Goal: Task Accomplishment & Management: Complete application form

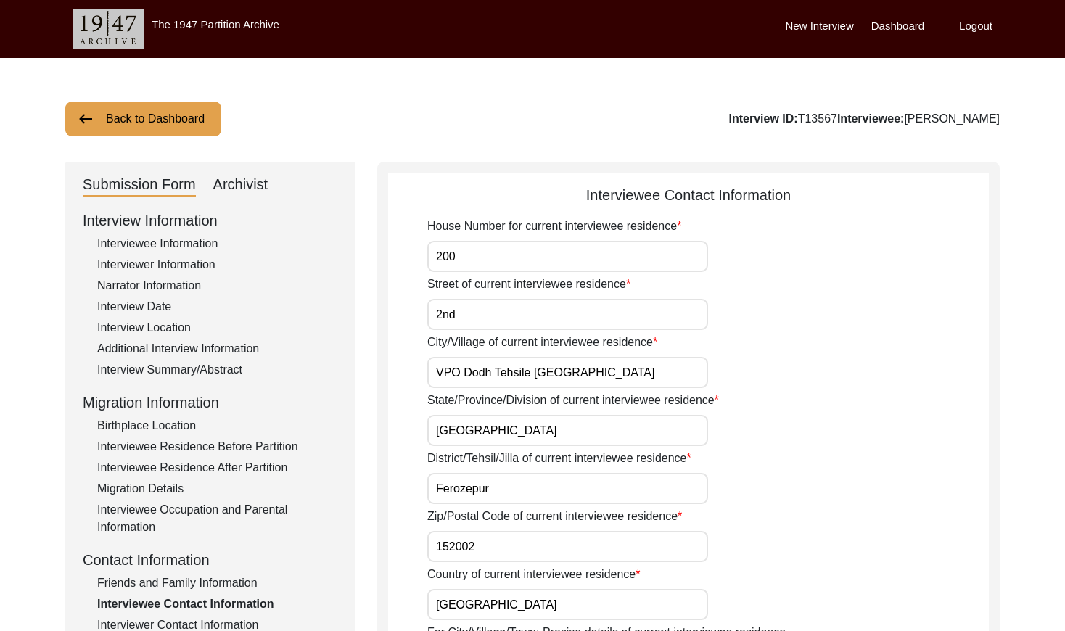
drag, startPoint x: 134, startPoint y: 108, endPoint x: 157, endPoint y: 113, distance: 23.0
click at [134, 110] on button "Back to Dashboard" at bounding box center [143, 119] width 156 height 35
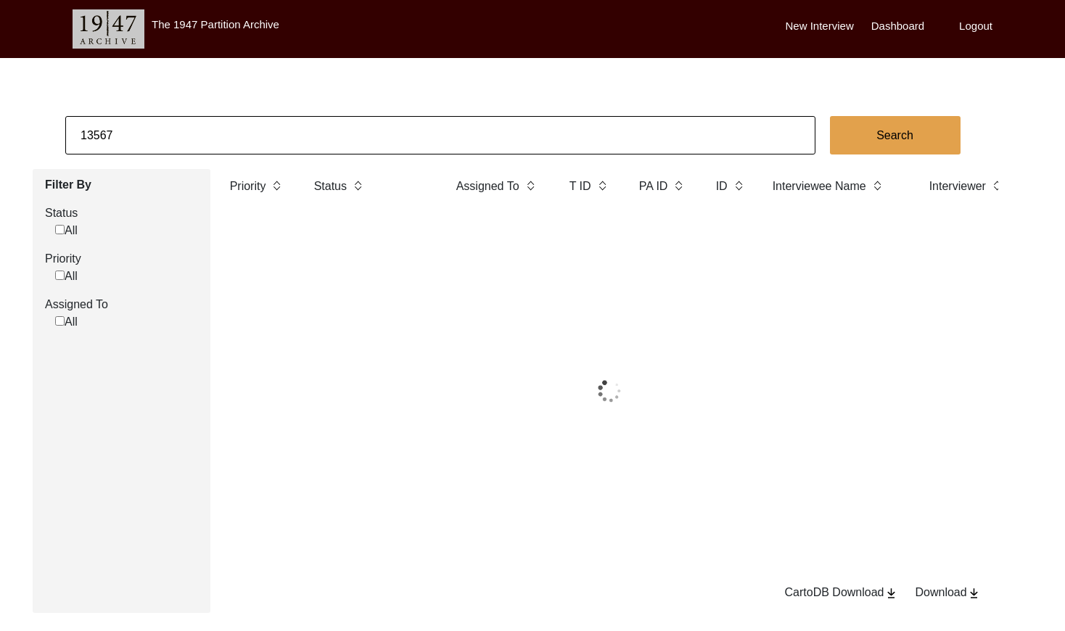
click at [244, 141] on input "13567" at bounding box center [440, 135] width 750 height 38
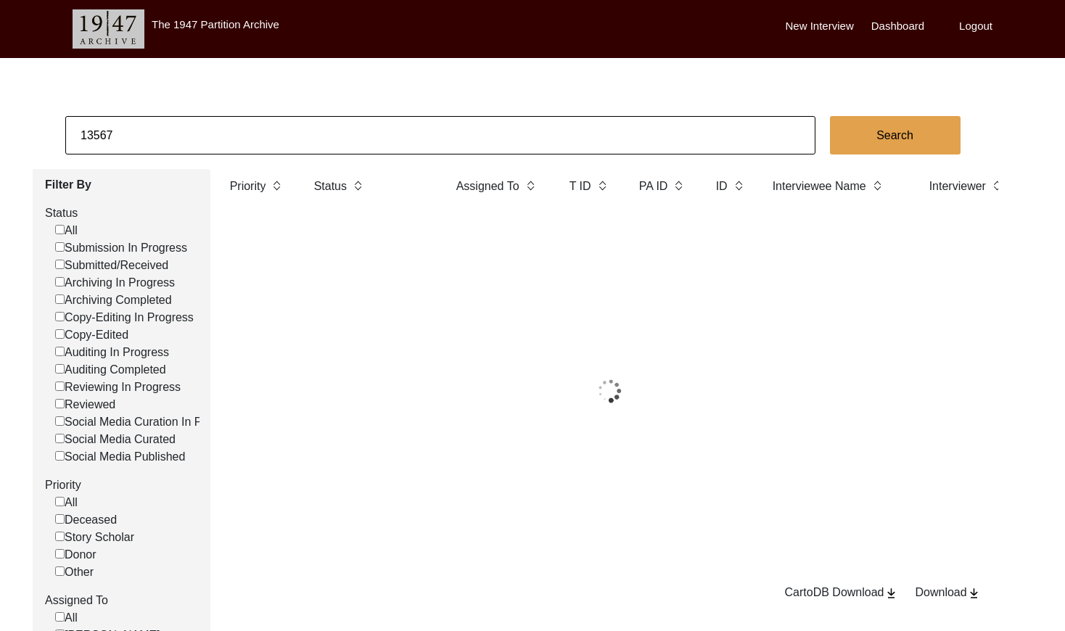
click at [244, 141] on input "13567" at bounding box center [440, 135] width 750 height 38
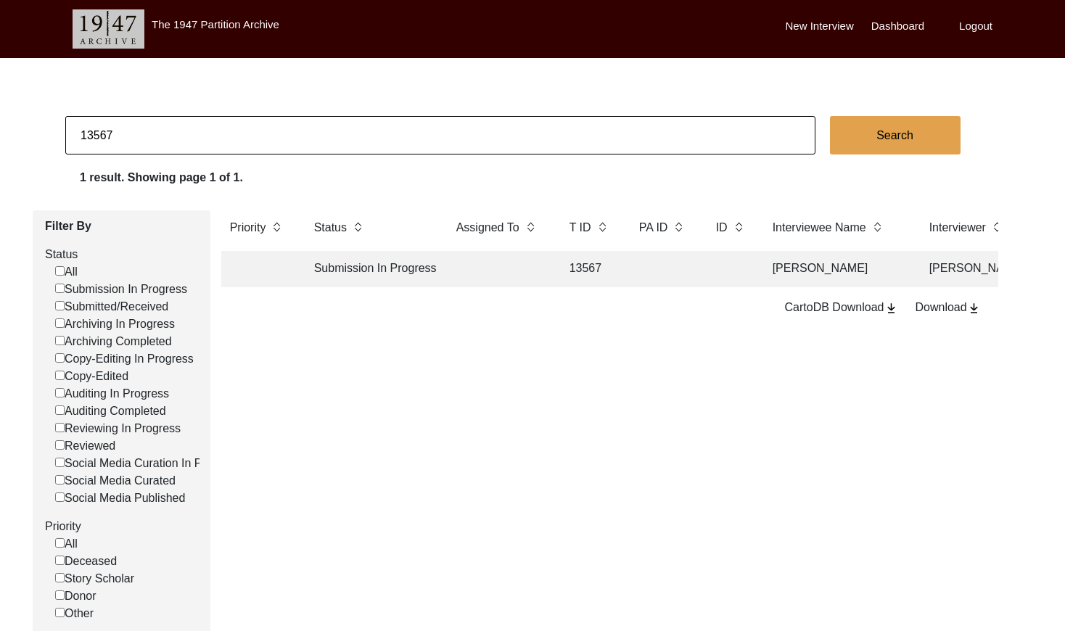
paste input "T13580"
type input "13580"
checkbox input "false"
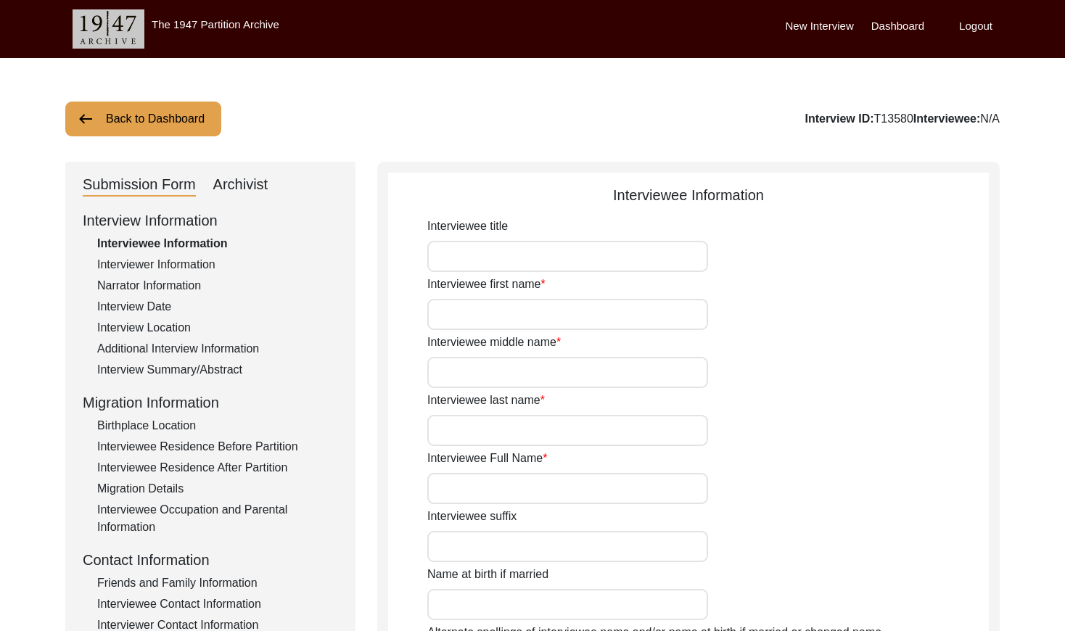
type input "Mr"
type input "Nenumal"
type input "--"
type input "[PERSON_NAME]"
type input "[PERSON_NAME] [PERSON_NAME]"
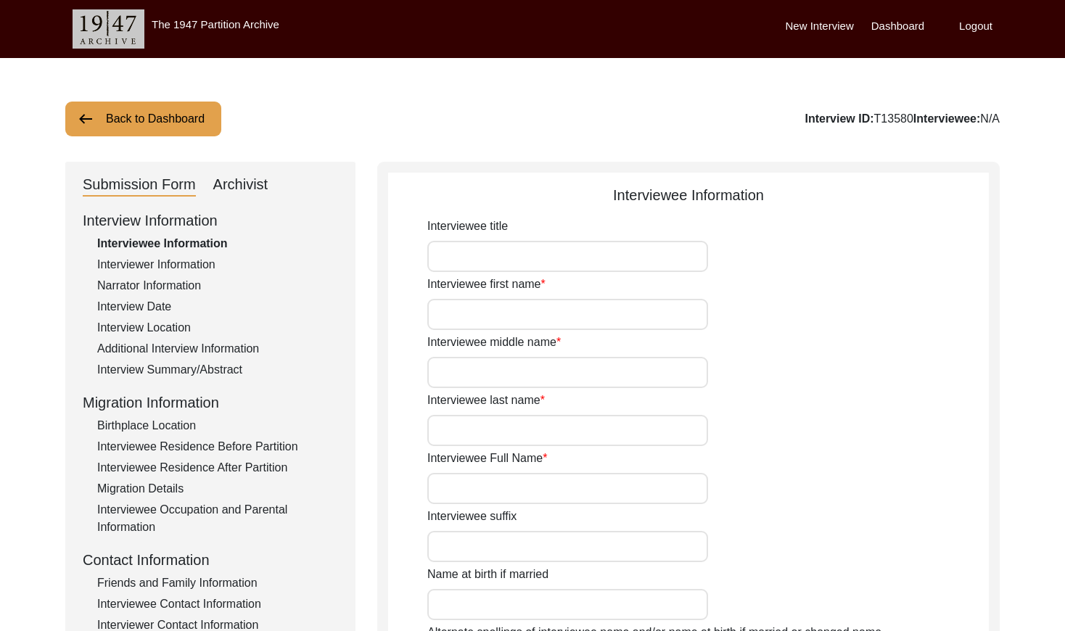
type input "[DATE]"
type input "84"
type input "[DEMOGRAPHIC_DATA]"
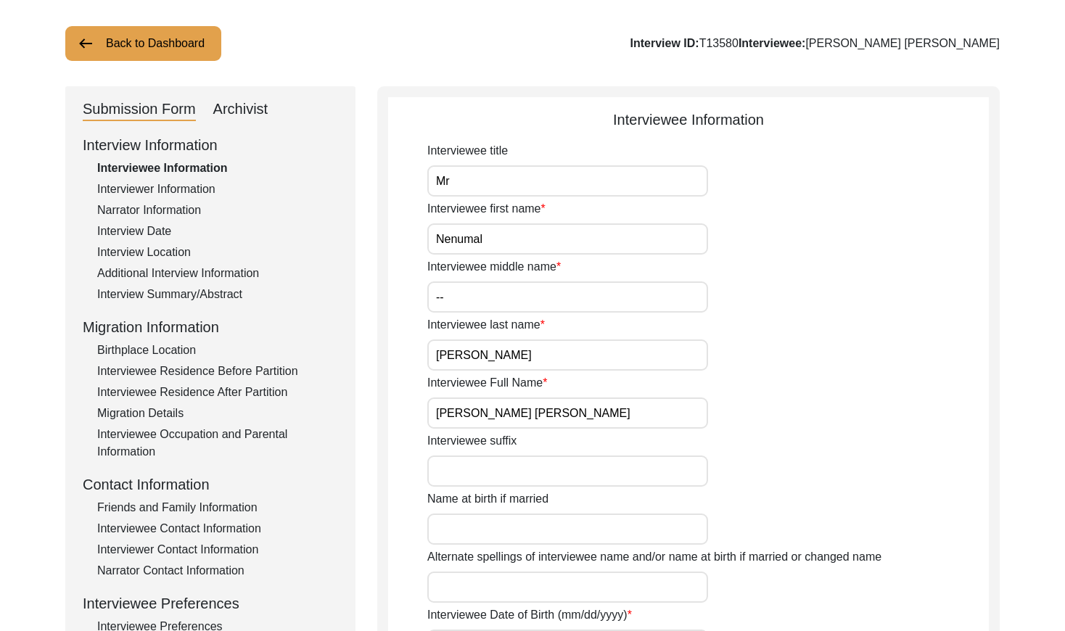
scroll to position [99, 0]
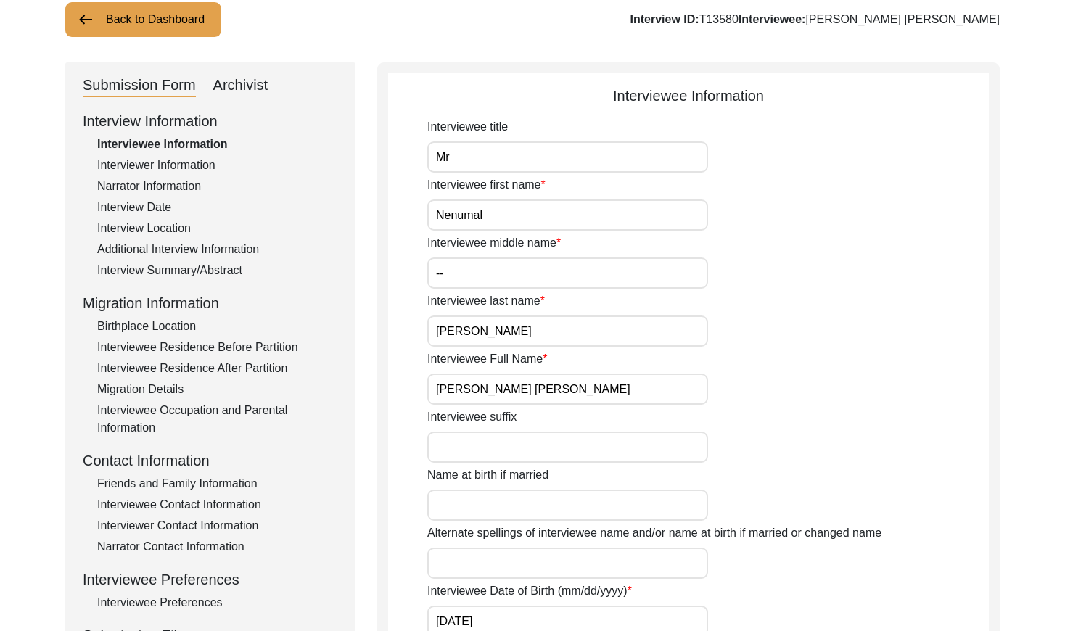
drag, startPoint x: 159, startPoint y: 183, endPoint x: 148, endPoint y: 203, distance: 23.0
click at [158, 184] on div "Narrator Information" at bounding box center [217, 186] width 241 height 17
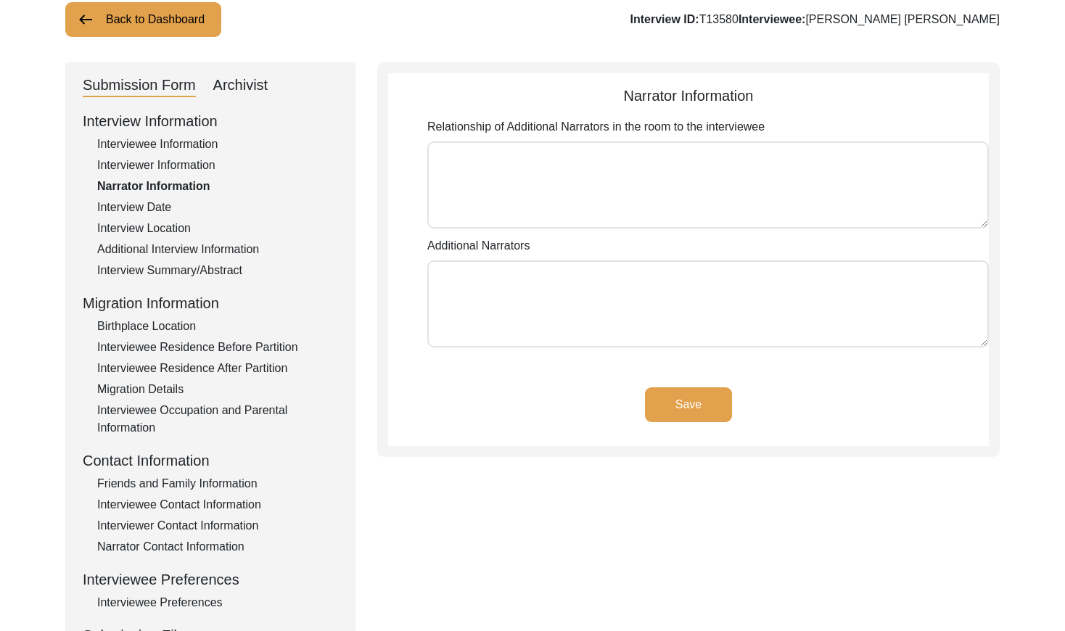
click at [147, 209] on div "Interview Date" at bounding box center [217, 207] width 241 height 17
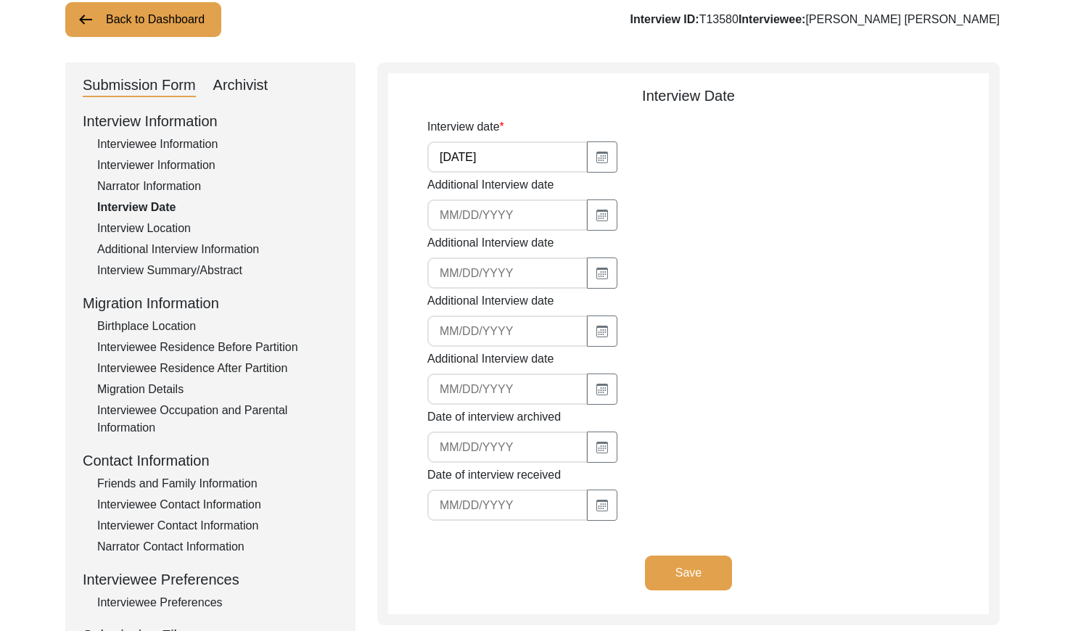
click at [160, 233] on div "Interview Location" at bounding box center [217, 228] width 241 height 17
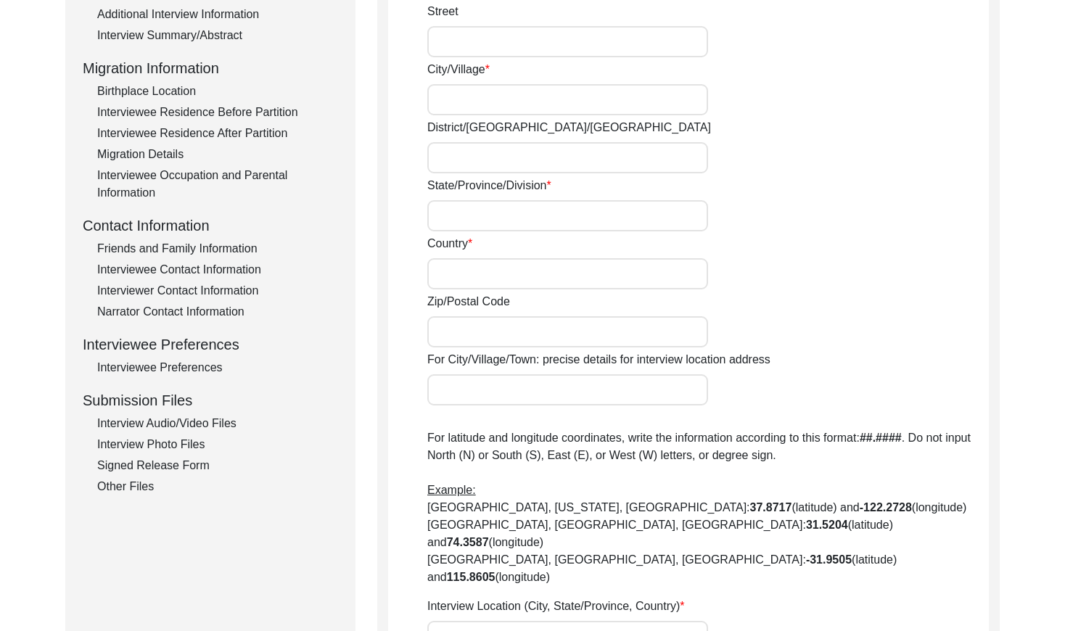
scroll to position [224, 0]
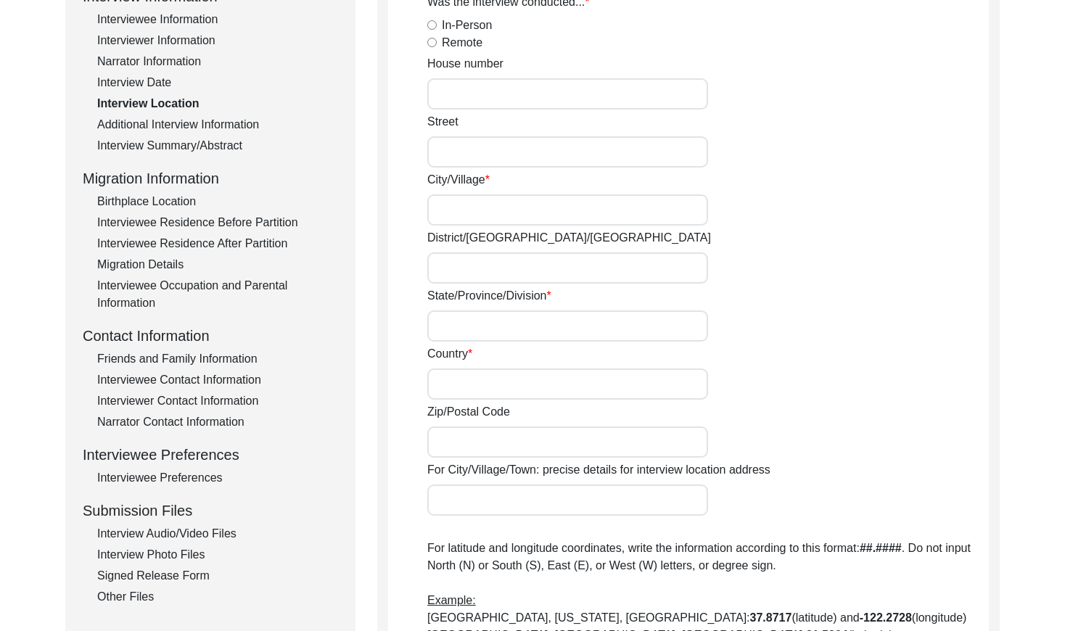
click at [179, 148] on div "Interview Summary/Abstract" at bounding box center [217, 145] width 241 height 17
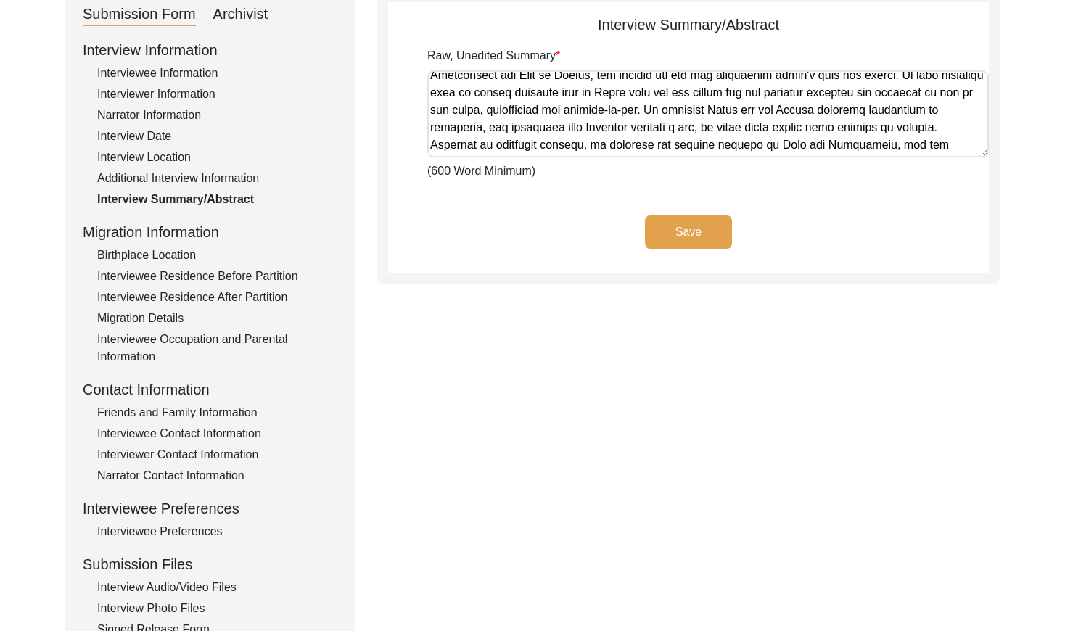
scroll to position [841, 0]
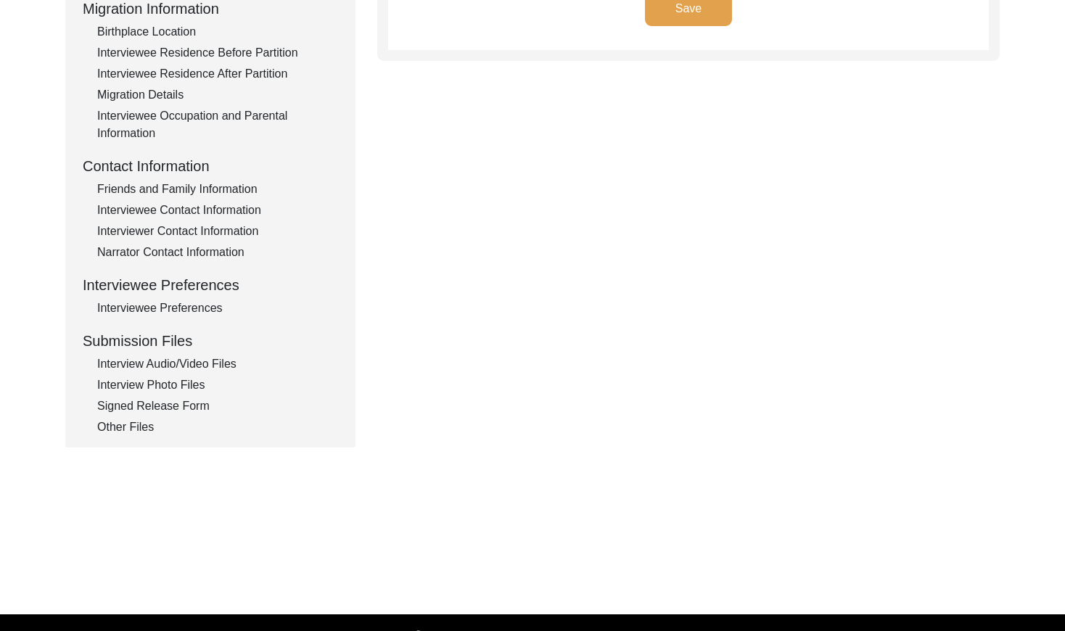
click at [220, 358] on div "Interview Audio/Video Files" at bounding box center [217, 363] width 241 height 17
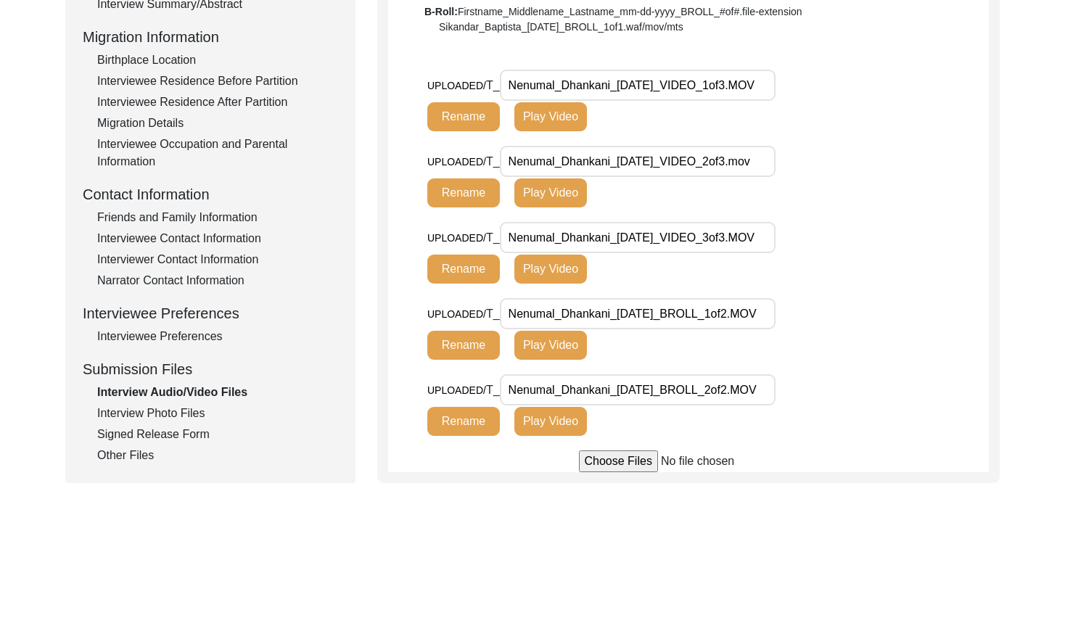
scroll to position [0, 4]
click at [548, 119] on button "Play Video" at bounding box center [550, 116] width 73 height 29
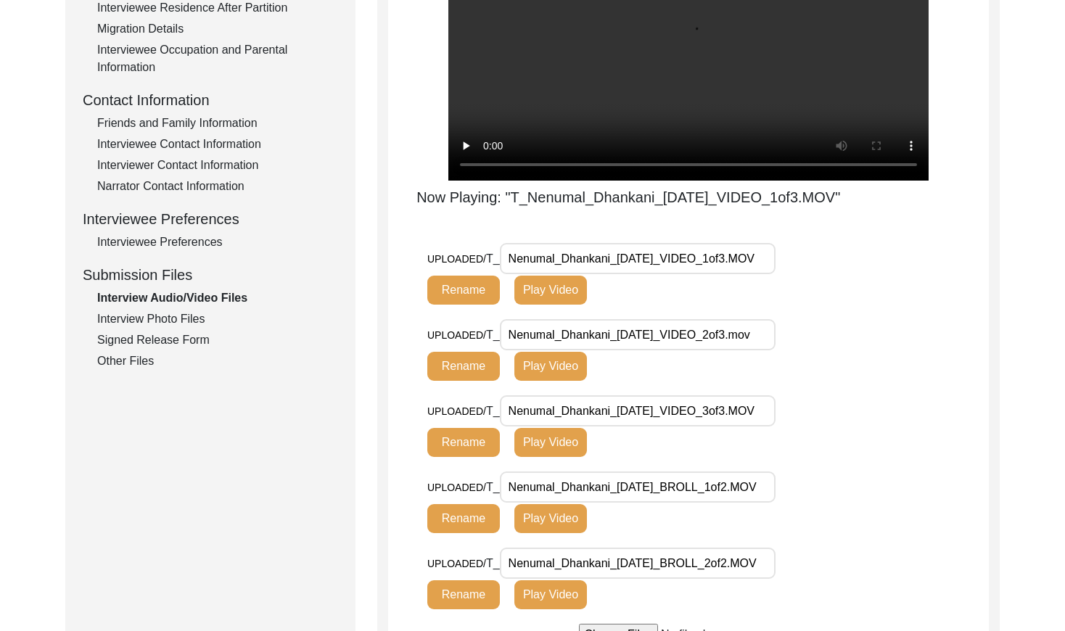
scroll to position [462, 0]
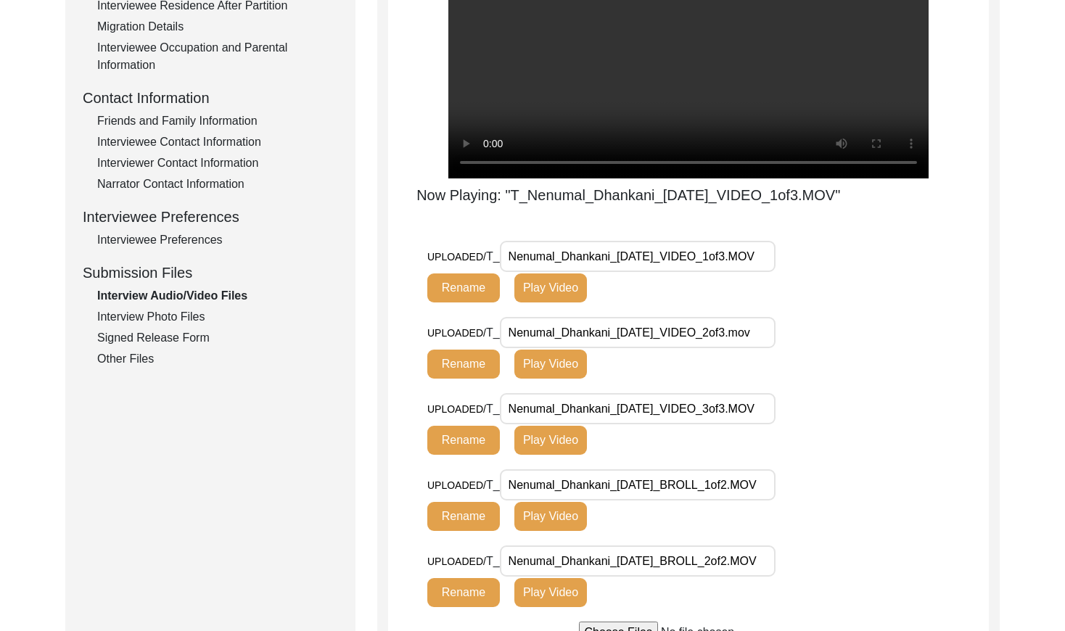
click at [569, 363] on button "Play Video" at bounding box center [550, 364] width 73 height 29
click at [566, 444] on button "Play Video" at bounding box center [550, 440] width 73 height 29
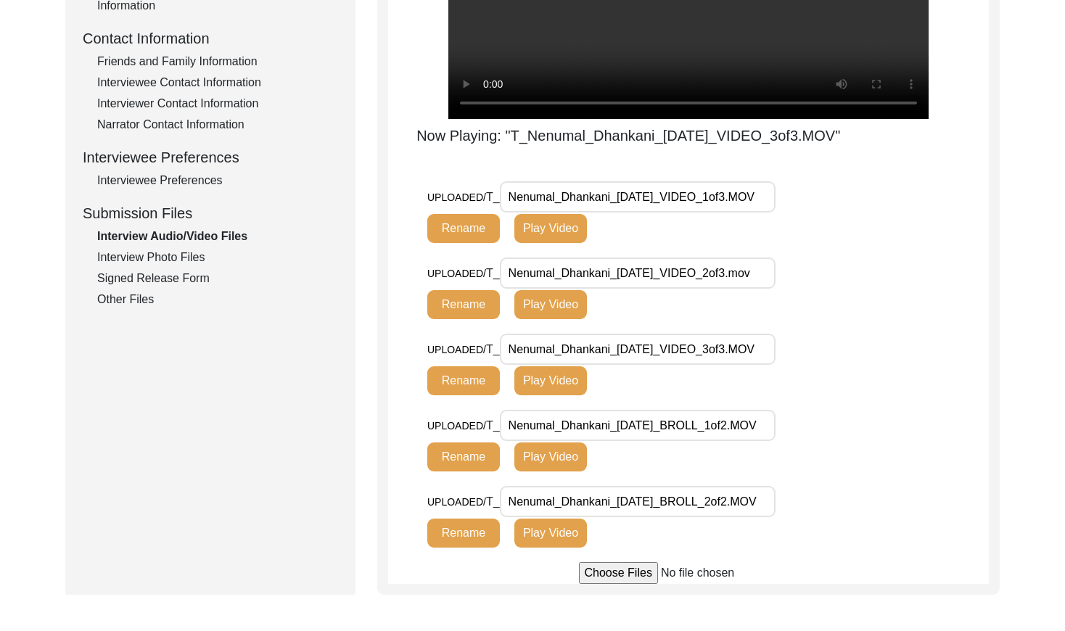
scroll to position [471, 0]
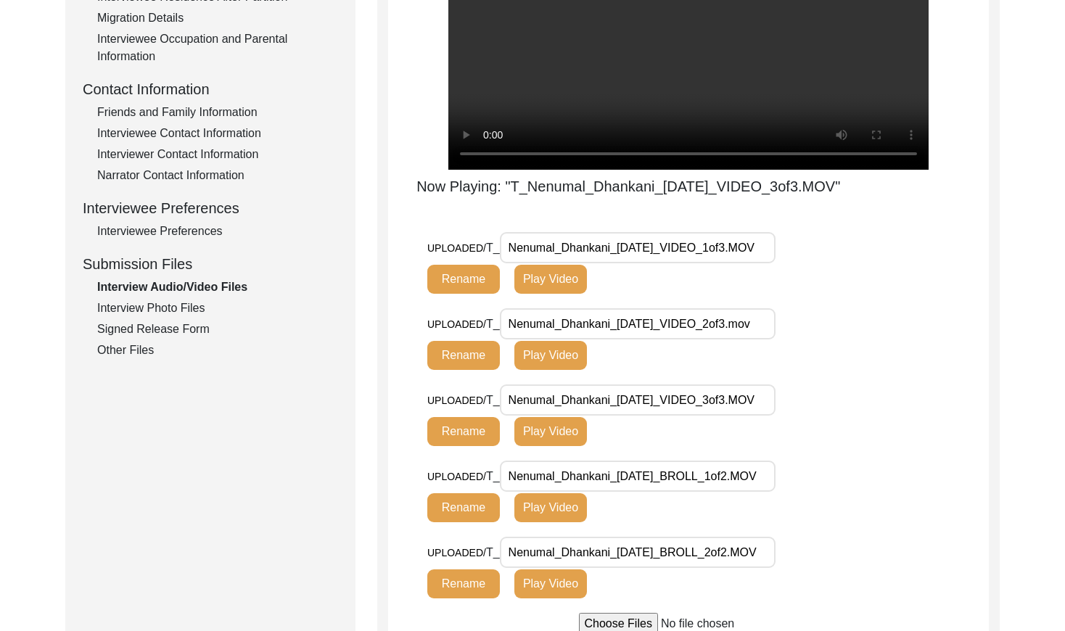
click at [170, 299] on div "Interview Photo Files" at bounding box center [217, 307] width 241 height 17
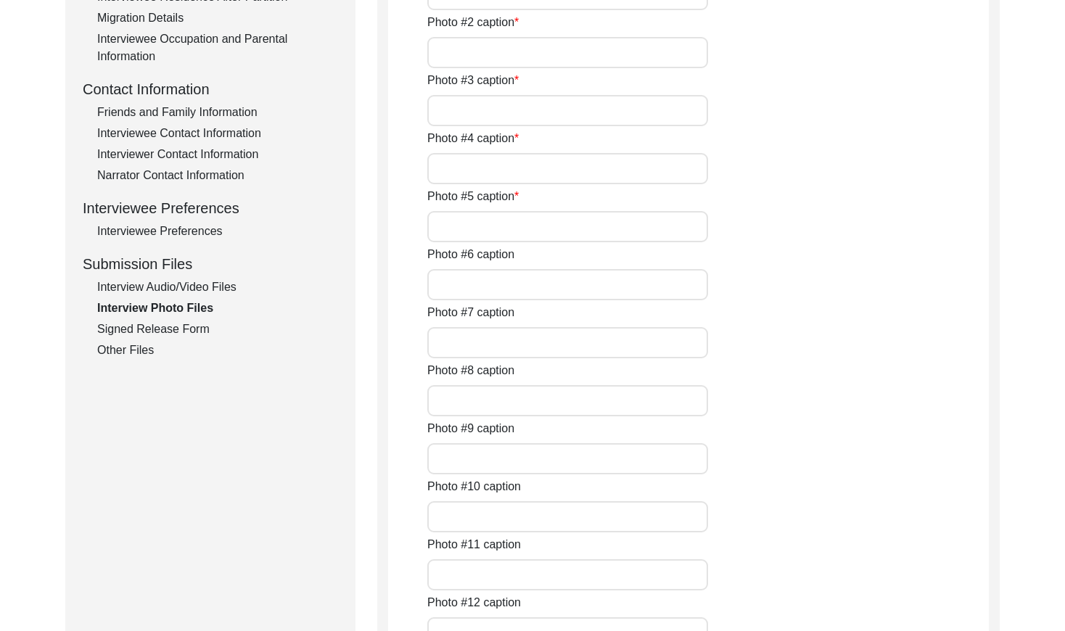
type input "[PERSON_NAME] is sitting at the accounts office, where he maintains the files b…"
type input "[PERSON_NAME] leaving for his home on his scooty, in the alley of his office"
type input "The day of interview. He insisted we stand and take the picture and the office …"
type input "The day of the interview when I met him for the first time. He was initially he…"
type input "During the interview. [PERSON_NAME], Mr [PERSON_NAME]'s staff sent it."
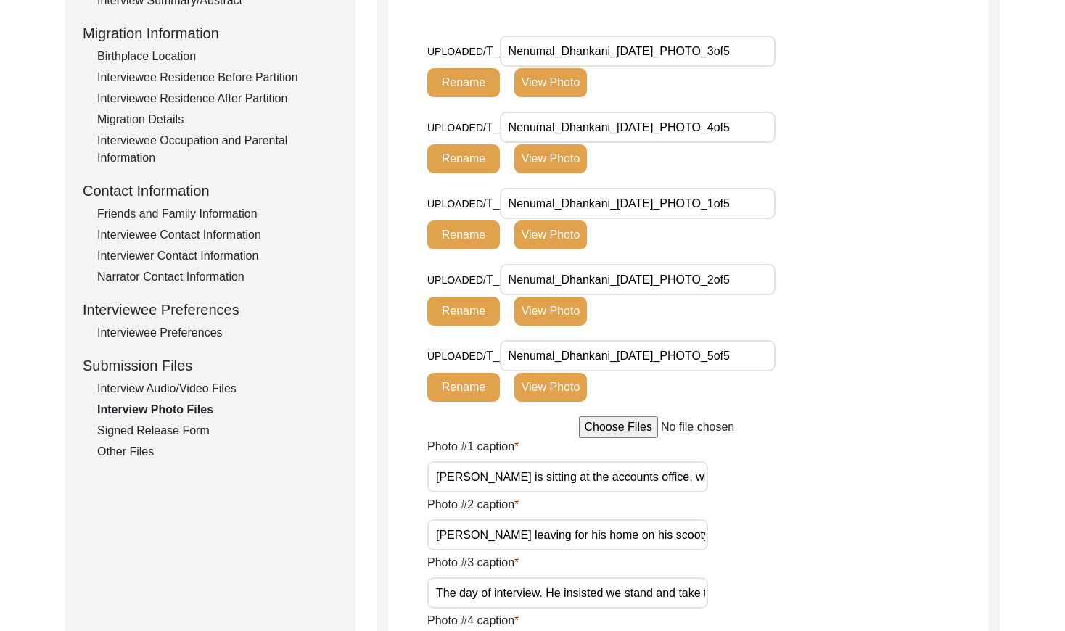
scroll to position [360, 0]
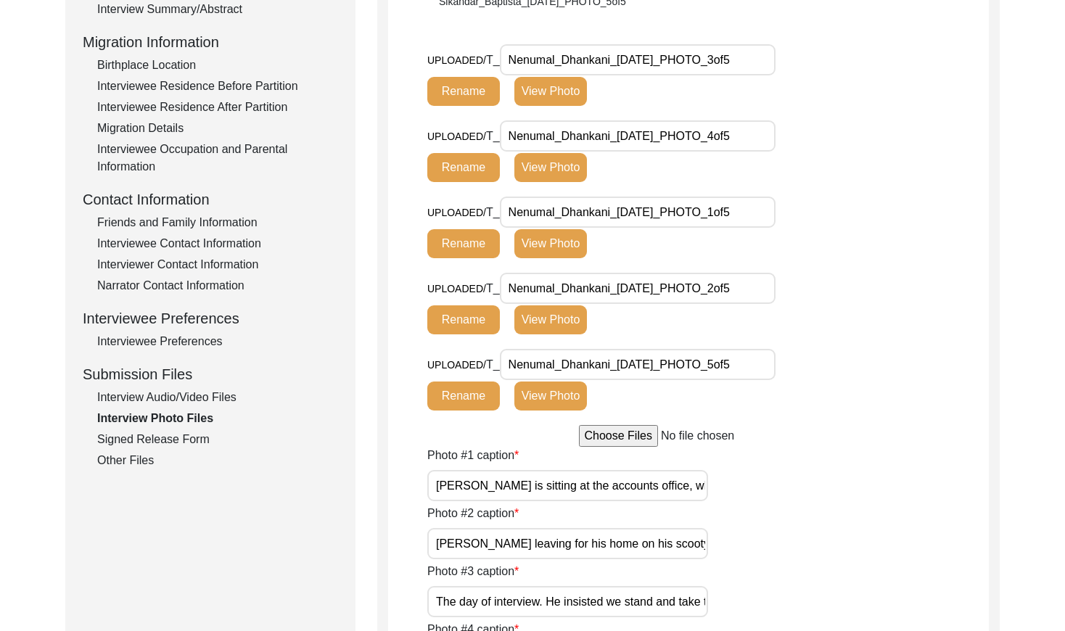
click at [144, 426] on div "Interview Photo Files" at bounding box center [217, 418] width 241 height 17
click at [161, 434] on div "Signed Release Form" at bounding box center [217, 439] width 241 height 17
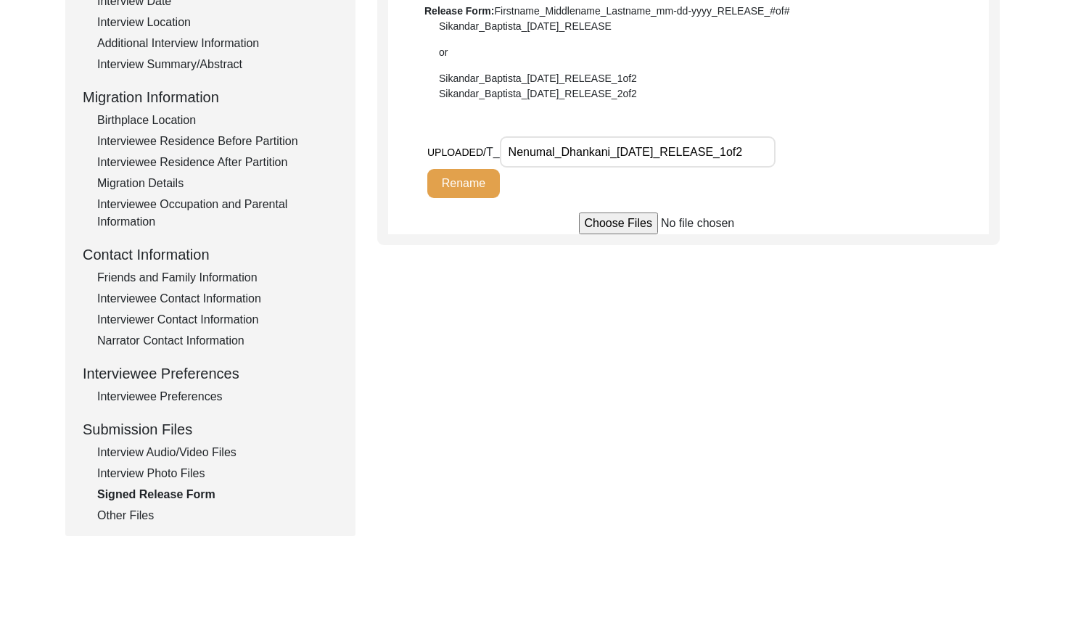
scroll to position [0, 0]
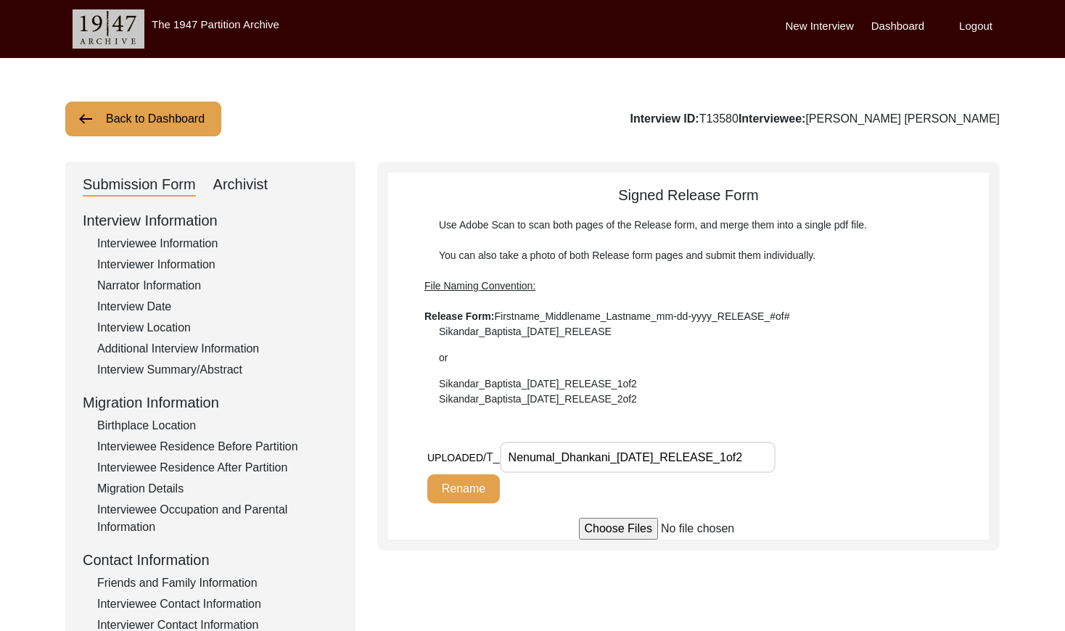
click at [115, 107] on button "Back to Dashboard" at bounding box center [143, 119] width 156 height 35
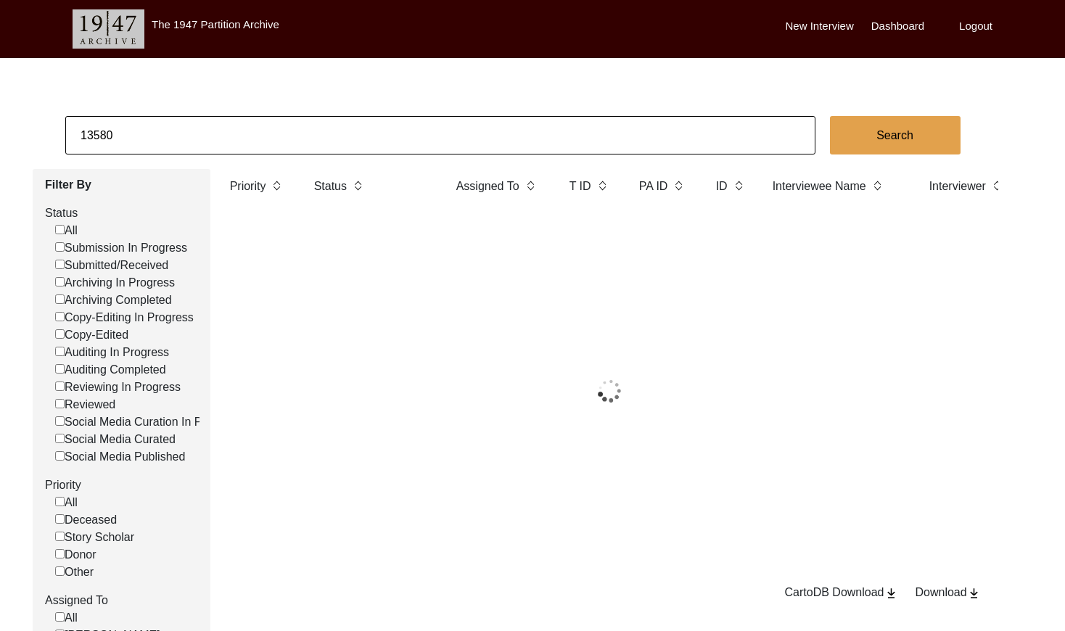
click at [239, 120] on input "13580" at bounding box center [440, 135] width 750 height 38
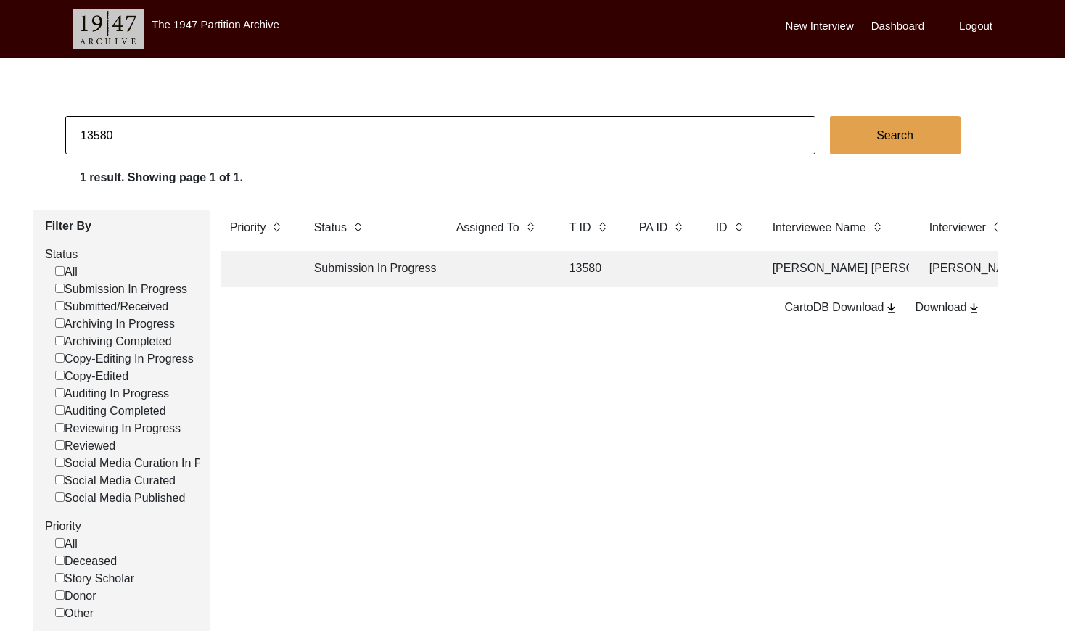
click at [239, 122] on input "13580" at bounding box center [440, 135] width 750 height 38
click at [239, 123] on input "13580" at bounding box center [440, 135] width 750 height 38
paste input "[PERSON_NAME]"
type input "[PERSON_NAME]"
checkbox input "false"
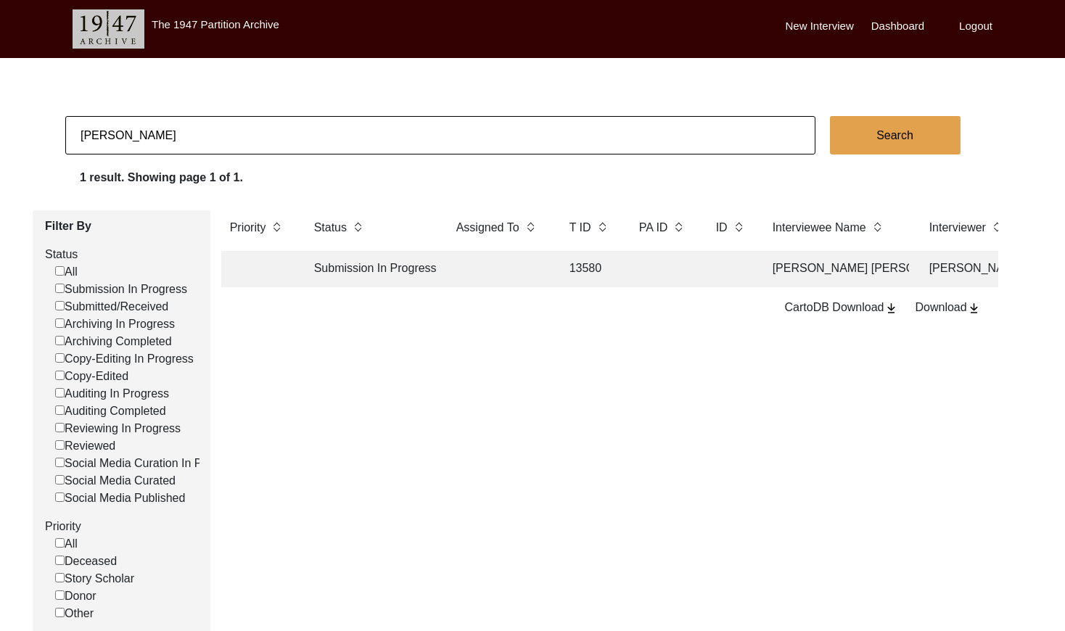
checkbox input "false"
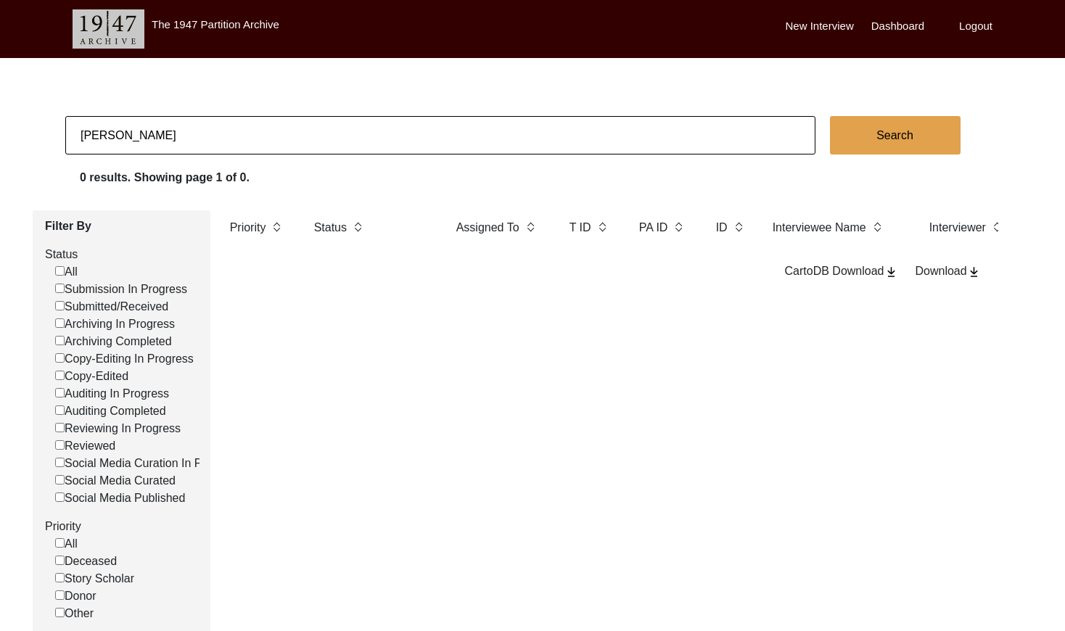
click at [286, 147] on input "[PERSON_NAME]" at bounding box center [440, 135] width 750 height 38
click at [286, 141] on input "[PERSON_NAME]" at bounding box center [440, 135] width 750 height 38
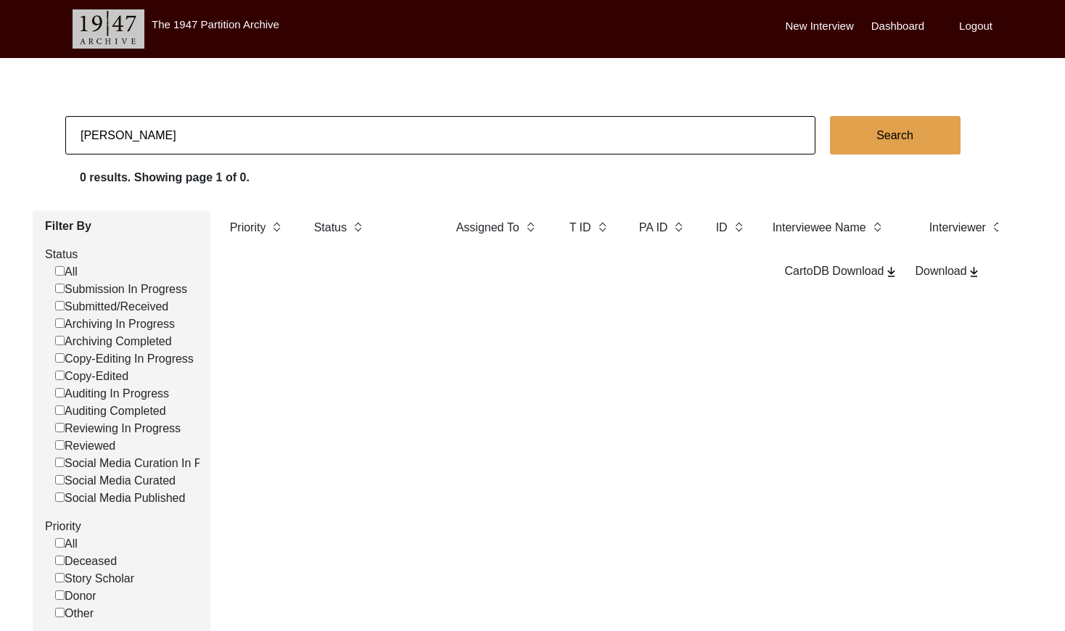
paste input "Srijita_Biswas"
type input "[PERSON_NAME]"
click at [881, 131] on button "Search" at bounding box center [895, 135] width 131 height 38
checkbox input "false"
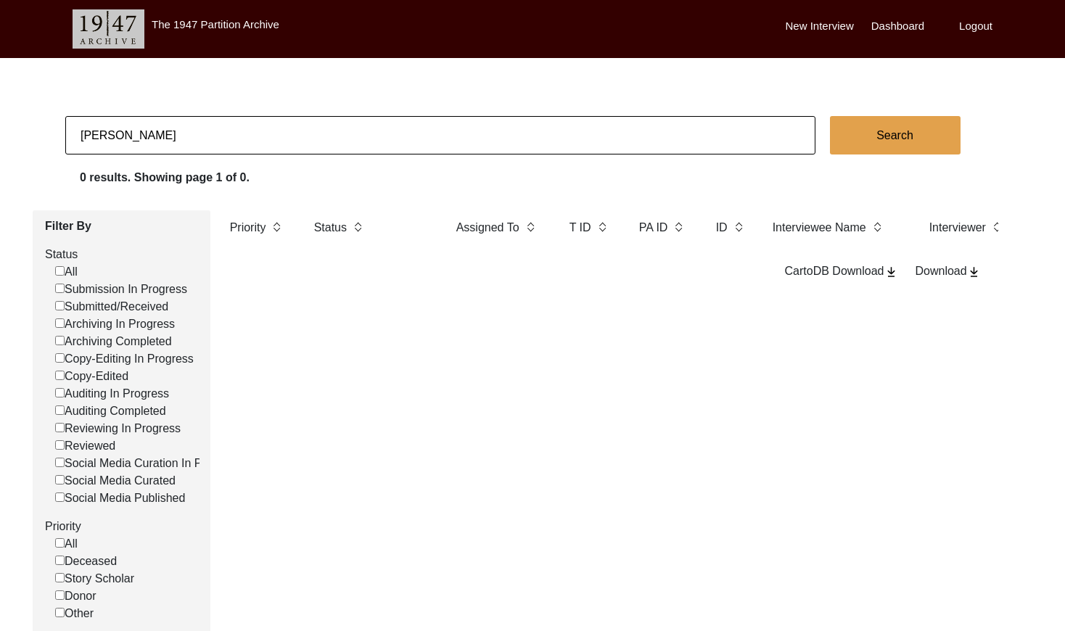
checkbox input "false"
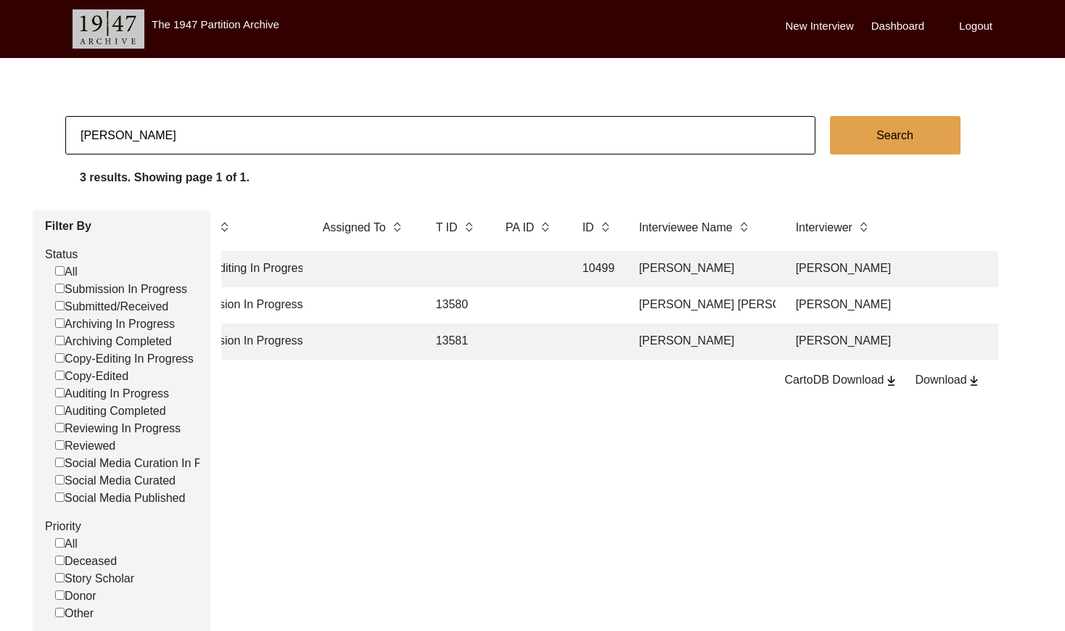
scroll to position [0, 140]
click at [751, 342] on td "[PERSON_NAME]" at bounding box center [696, 341] width 145 height 36
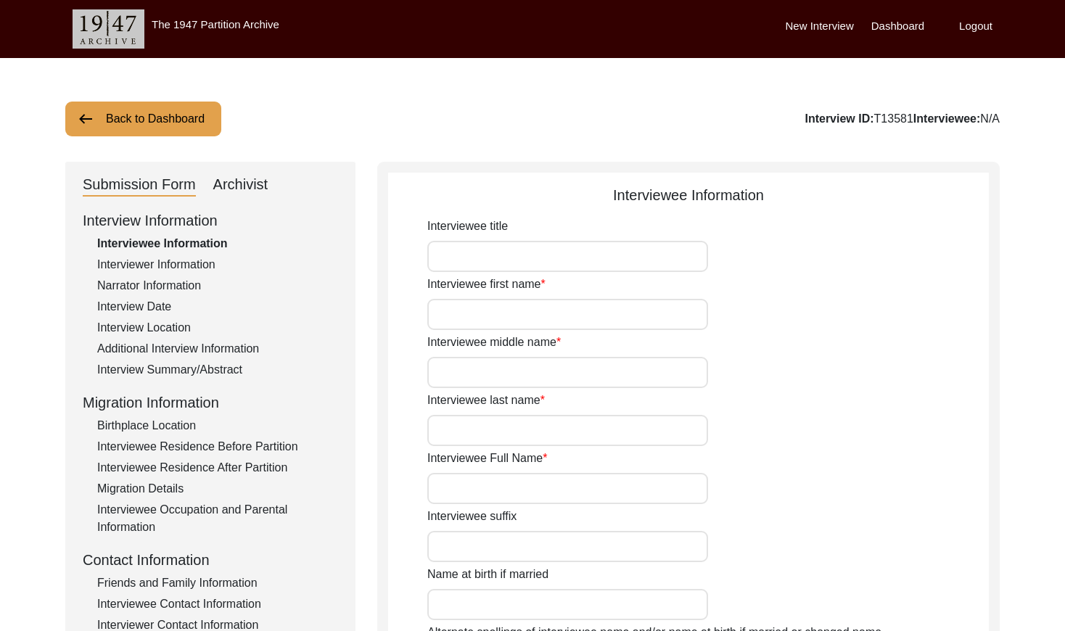
type input "[PERSON_NAME]"
type input "[DATE]"
type input "81"
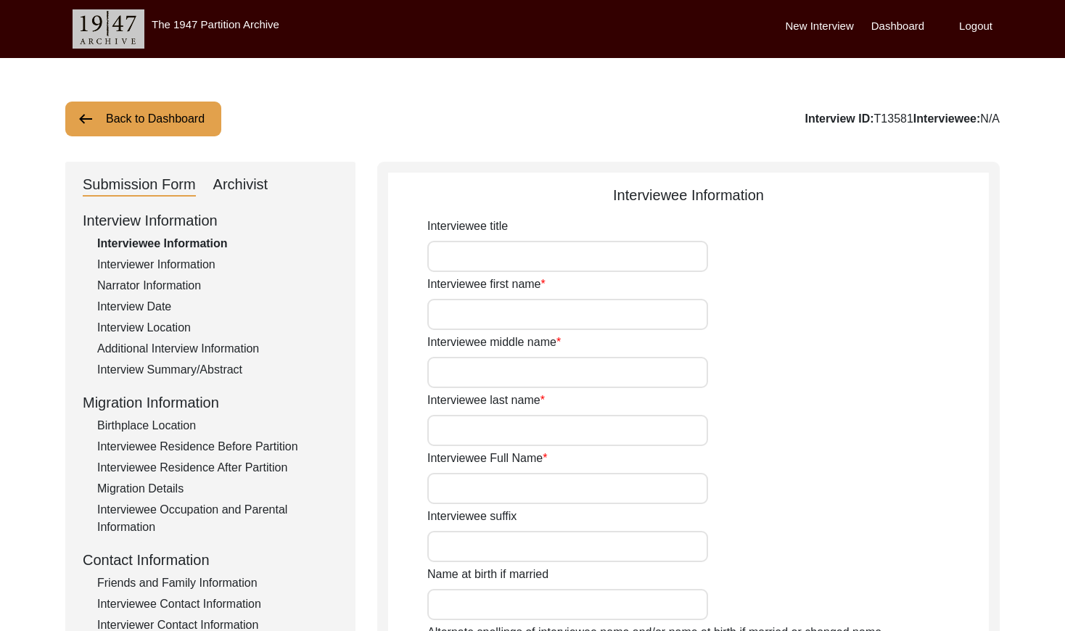
type input "[DEMOGRAPHIC_DATA]"
type input "NO"
type input "Sindhi"
type input "[DEMOGRAPHIC_DATA]"
drag, startPoint x: 822, startPoint y: 117, endPoint x: 786, endPoint y: 119, distance: 36.3
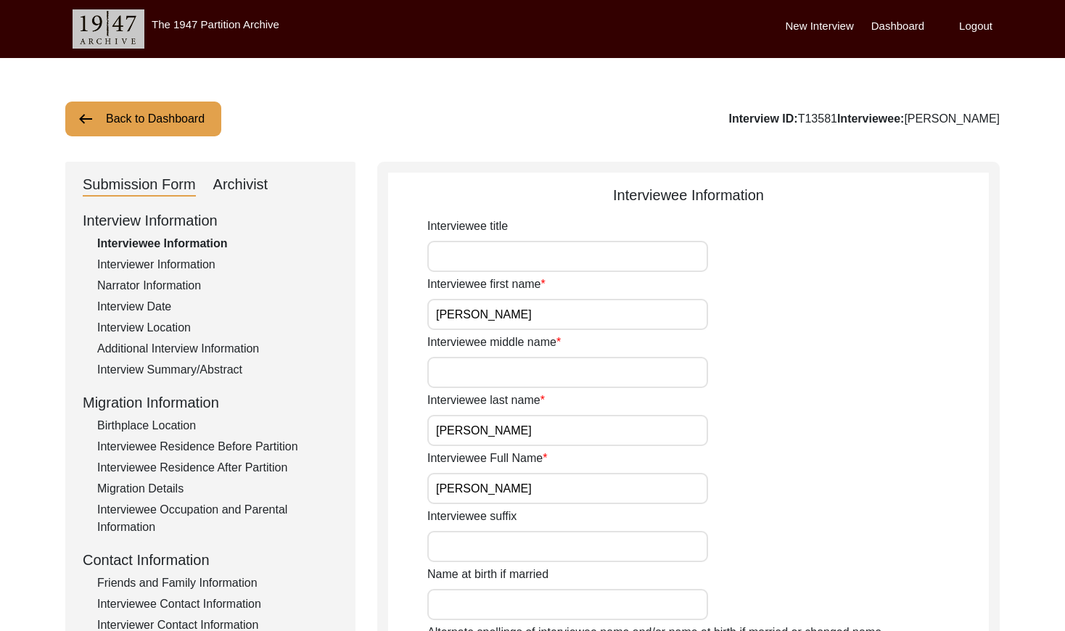
click at [786, 119] on div "Interview ID: T13581 Interviewee: [PERSON_NAME]" at bounding box center [864, 118] width 270 height 17
copy div "T13581"
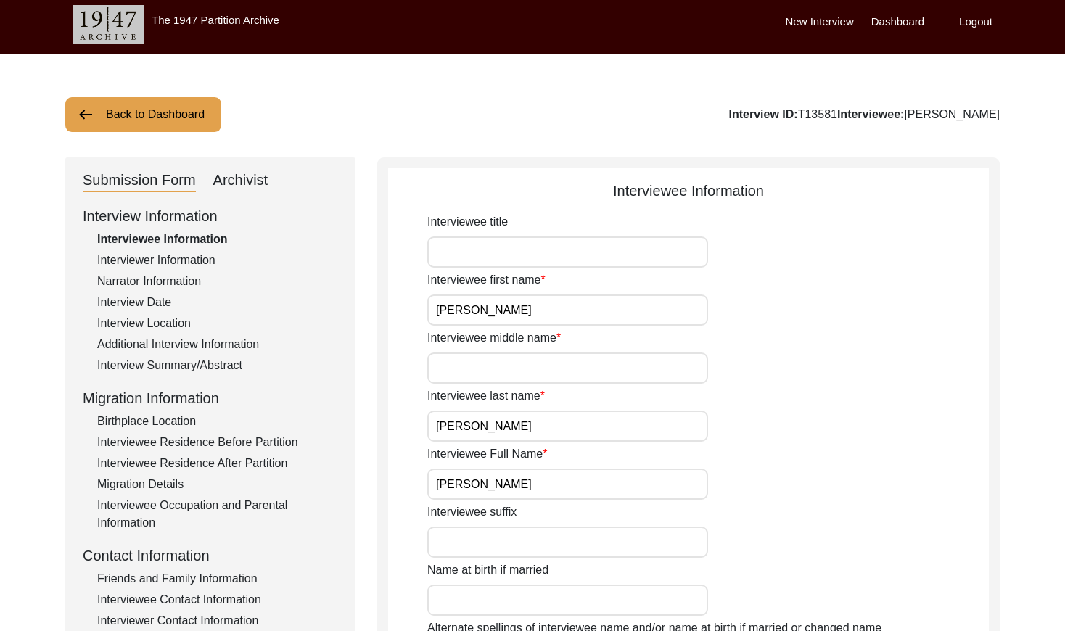
click at [154, 266] on div "Interviewer Information" at bounding box center [217, 260] width 241 height 17
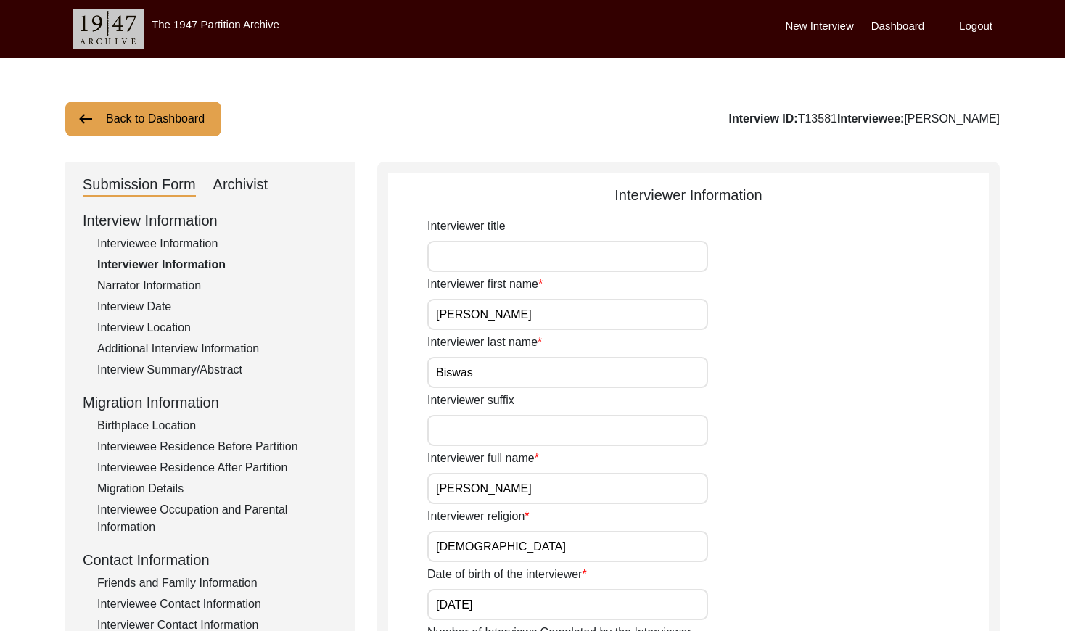
drag, startPoint x: 186, startPoint y: 283, endPoint x: 189, endPoint y: 274, distance: 9.4
click at [186, 283] on div "Narrator Information" at bounding box center [217, 285] width 241 height 17
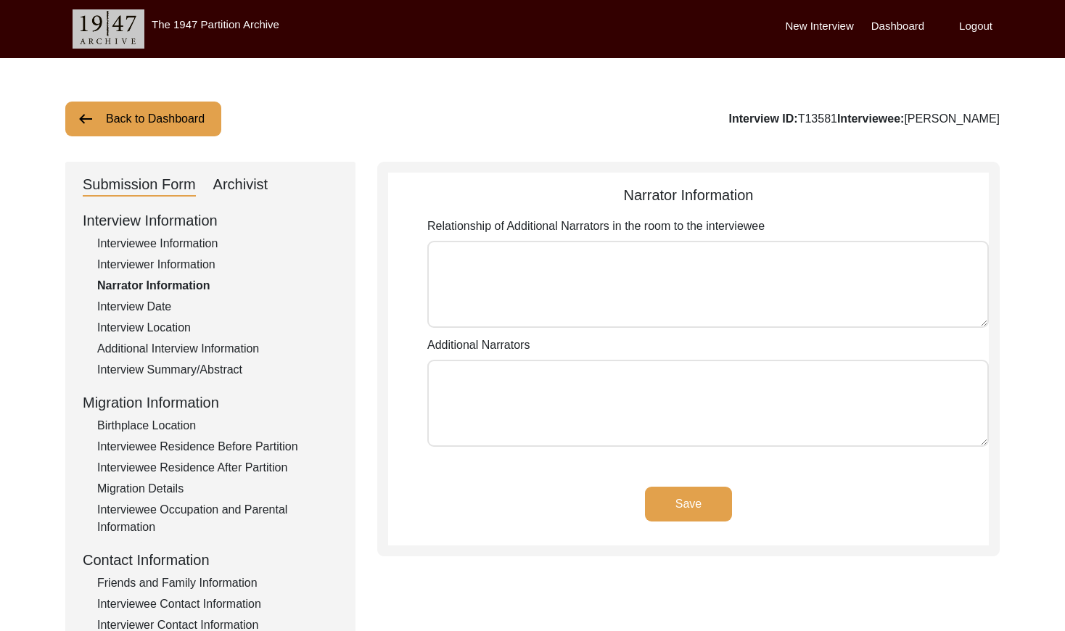
click at [146, 305] on div "Interview Date" at bounding box center [217, 306] width 241 height 17
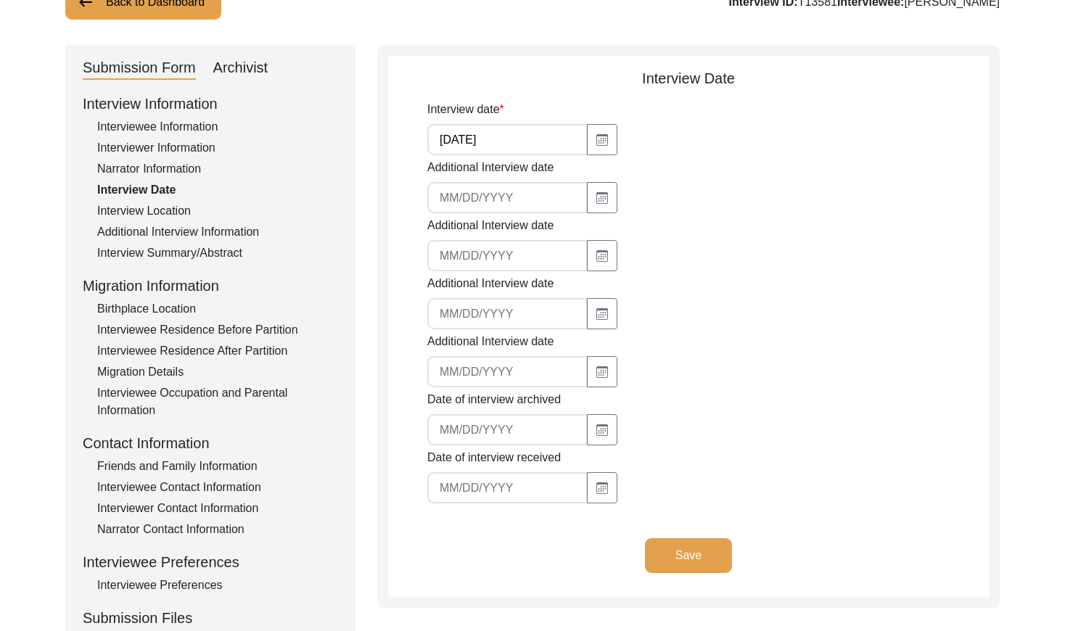
scroll to position [112, 0]
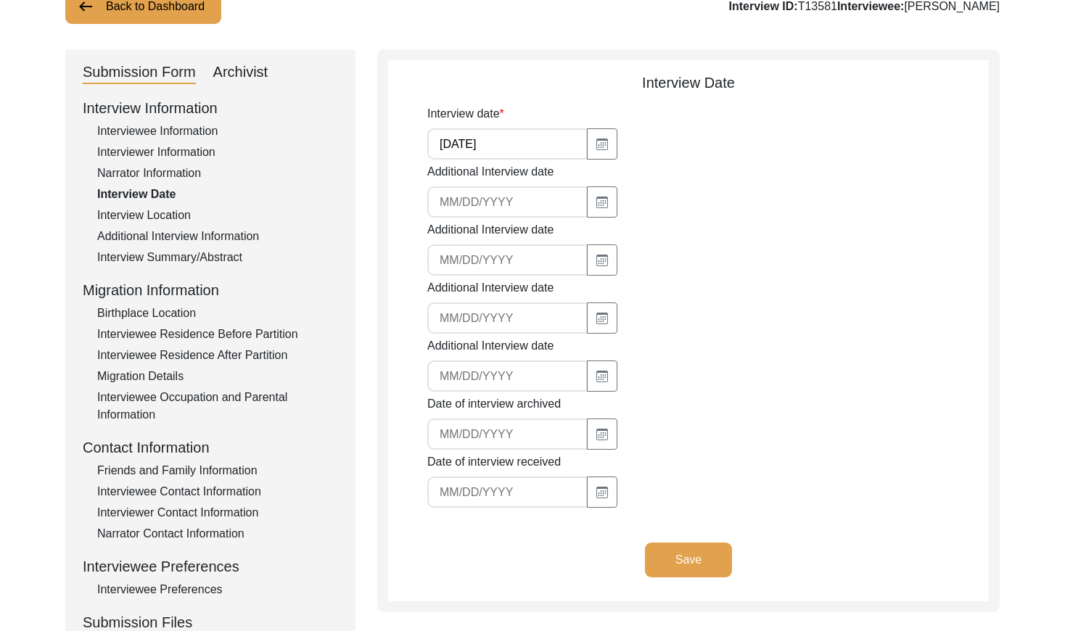
click at [160, 207] on div "Interview Location" at bounding box center [217, 215] width 241 height 17
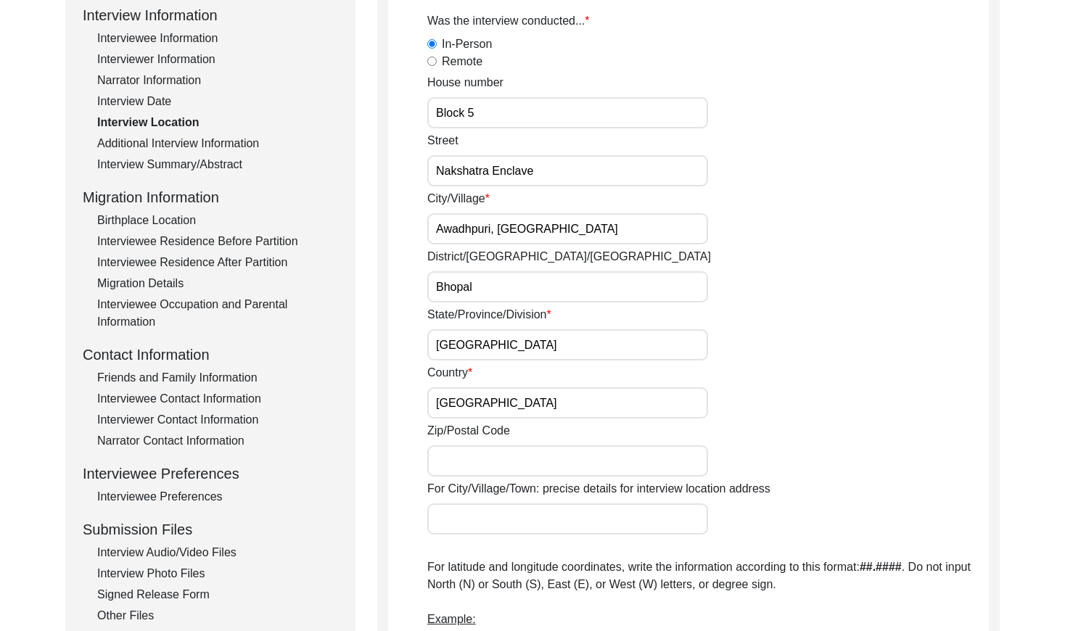
scroll to position [119, 0]
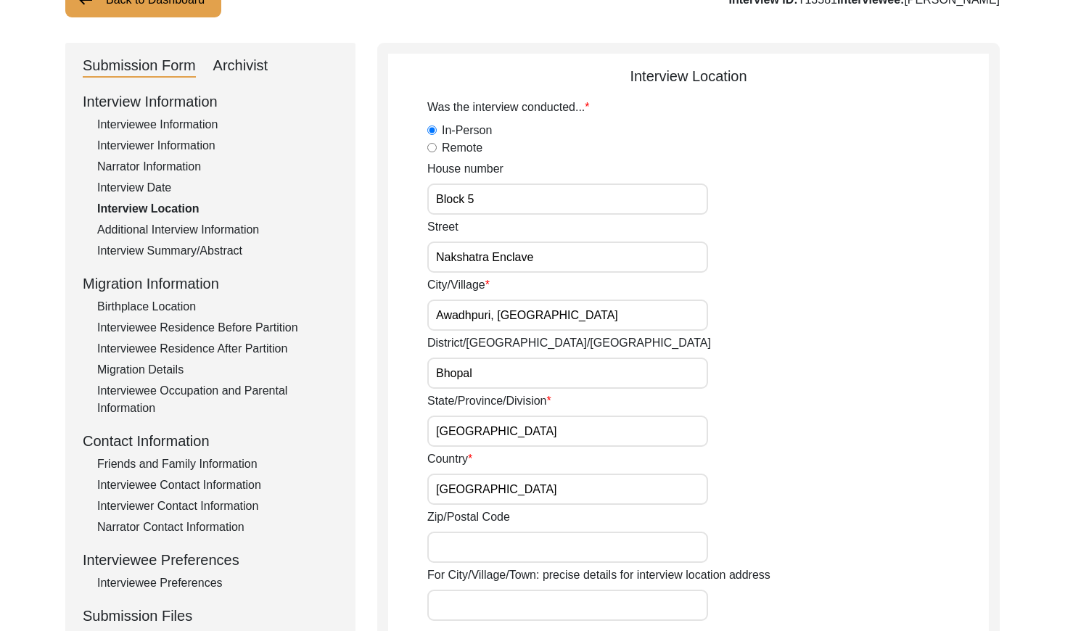
click at [217, 226] on div "Additional Interview Information" at bounding box center [217, 229] width 241 height 17
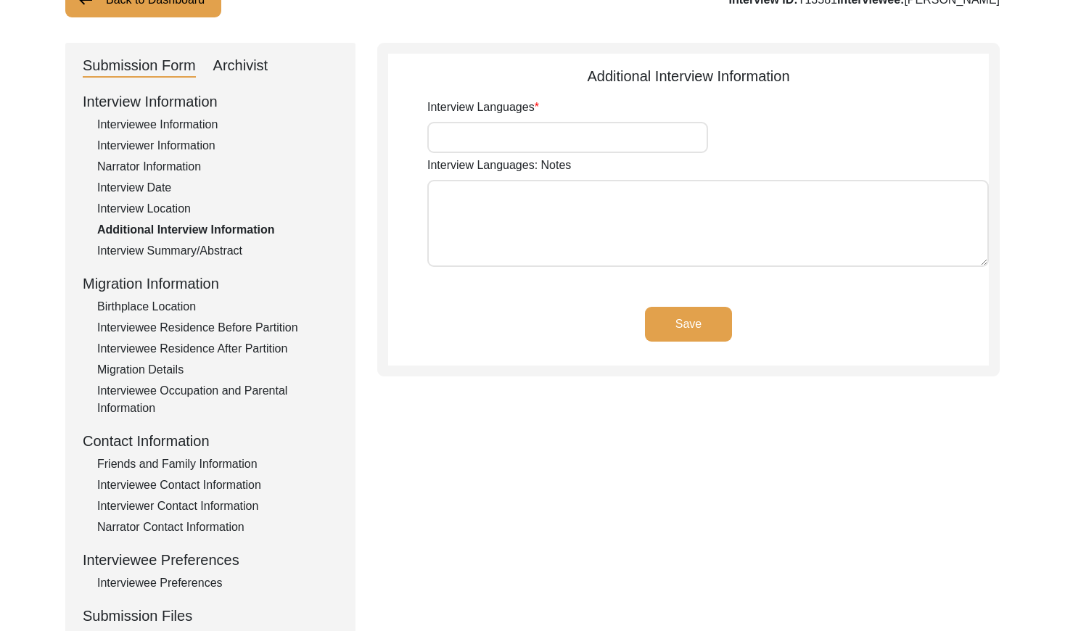
type input "Hindi"
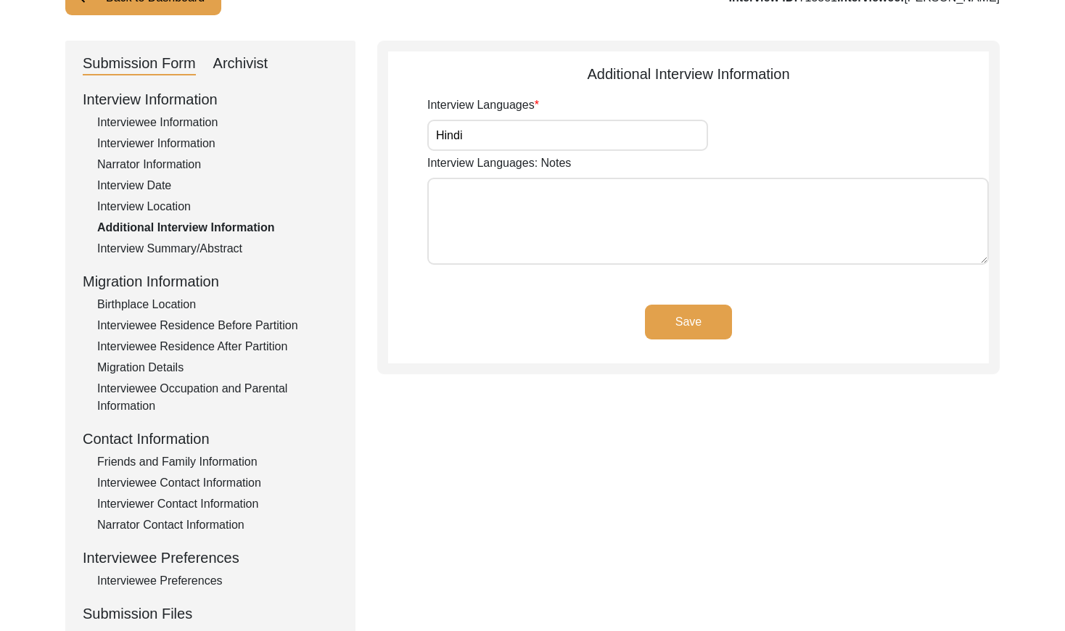
scroll to position [207, 0]
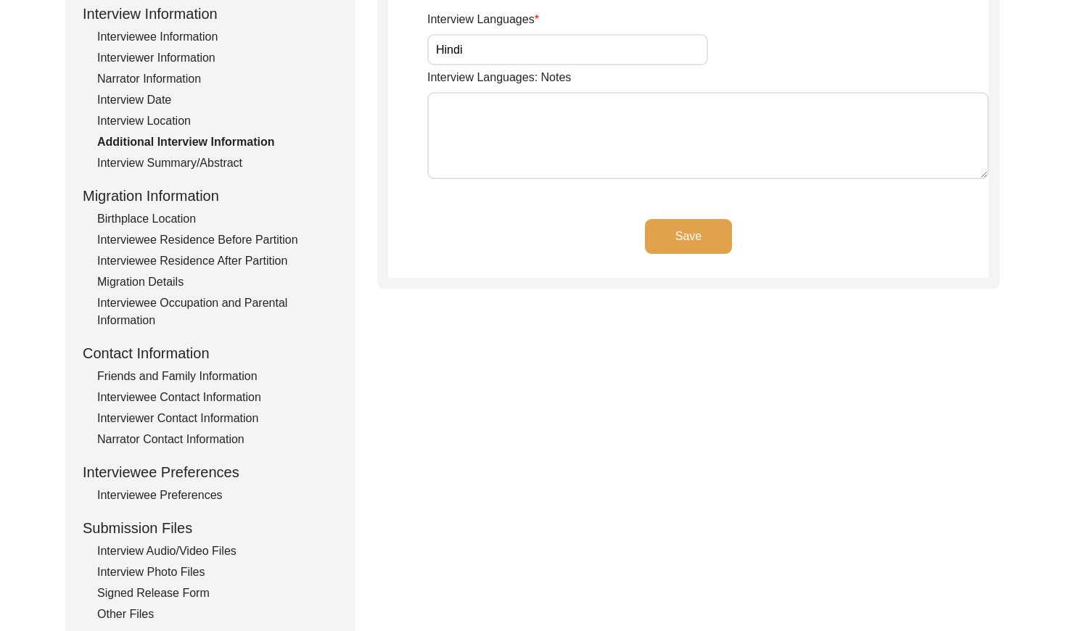
click at [190, 161] on div "Interview Summary/Abstract" at bounding box center [217, 162] width 241 height 17
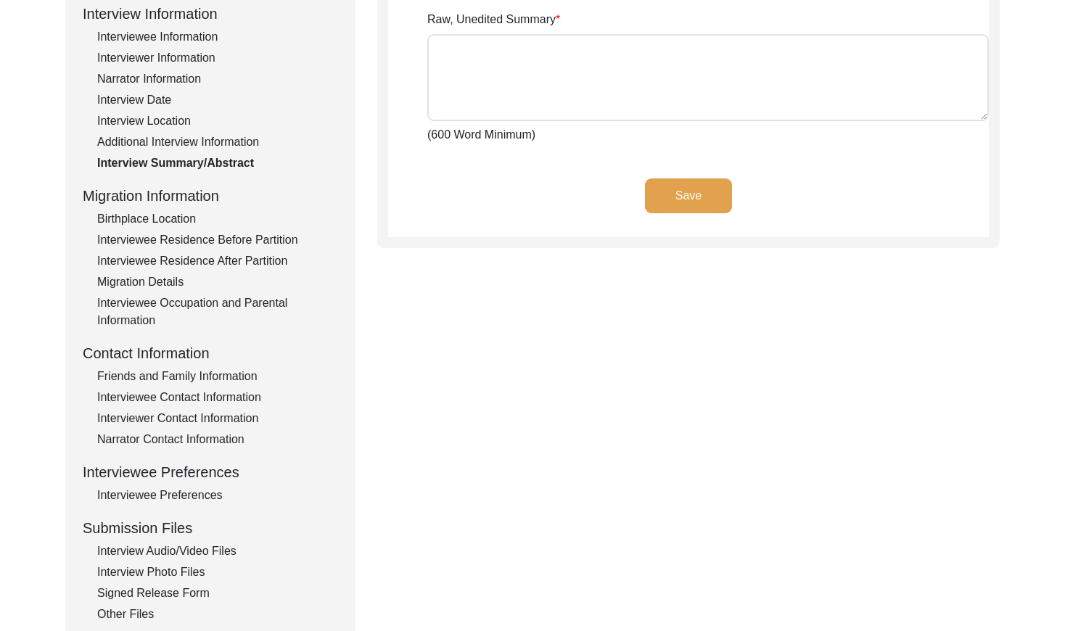
click at [172, 218] on div "Birthplace Location" at bounding box center [217, 218] width 241 height 17
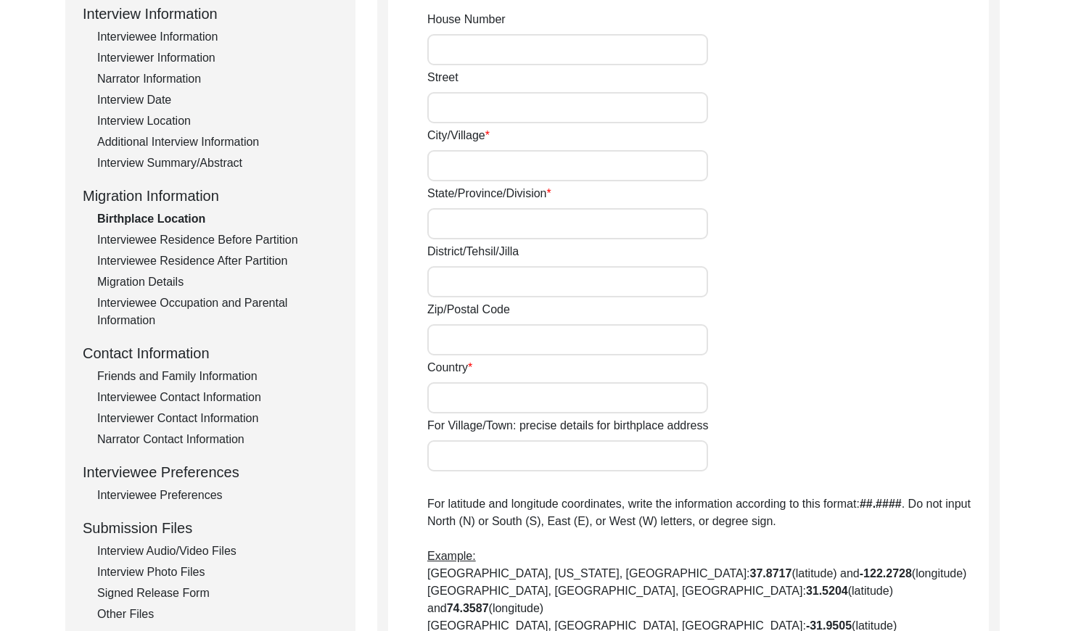
type input "[GEOGRAPHIC_DATA]"
type input "Sindh"
type input "[GEOGRAPHIC_DATA]"
type input "Undivided [GEOGRAPHIC_DATA]/ Presently [GEOGRAPHIC_DATA]"
type input "[GEOGRAPHIC_DATA], [GEOGRAPHIC_DATA], [GEOGRAPHIC_DATA]"
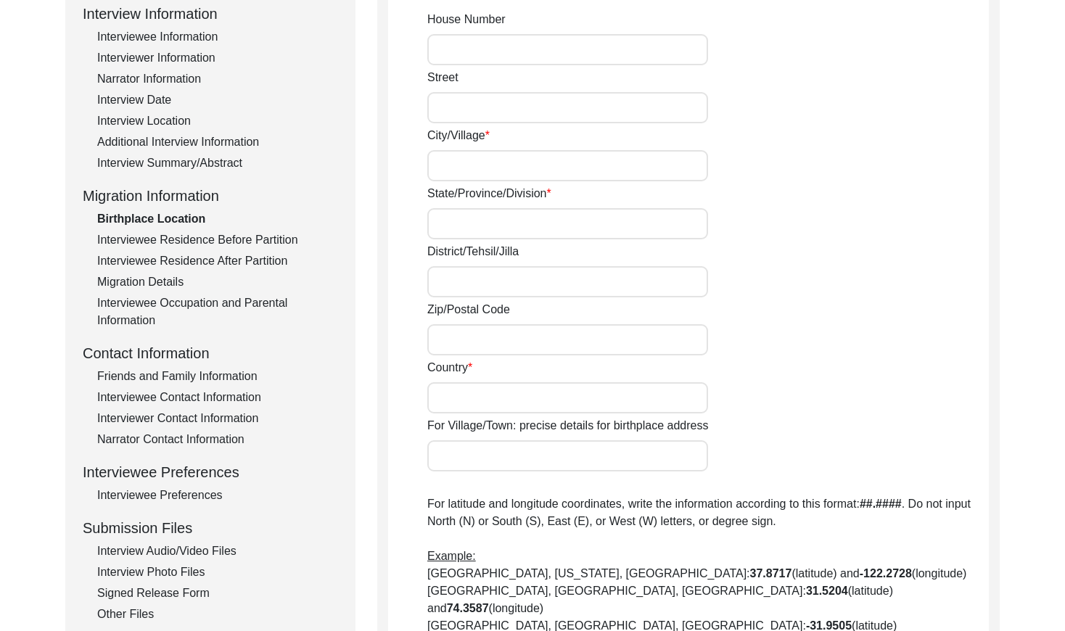
type input "27.7244° (latitude)"
type input "68.8228° (longitude)"
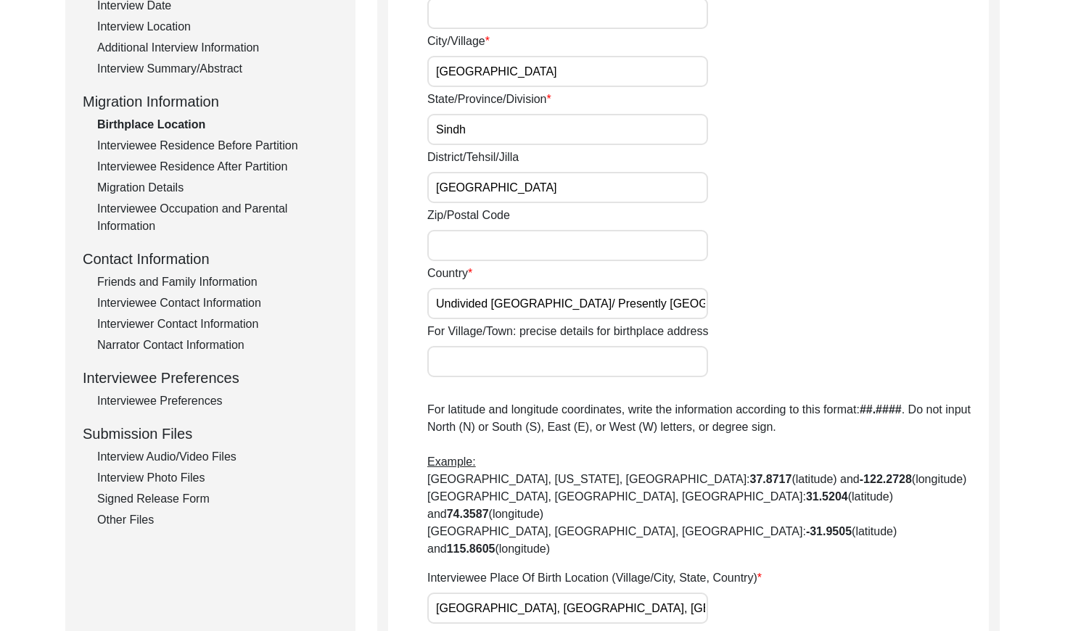
click at [234, 142] on div "Interviewee Residence Before Partition" at bounding box center [217, 145] width 241 height 17
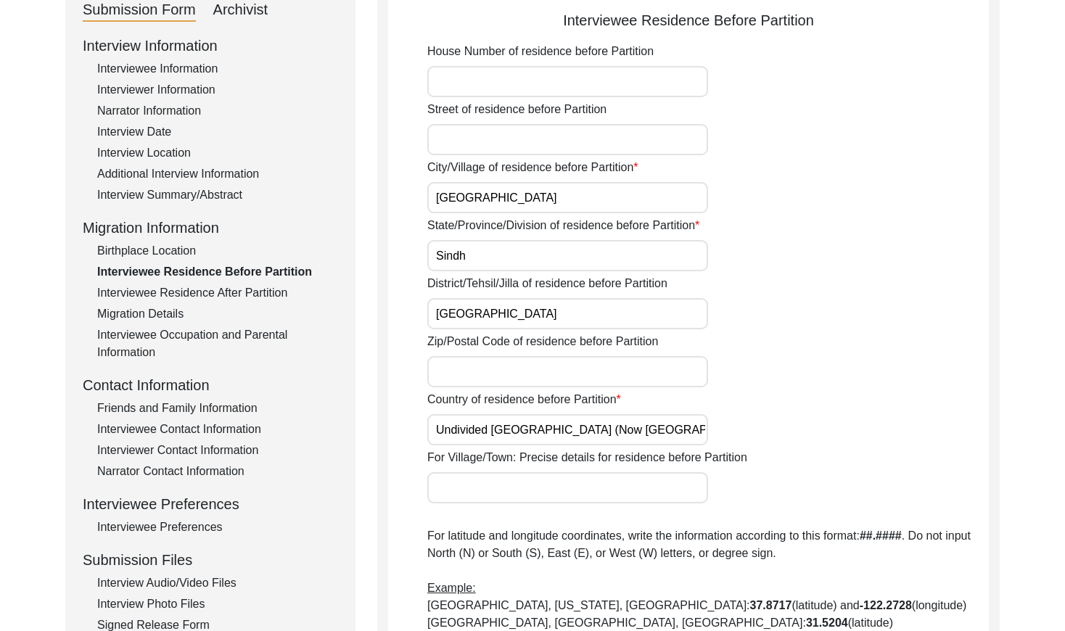
scroll to position [173, 0]
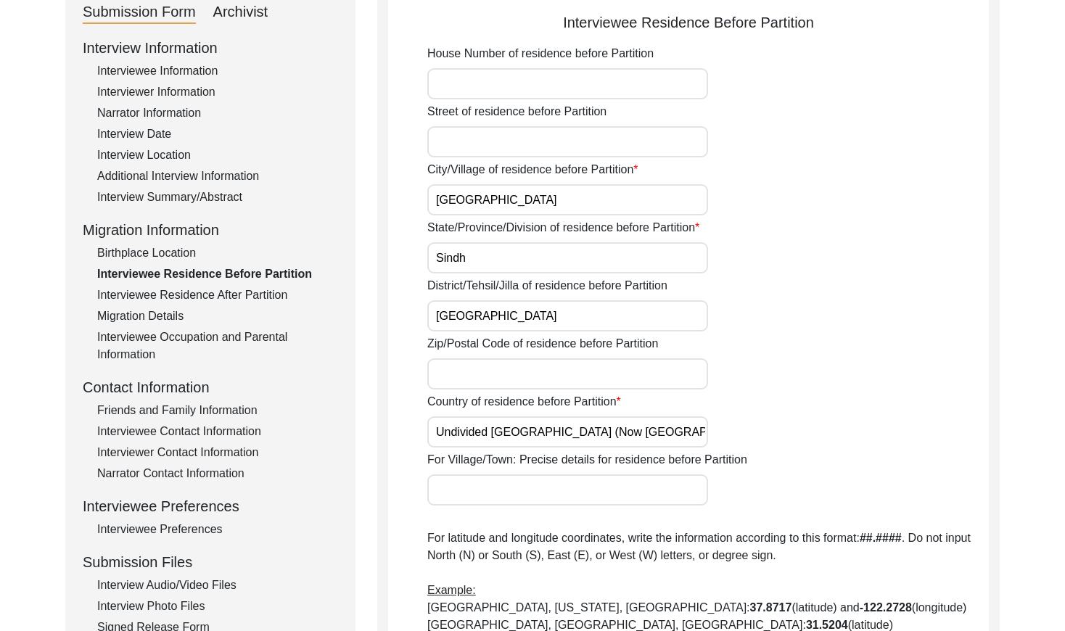
click at [221, 292] on div "Interviewee Residence After Partition" at bounding box center [217, 294] width 241 height 17
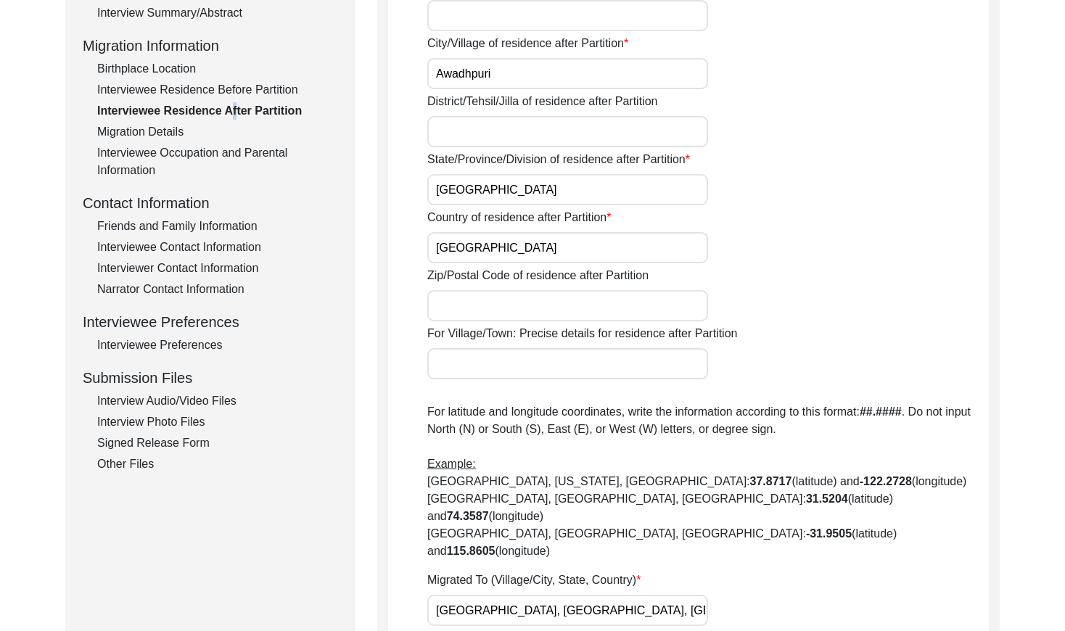
scroll to position [263, 0]
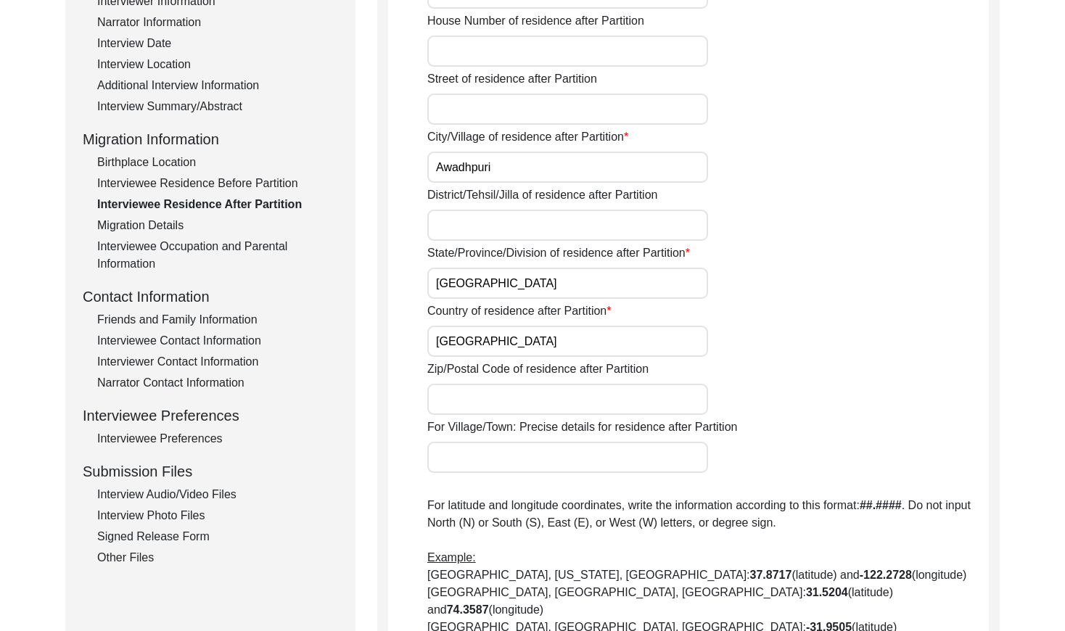
click at [144, 227] on div "Migration Details" at bounding box center [217, 225] width 241 height 17
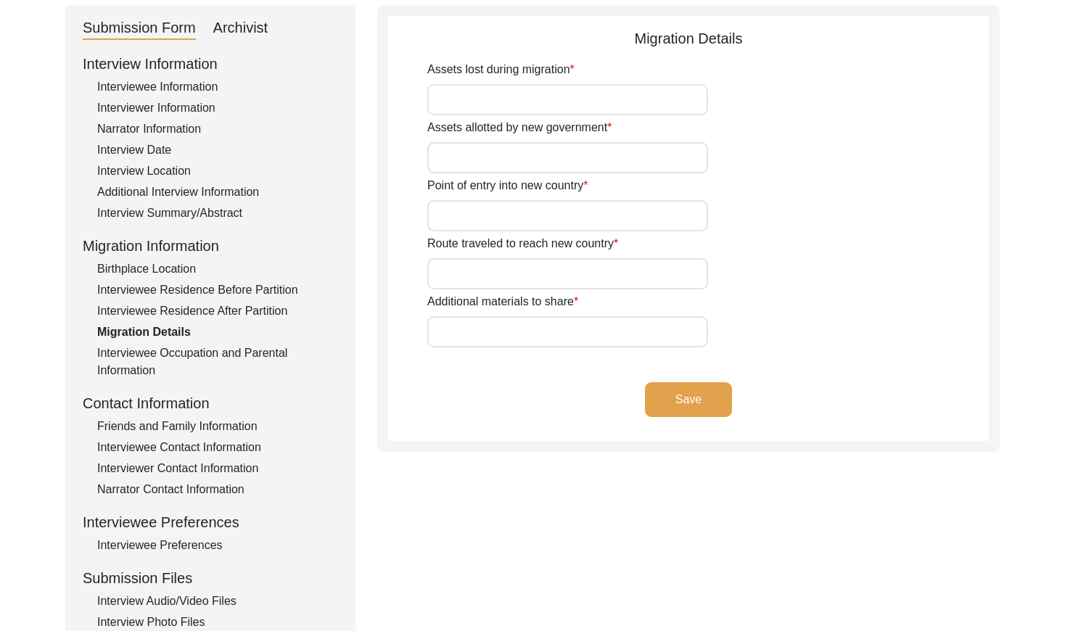
scroll to position [142, 0]
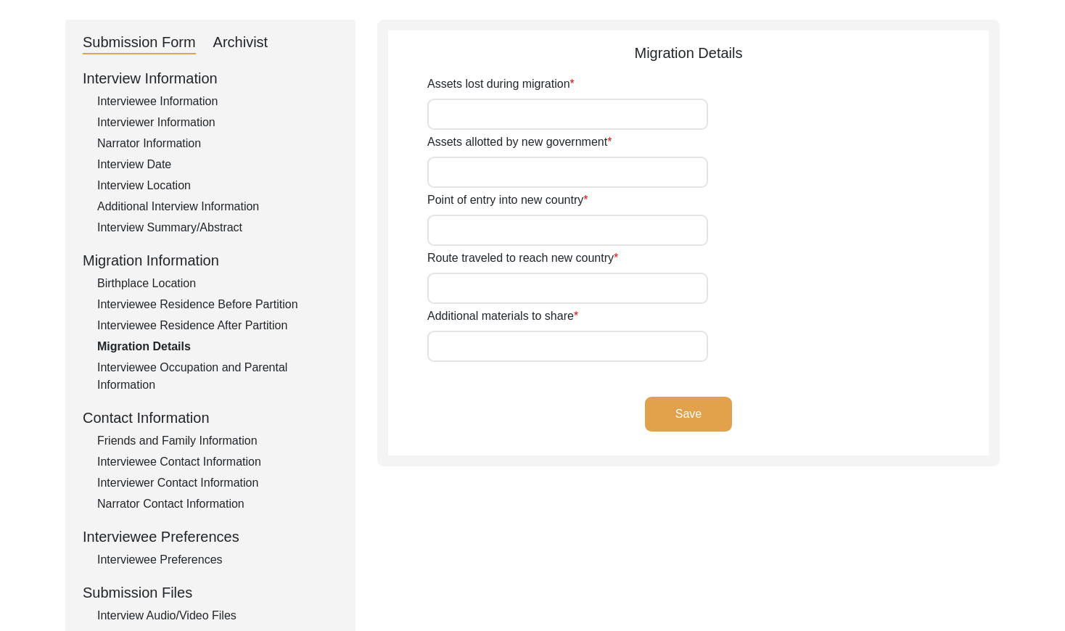
click at [174, 368] on div "Interviewee Occupation and Parental Information" at bounding box center [217, 376] width 241 height 35
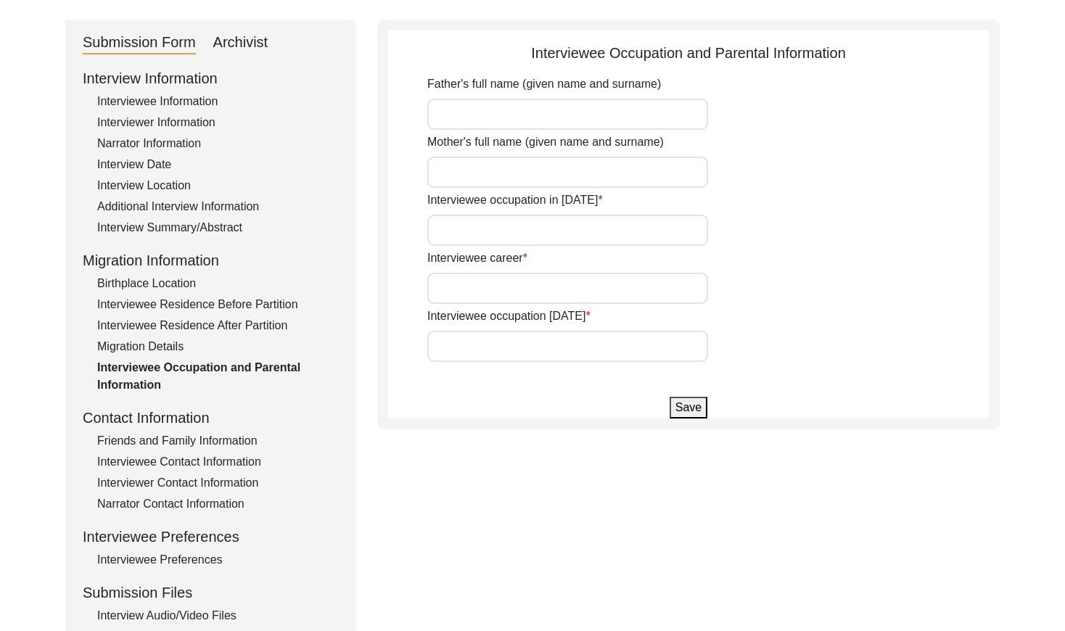
type input "[PERSON_NAME]"
type input "Child"
type input "[MEDICAL_DATA] at [GEOGRAPHIC_DATA]"
type input "Retired and active member of the Pensioners' Welfare, Madhya Pradesh State Gove…"
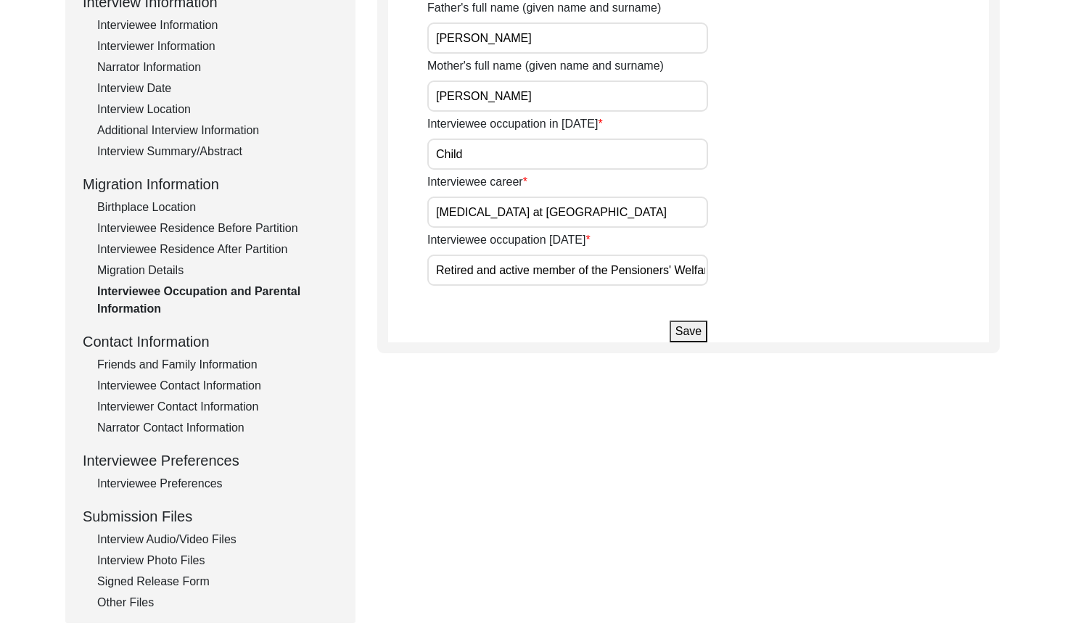
click at [181, 366] on div "Friends and Family Information" at bounding box center [217, 364] width 241 height 17
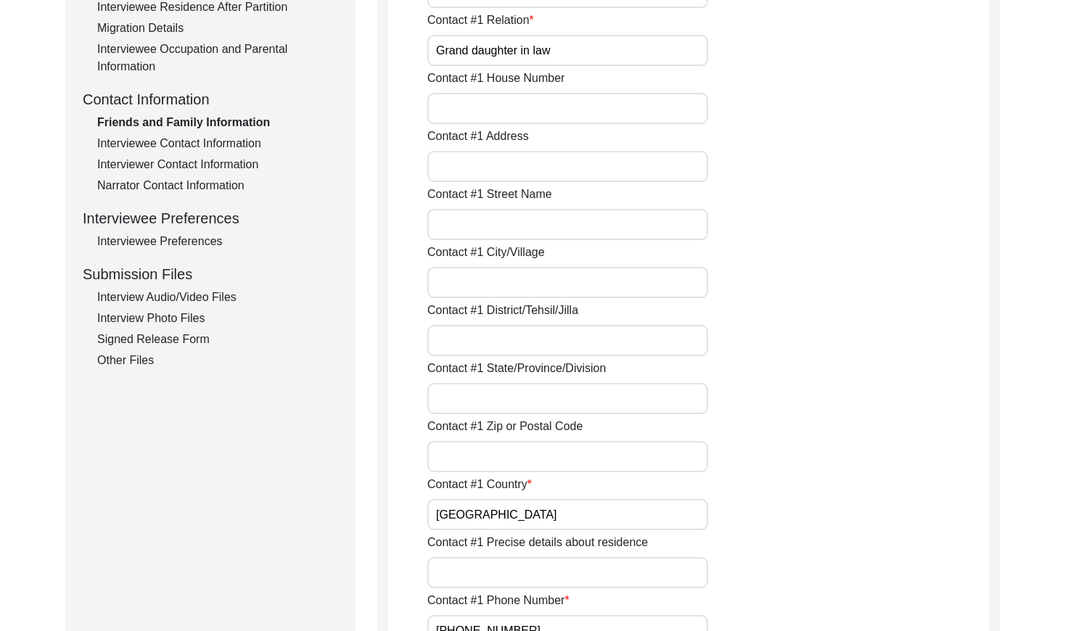
scroll to position [173, 0]
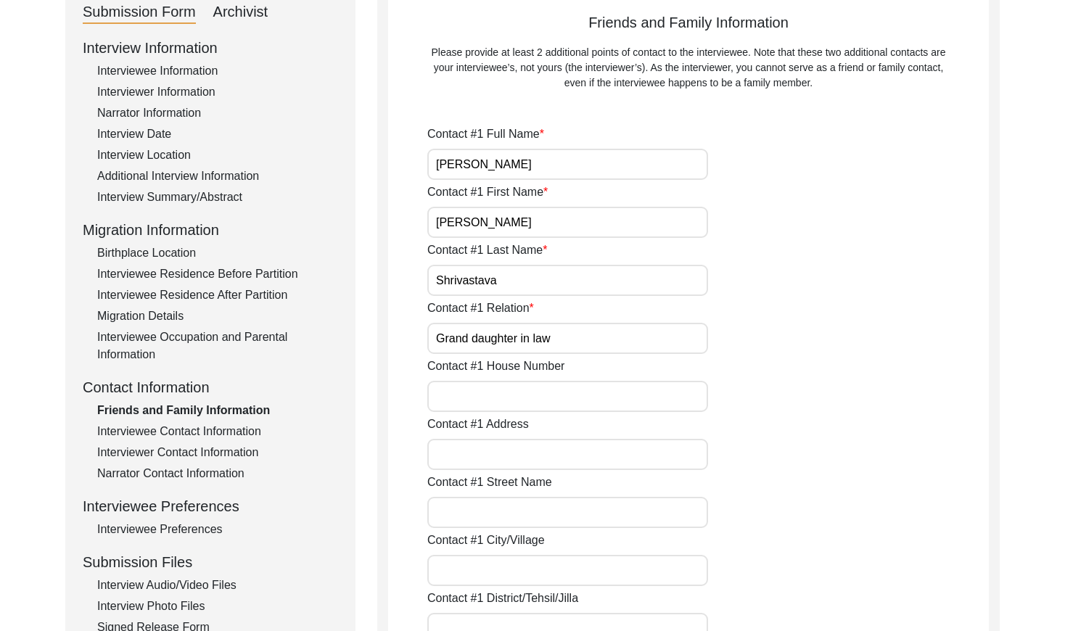
click at [216, 430] on div "Interviewee Contact Information" at bounding box center [217, 431] width 241 height 17
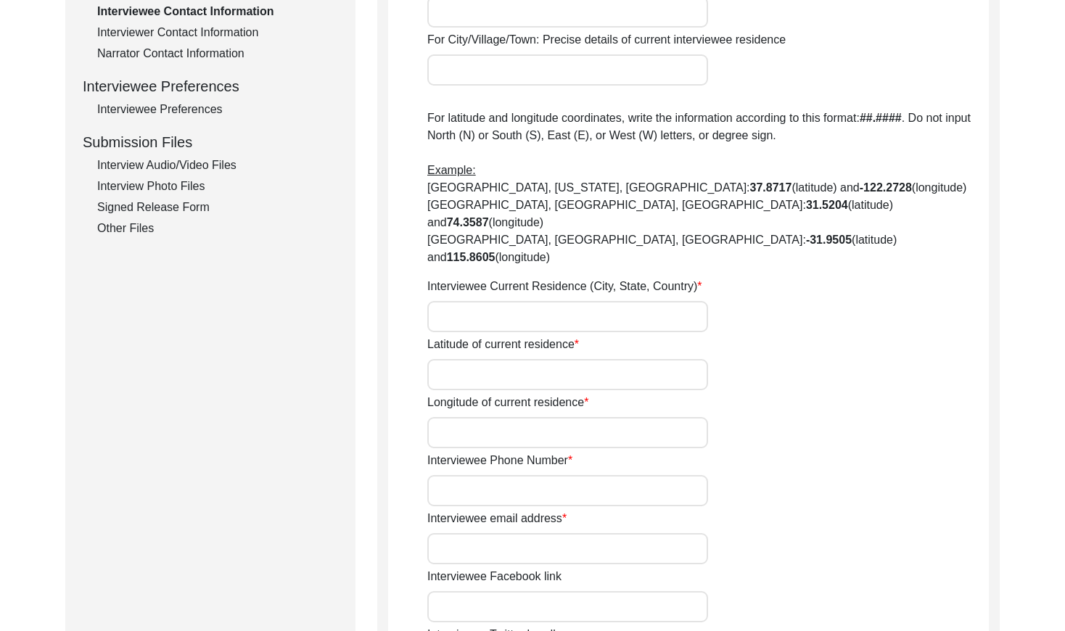
scroll to position [613, 0]
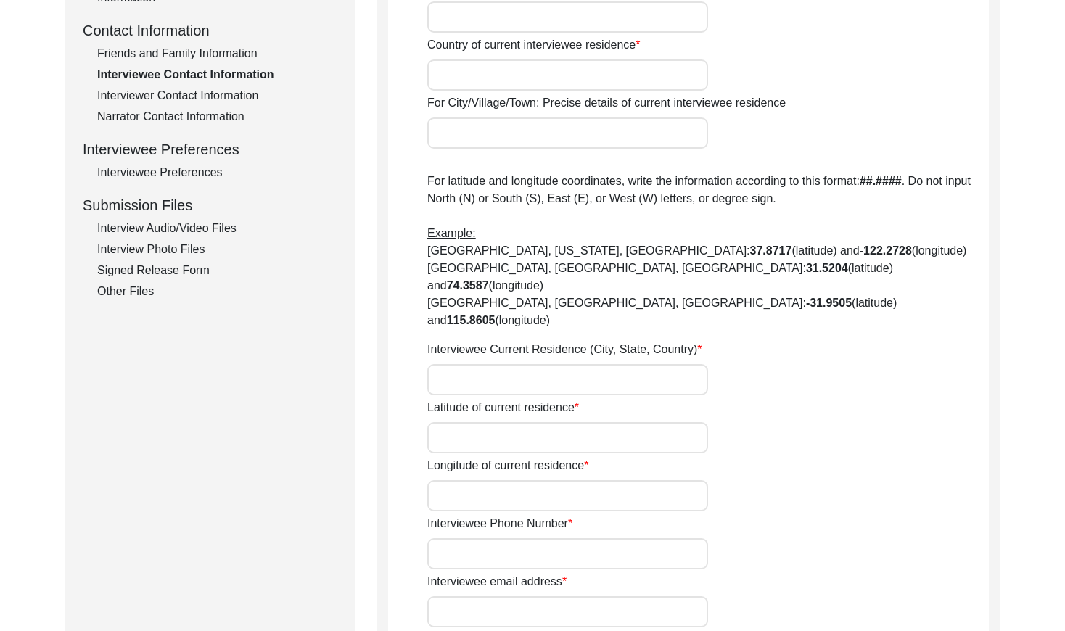
drag, startPoint x: 225, startPoint y: 223, endPoint x: 239, endPoint y: 228, distance: 15.1
click at [225, 223] on div "Interview Audio/Video Files" at bounding box center [217, 228] width 241 height 17
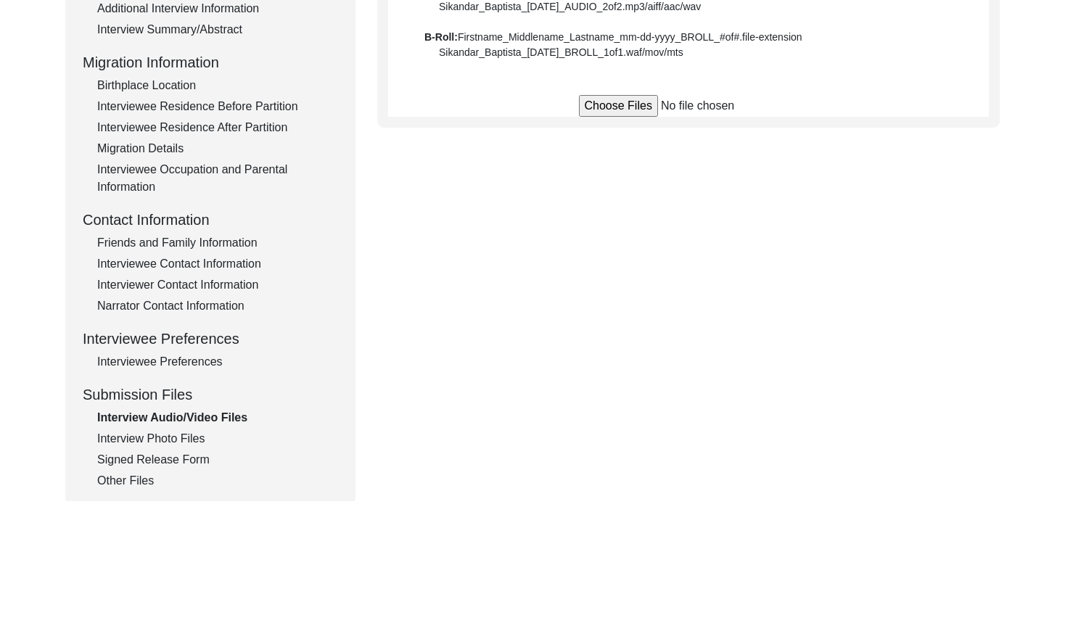
scroll to position [331, 0]
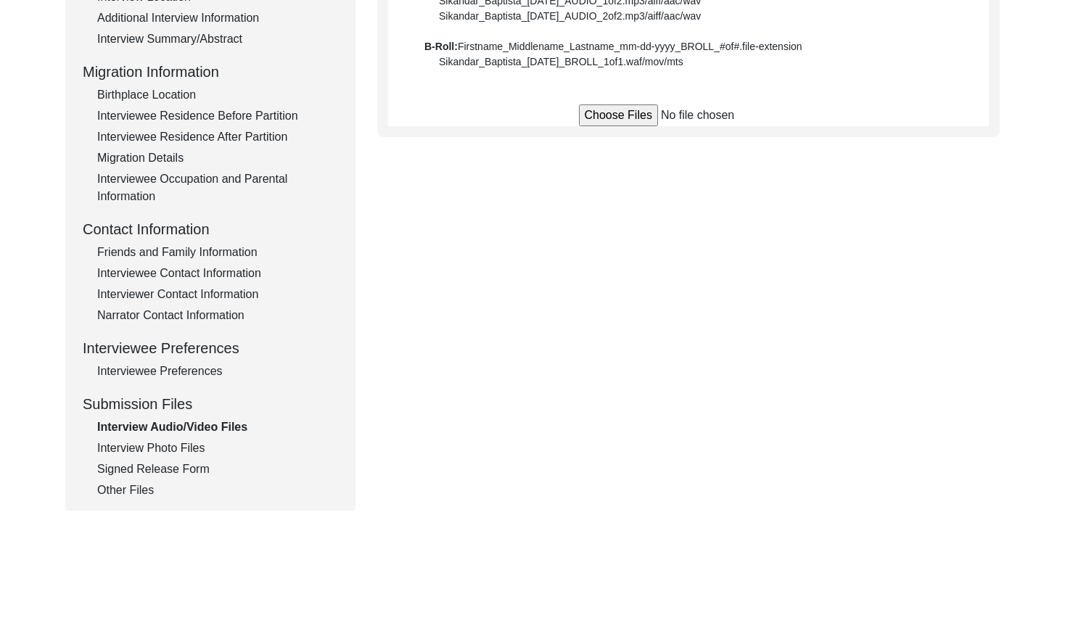
click at [184, 442] on div "Interview Photo Files" at bounding box center [217, 447] width 241 height 17
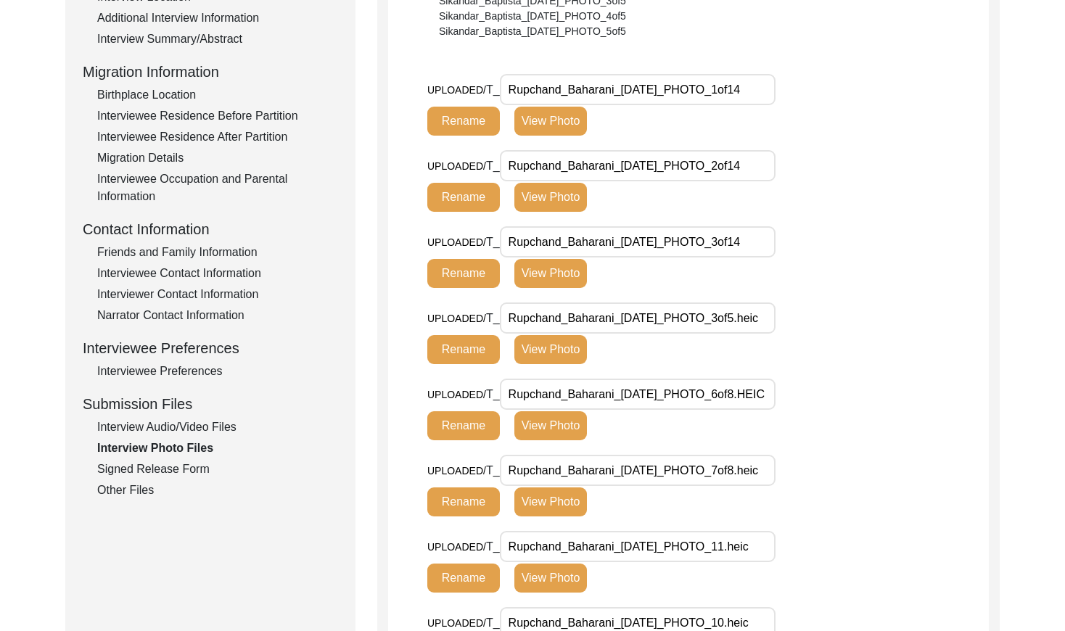
click at [212, 412] on div "Submission Files" at bounding box center [210, 404] width 255 height 22
drag, startPoint x: 212, startPoint y: 421, endPoint x: 207, endPoint y: 432, distance: 12.4
click at [212, 421] on div "Interview Audio/Video Files" at bounding box center [217, 426] width 241 height 17
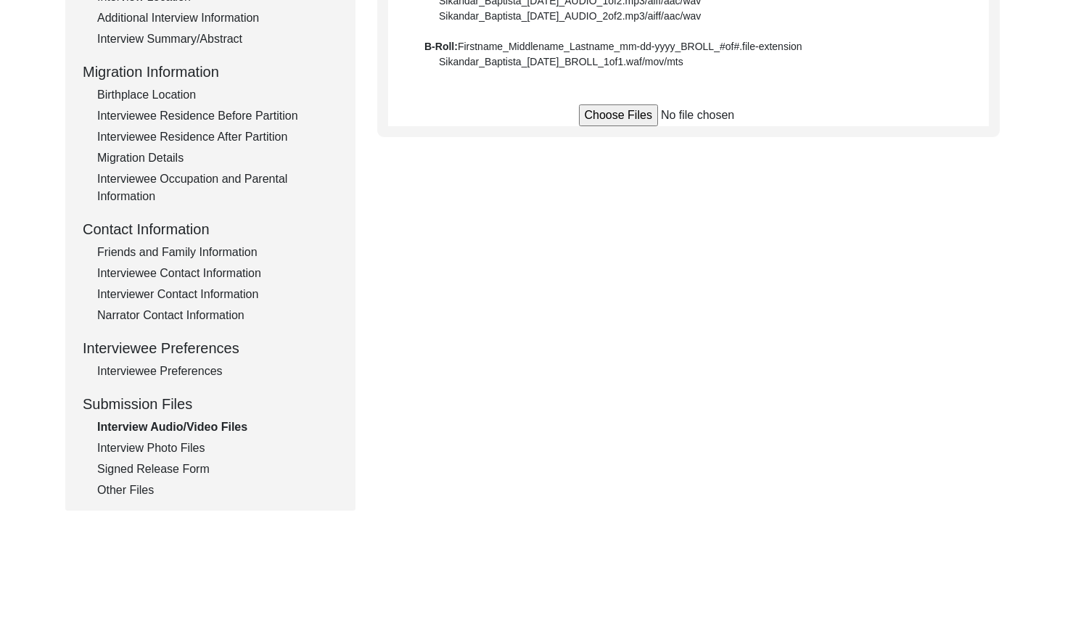
click at [195, 445] on div "Interview Photo Files" at bounding box center [217, 447] width 241 height 17
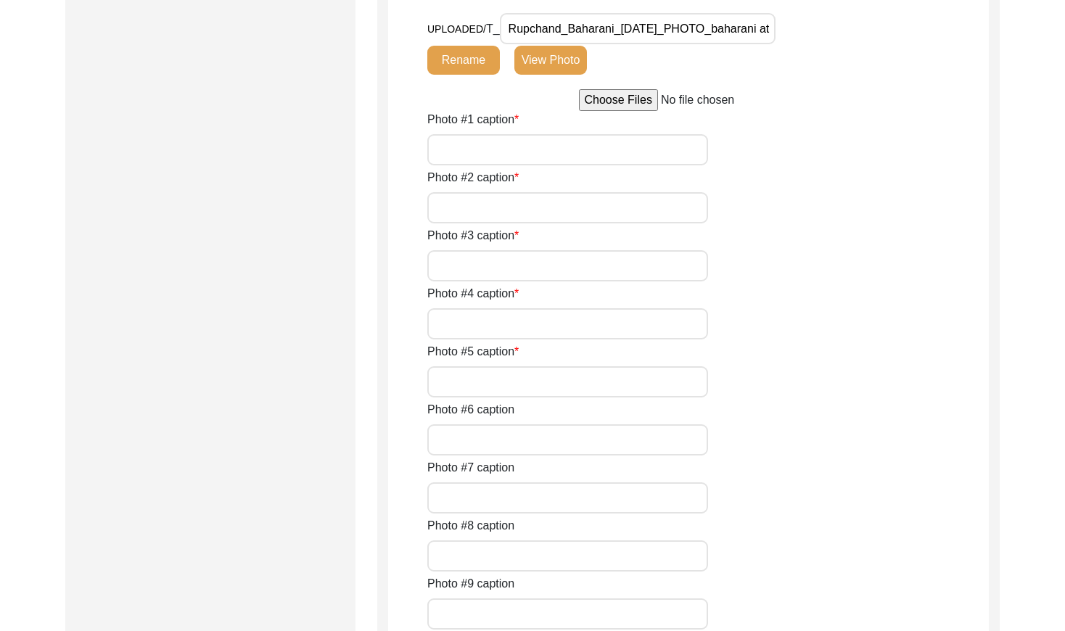
scroll to position [2291, 0]
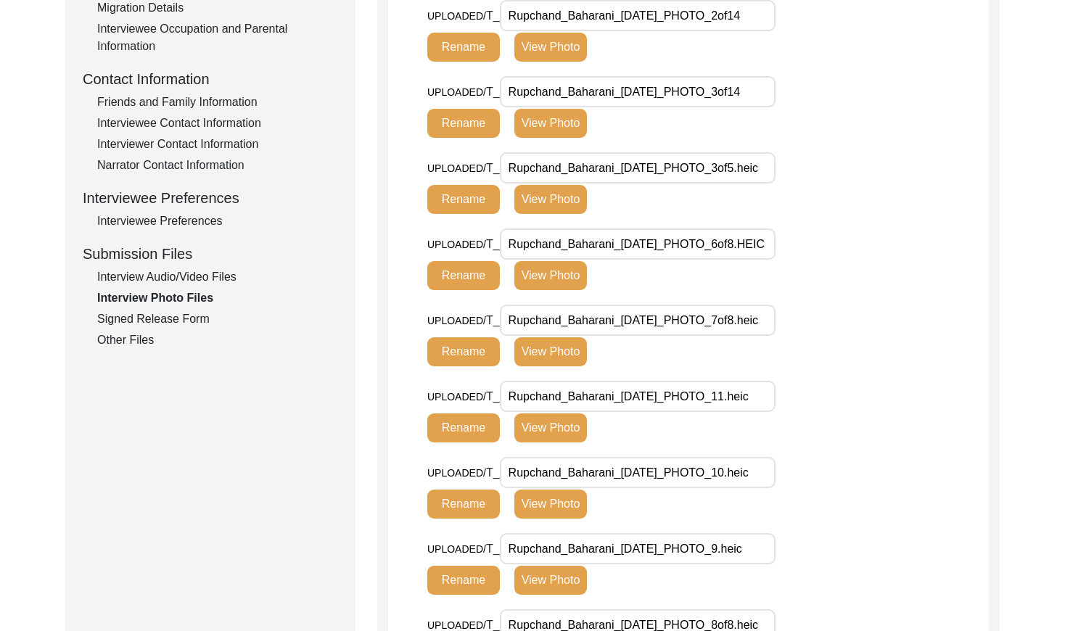
click at [178, 317] on div "Signed Release Form" at bounding box center [217, 318] width 241 height 17
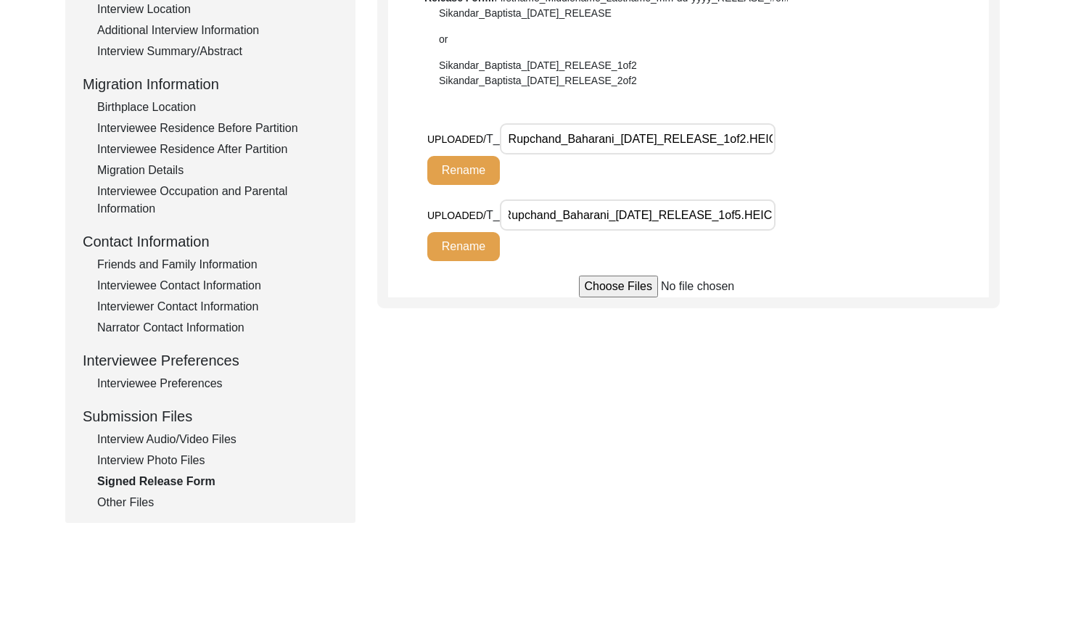
scroll to position [0, 28]
click at [132, 503] on div "Other Files" at bounding box center [217, 502] width 241 height 17
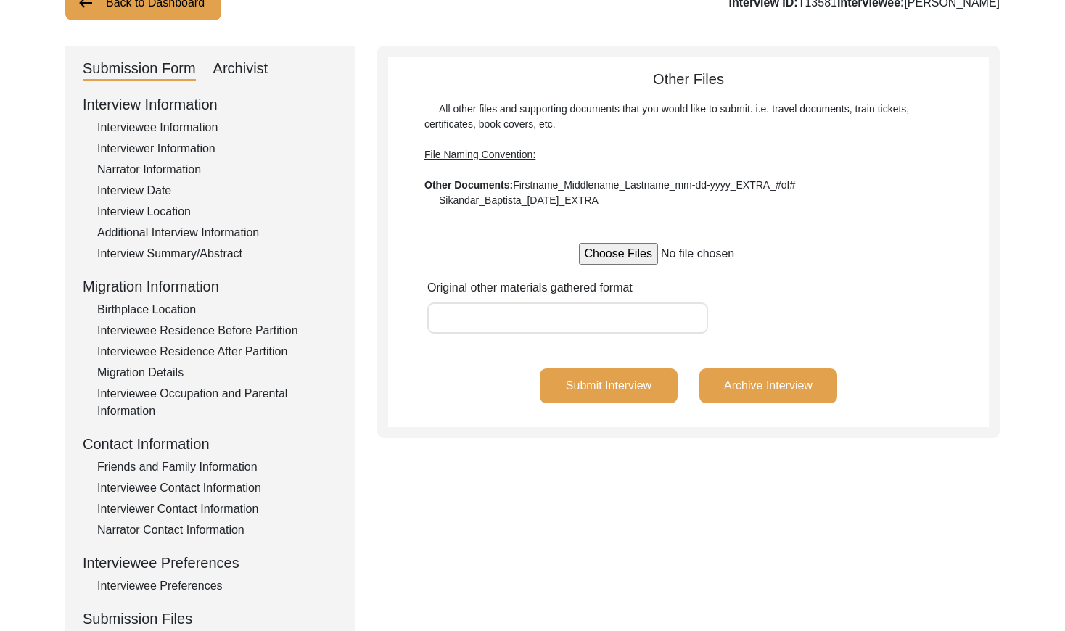
scroll to position [0, 0]
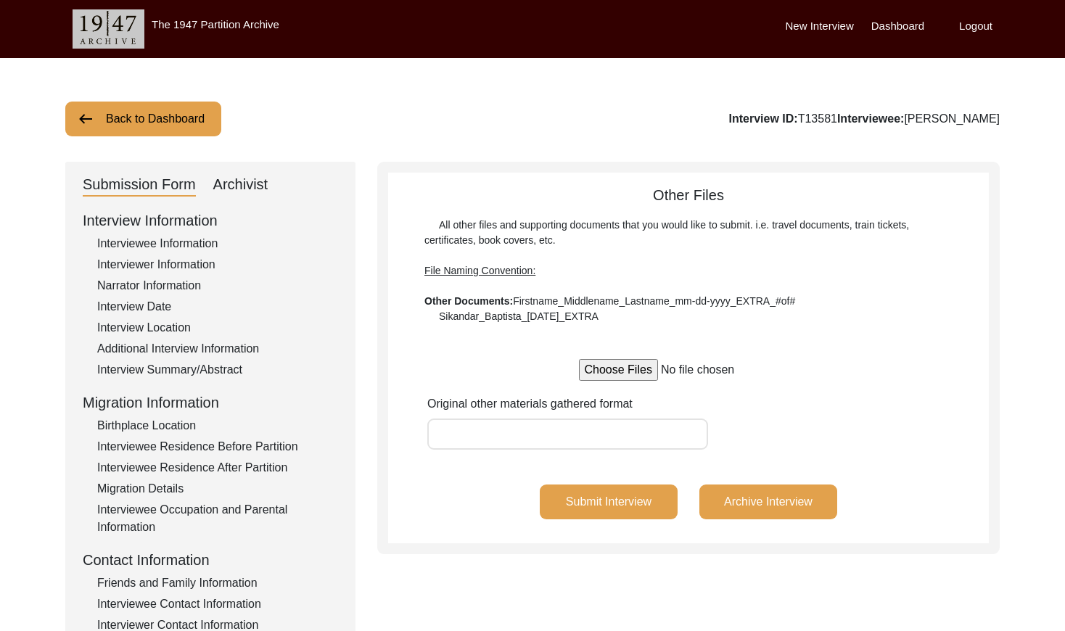
click at [164, 114] on button "Back to Dashboard" at bounding box center [143, 119] width 156 height 35
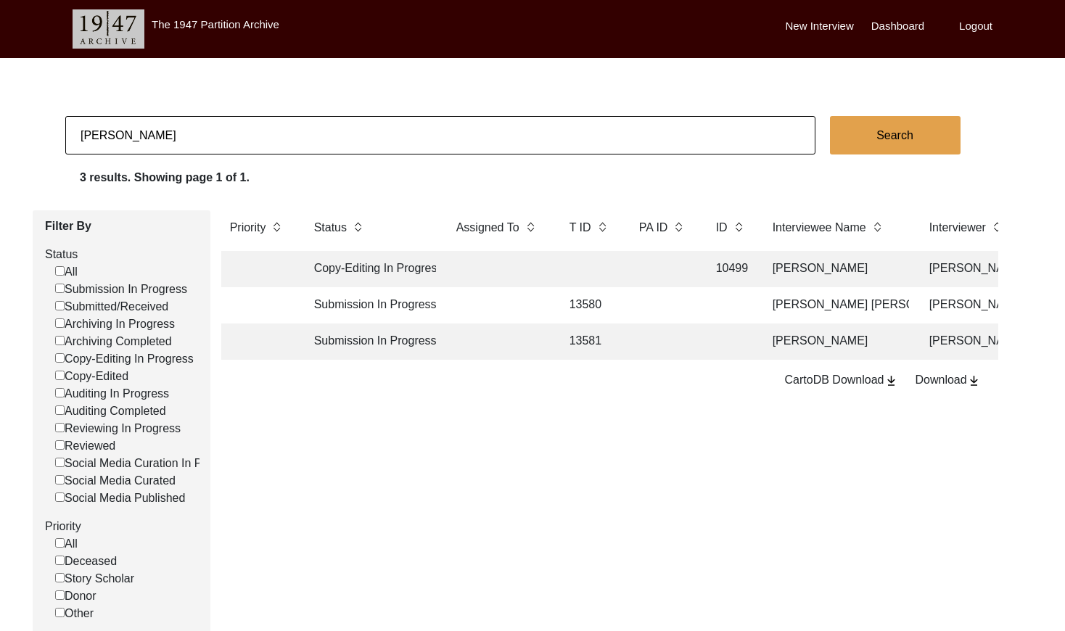
click at [233, 133] on input "[PERSON_NAME]" at bounding box center [440, 135] width 750 height 38
click at [232, 133] on input "[PERSON_NAME]" at bounding box center [440, 135] width 750 height 38
paste input "PA13560"
type input "13560"
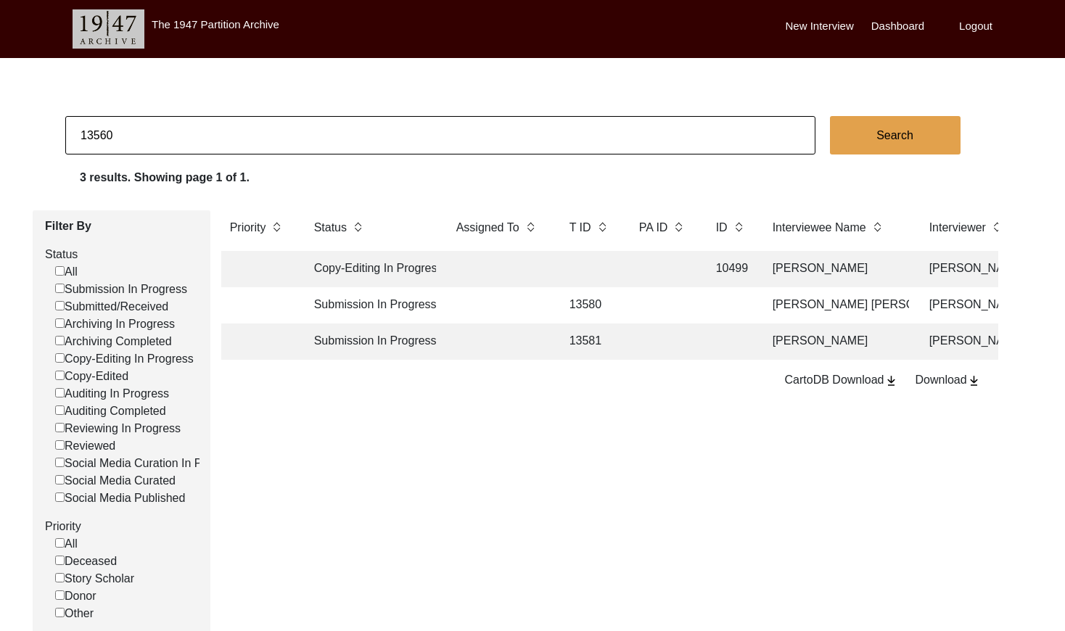
checkbox input "false"
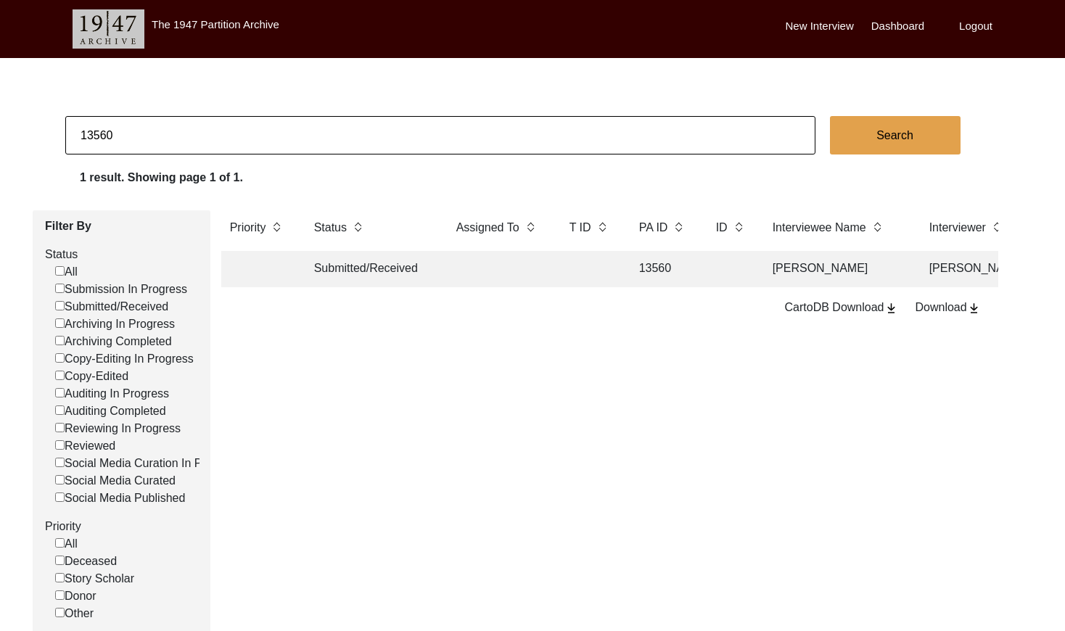
click at [580, 276] on td at bounding box center [590, 269] width 58 height 36
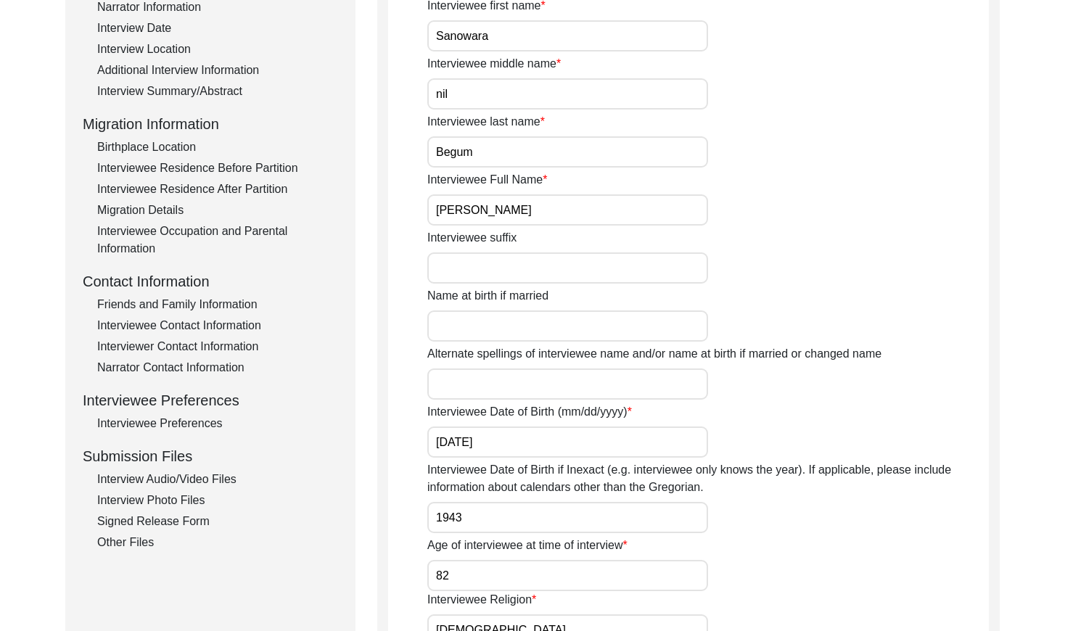
scroll to position [450, 0]
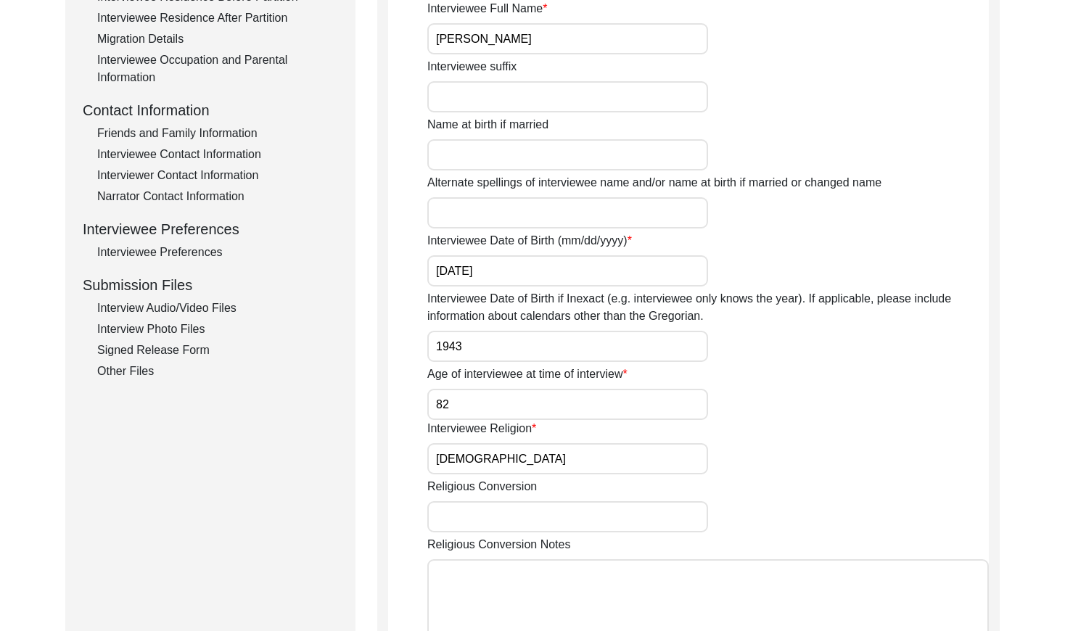
click at [173, 330] on div "Interview Photo Files" at bounding box center [217, 329] width 241 height 17
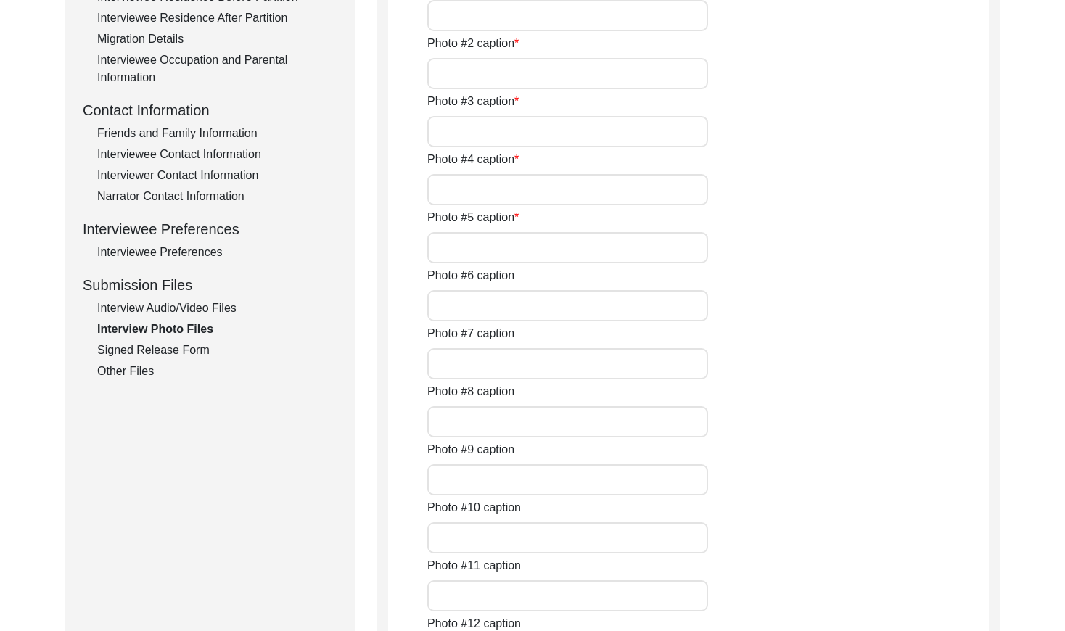
type input "Photo taken during the interview"
type input "Photo taken during the interview (2)"
type input "Selfie with the Interviewee"
type input "Full picture of the interviewee"
type input "Full Picture of the interviewee (2)"
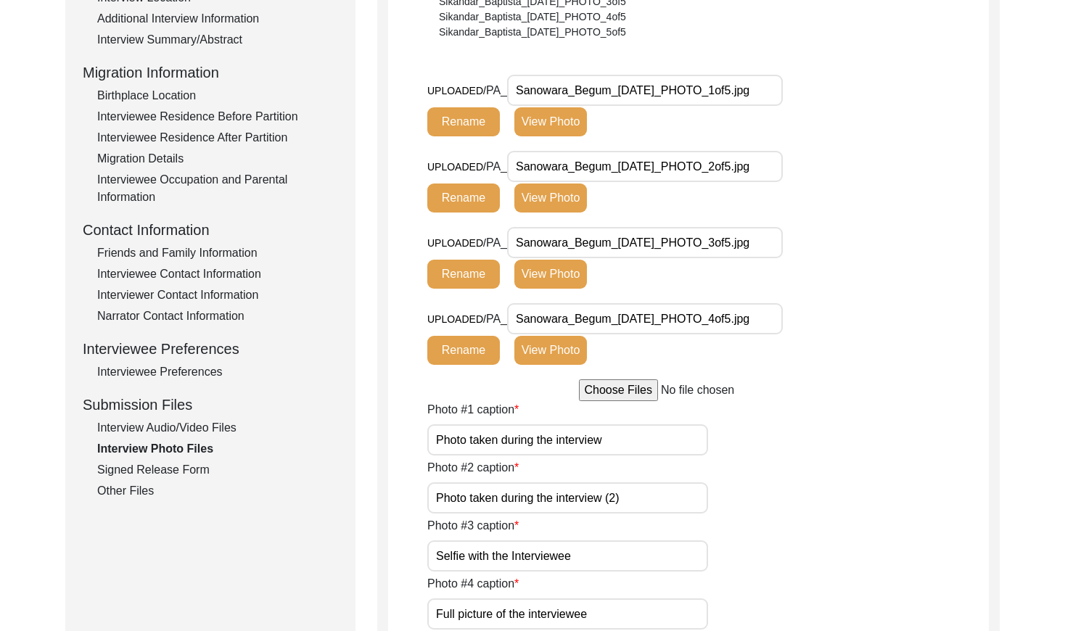
scroll to position [350, 0]
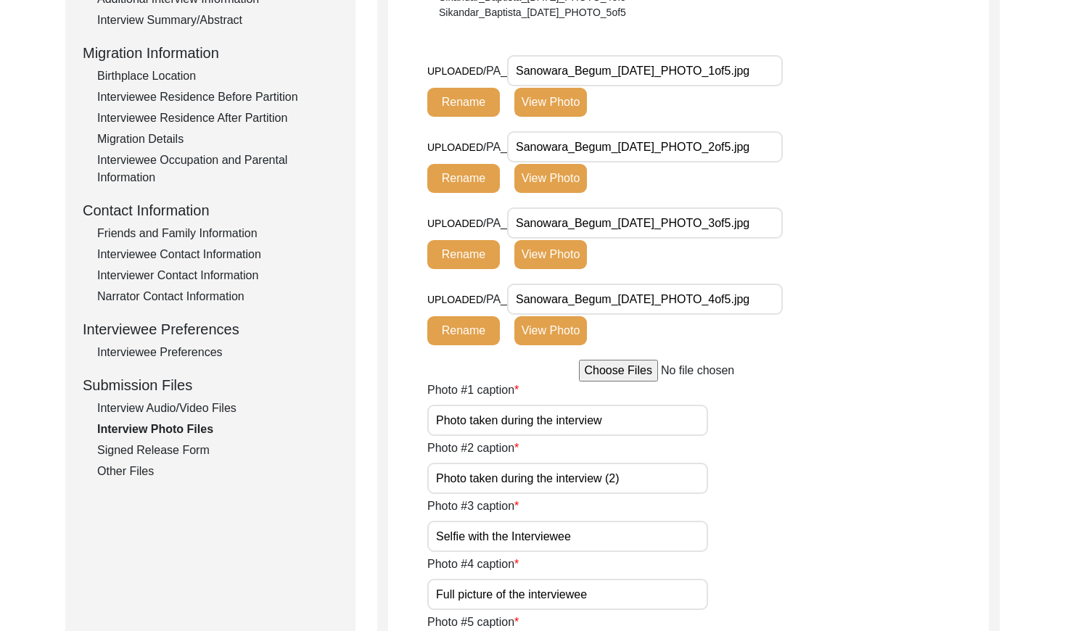
drag, startPoint x: 149, startPoint y: 452, endPoint x: 136, endPoint y: 463, distance: 17.0
click at [149, 452] on div "Signed Release Form" at bounding box center [217, 450] width 241 height 17
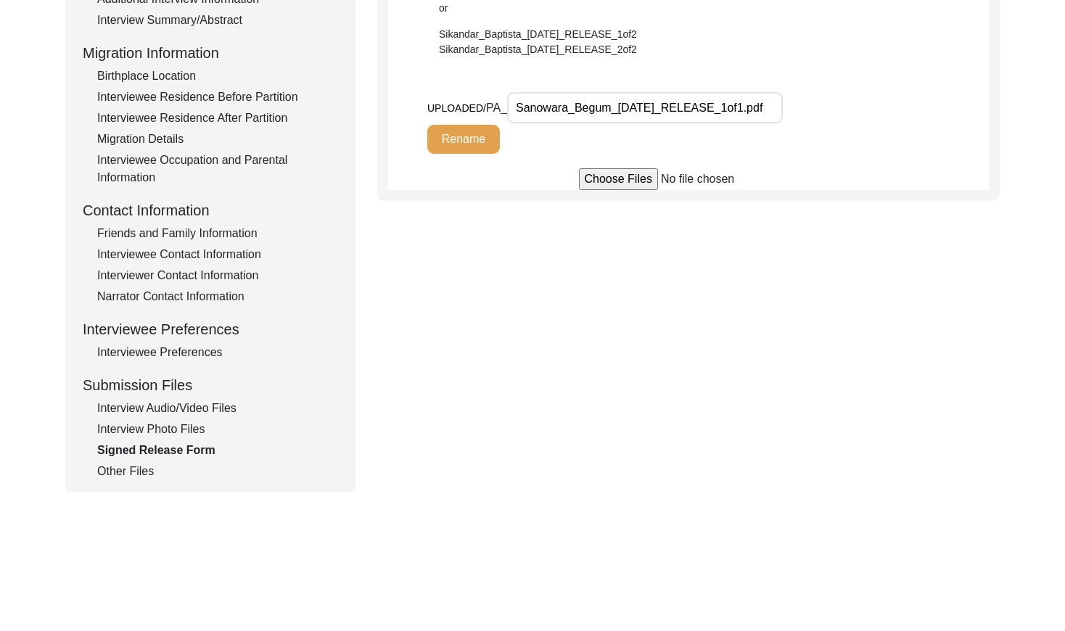
click at [136, 471] on div "Other Files" at bounding box center [217, 471] width 241 height 17
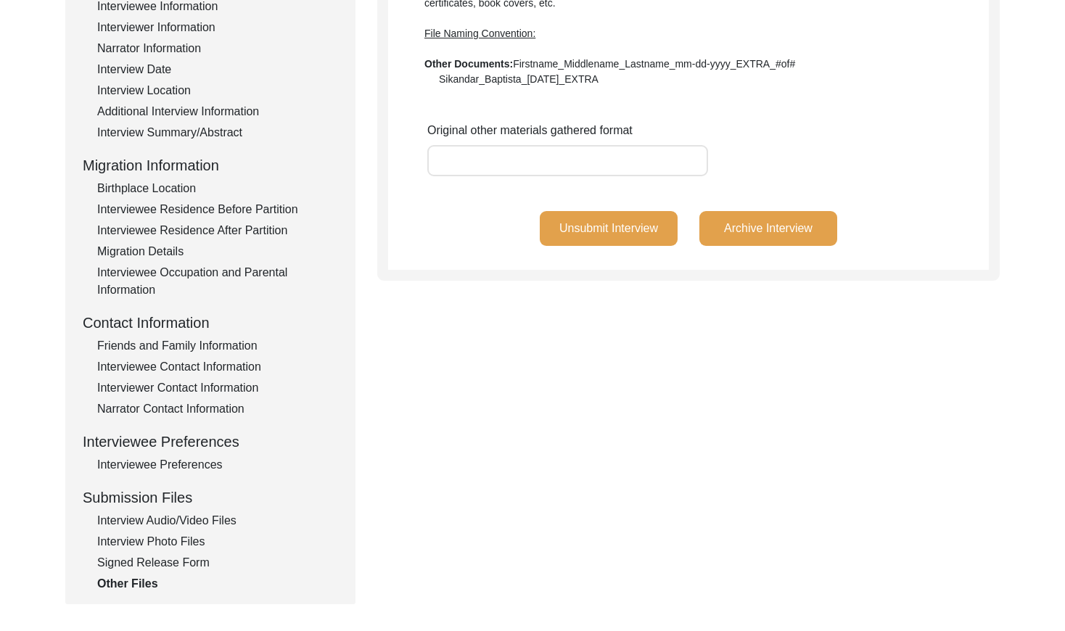
scroll to position [242, 0]
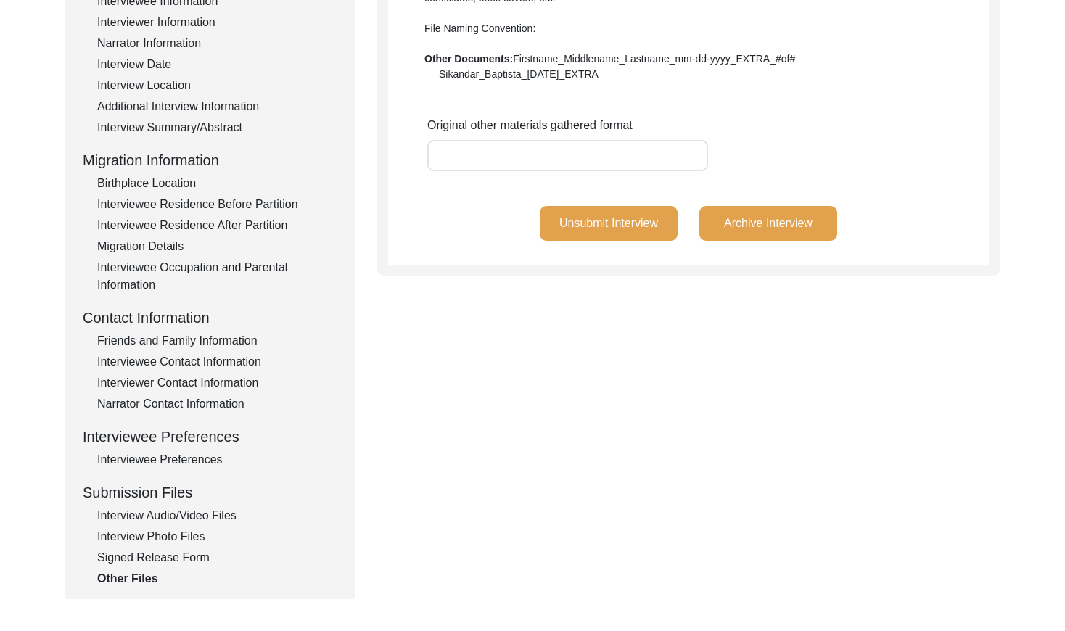
click at [207, 507] on div "Interview Audio/Video Files" at bounding box center [217, 515] width 241 height 17
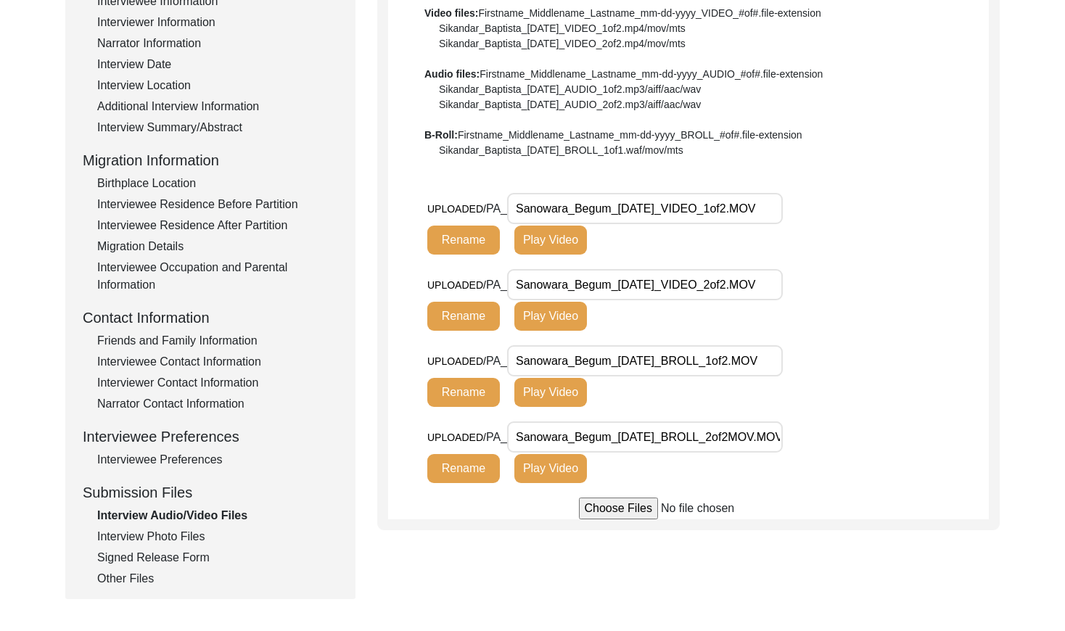
click at [186, 536] on div "Interview Photo Files" at bounding box center [217, 536] width 241 height 17
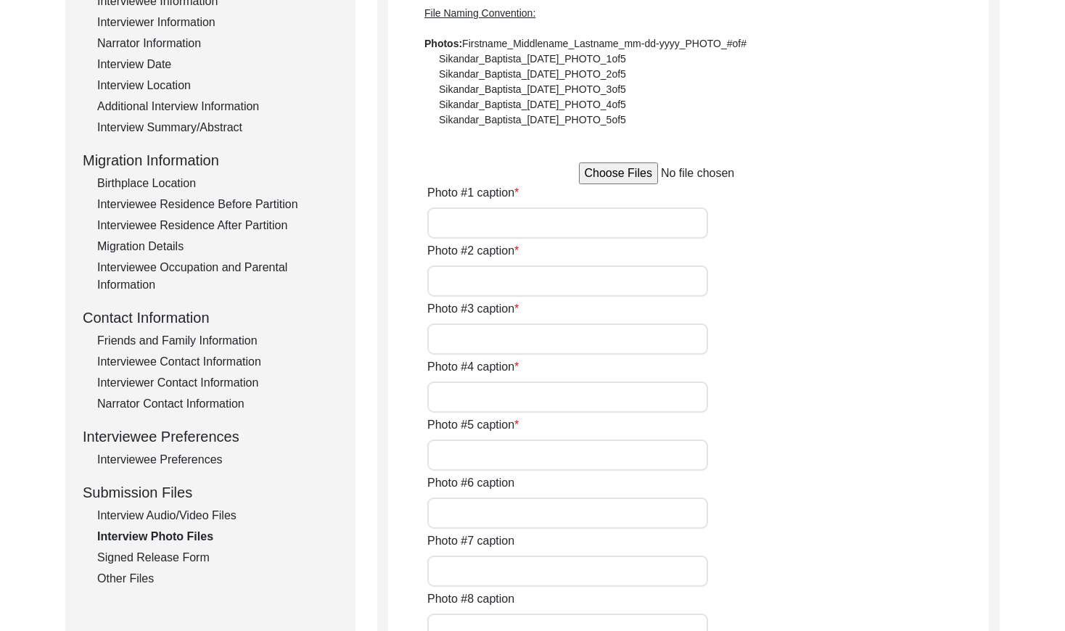
type input "Photo taken during the interview"
type input "Photo taken during the interview (2)"
type input "Selfie with the Interviewee"
type input "Full picture of the interviewee"
type input "Full Picture of the interviewee (2)"
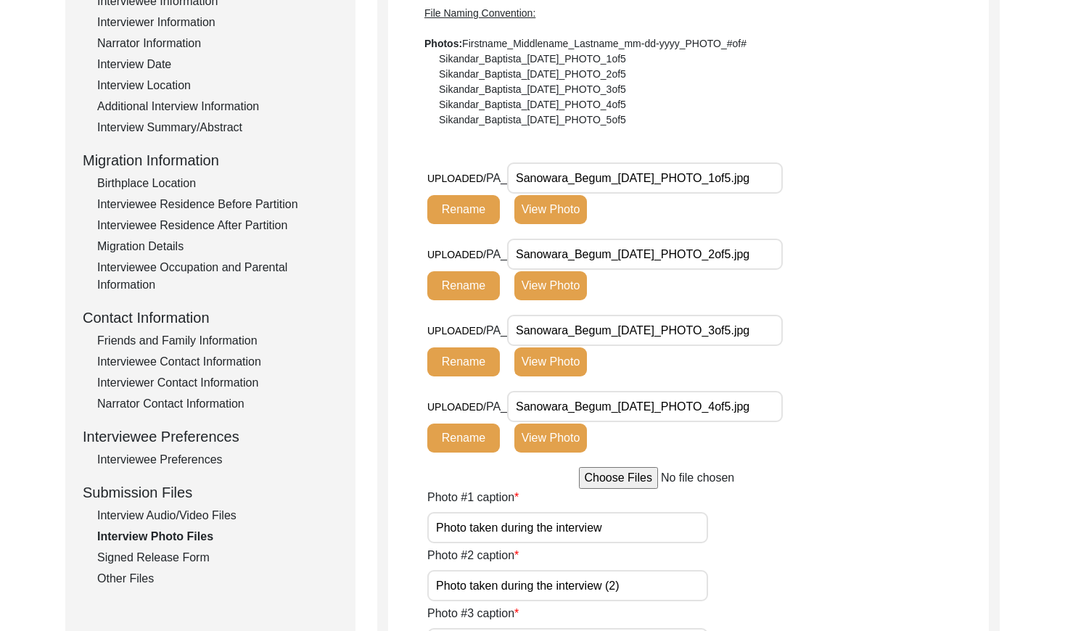
click at [179, 557] on div "Signed Release Form" at bounding box center [217, 557] width 241 height 17
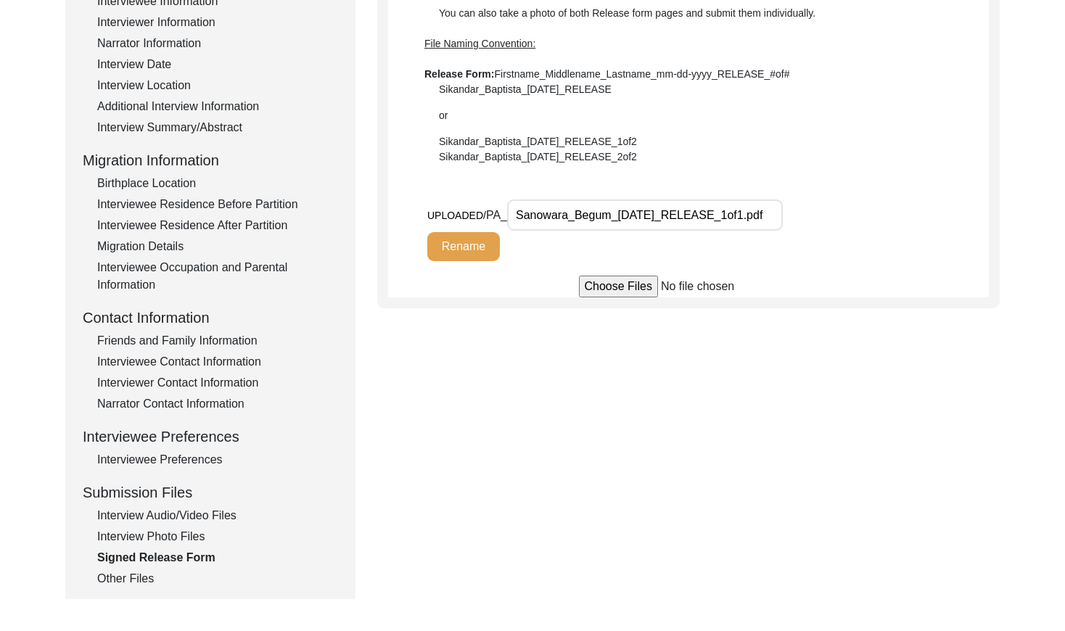
drag, startPoint x: 133, startPoint y: 576, endPoint x: 286, endPoint y: 436, distance: 207.9
click at [134, 575] on div "Other Files" at bounding box center [217, 578] width 241 height 17
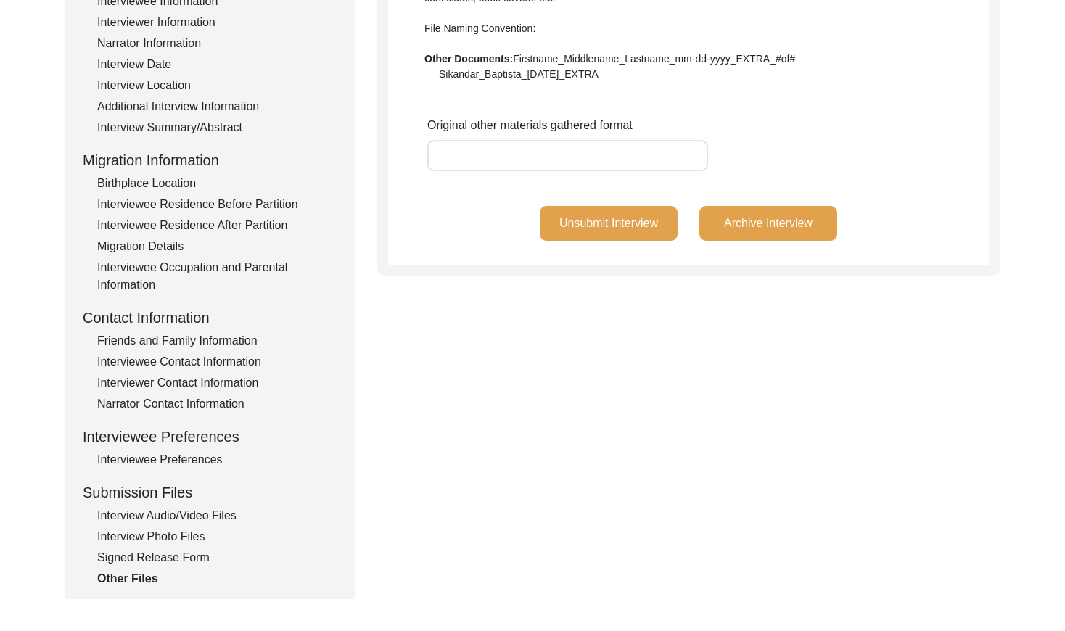
scroll to position [0, 0]
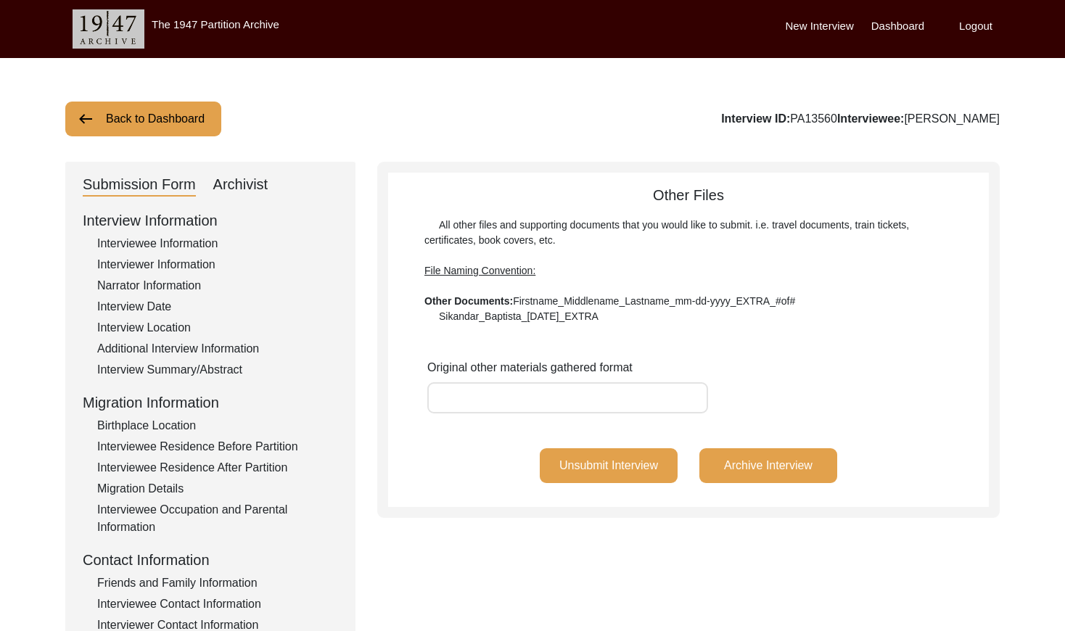
drag, startPoint x: 1002, startPoint y: 117, endPoint x: 911, endPoint y: 124, distance: 91.7
click at [911, 124] on div "Back to Dashboard Interview ID: PA13560 Interviewee: [PERSON_NAME] Submission F…" at bounding box center [532, 504] width 1065 height 892
copy div "[PERSON_NAME]"
click at [122, 114] on button "Back to Dashboard" at bounding box center [143, 119] width 156 height 35
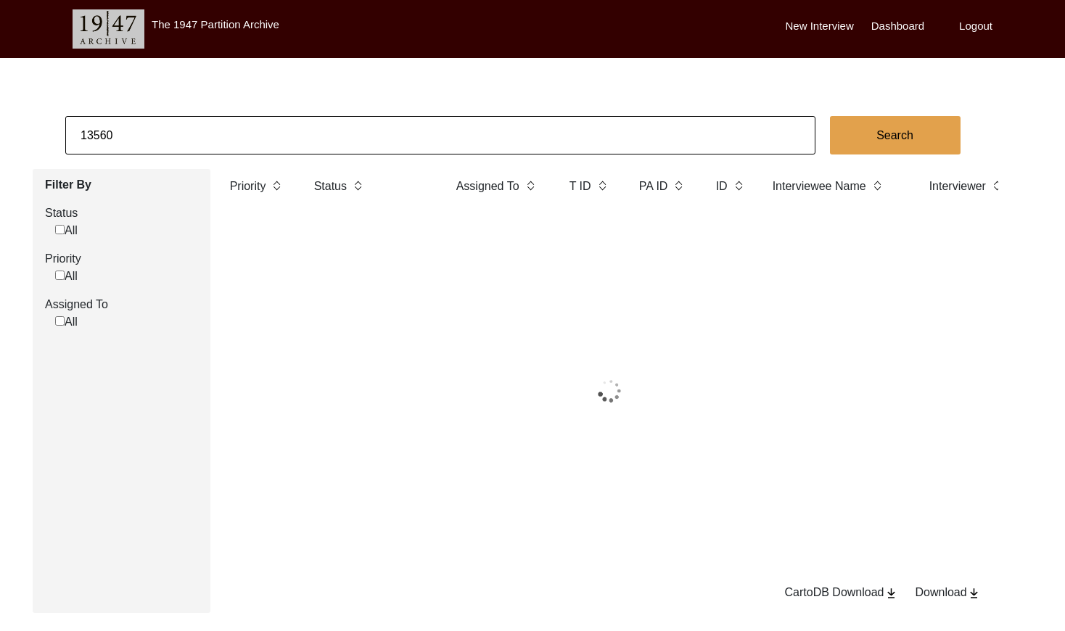
click at [222, 130] on input "13560" at bounding box center [440, 135] width 750 height 38
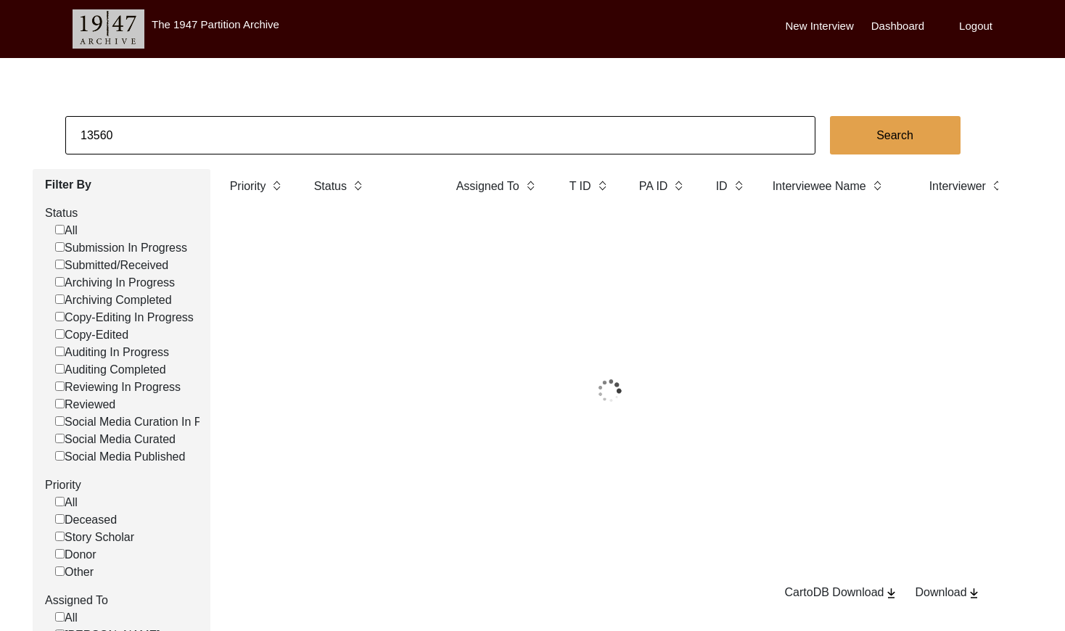
click at [222, 130] on input "13560" at bounding box center [440, 135] width 750 height 38
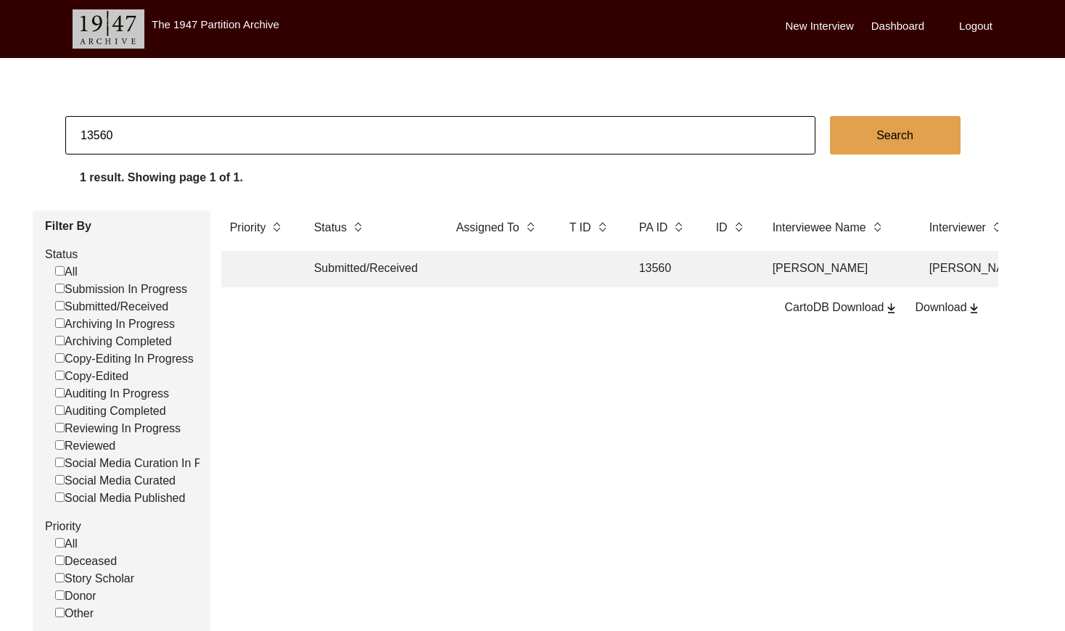
click at [222, 130] on input "13560" at bounding box center [440, 135] width 750 height 38
paste input "PA13466"
click at [95, 134] on input "PA13466" at bounding box center [440, 135] width 750 height 38
type input "13466"
checkbox input "false"
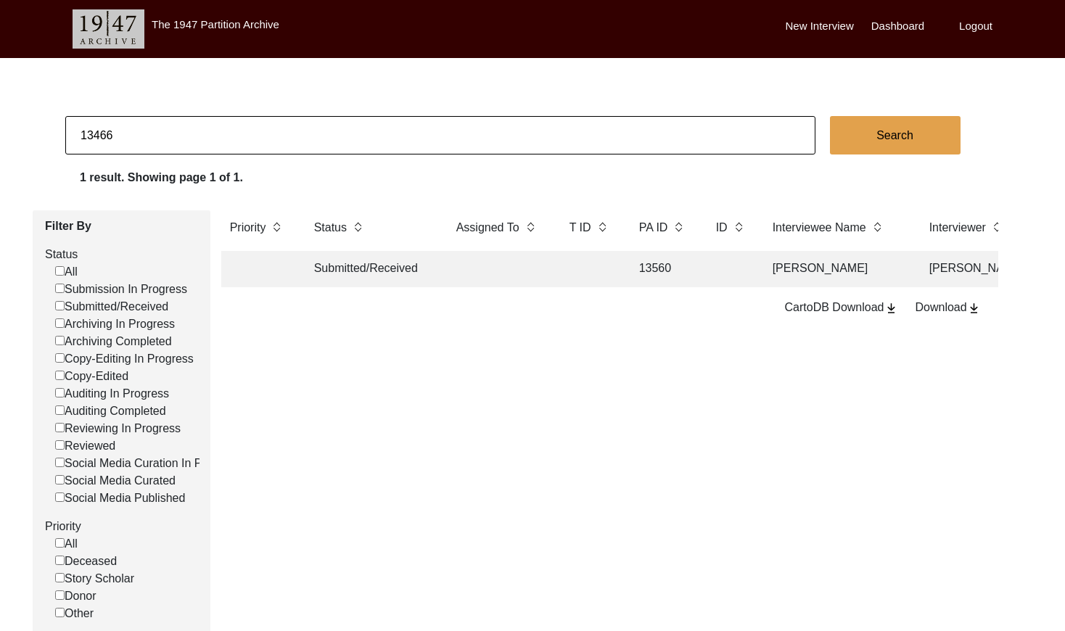
checkbox input "false"
click at [503, 265] on td at bounding box center [498, 269] width 102 height 36
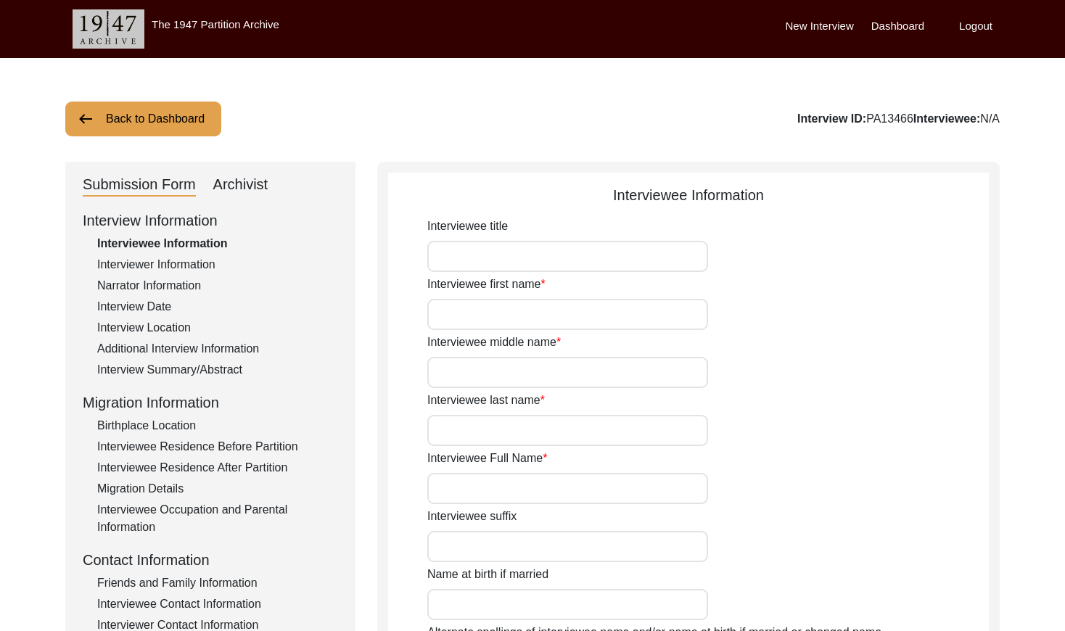
type input "Babu"
type input "[PERSON_NAME]"
type input "NA"
type input "[PERSON_NAME]"
type input "1937"
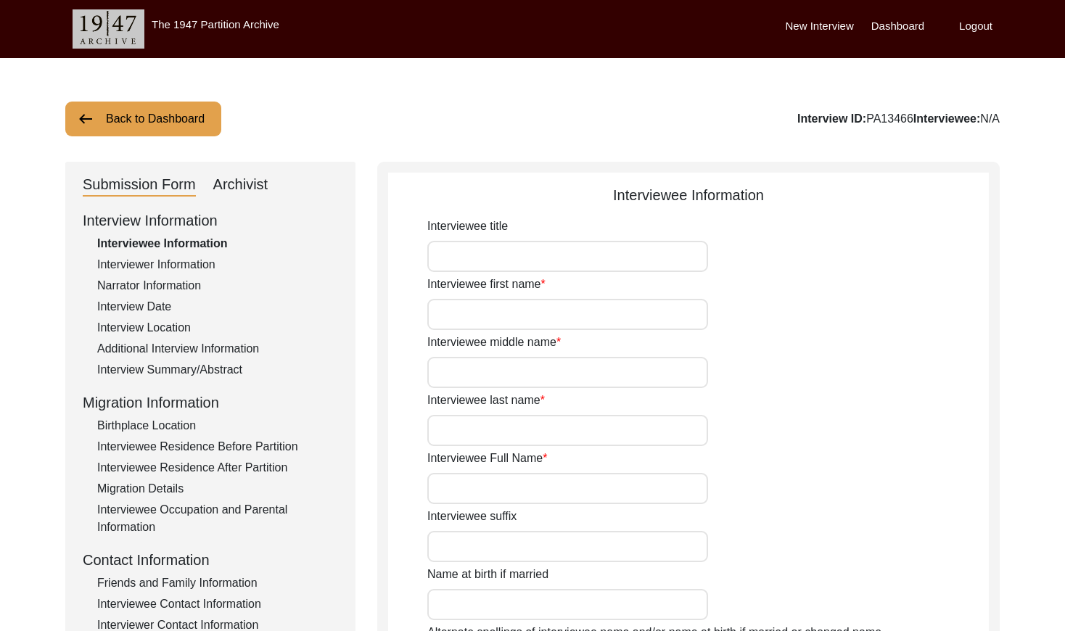
type input "1937 (Approx)"
type input "88 years"
type input "[DEMOGRAPHIC_DATA]"
type input "Na"
type input "Panjabi"
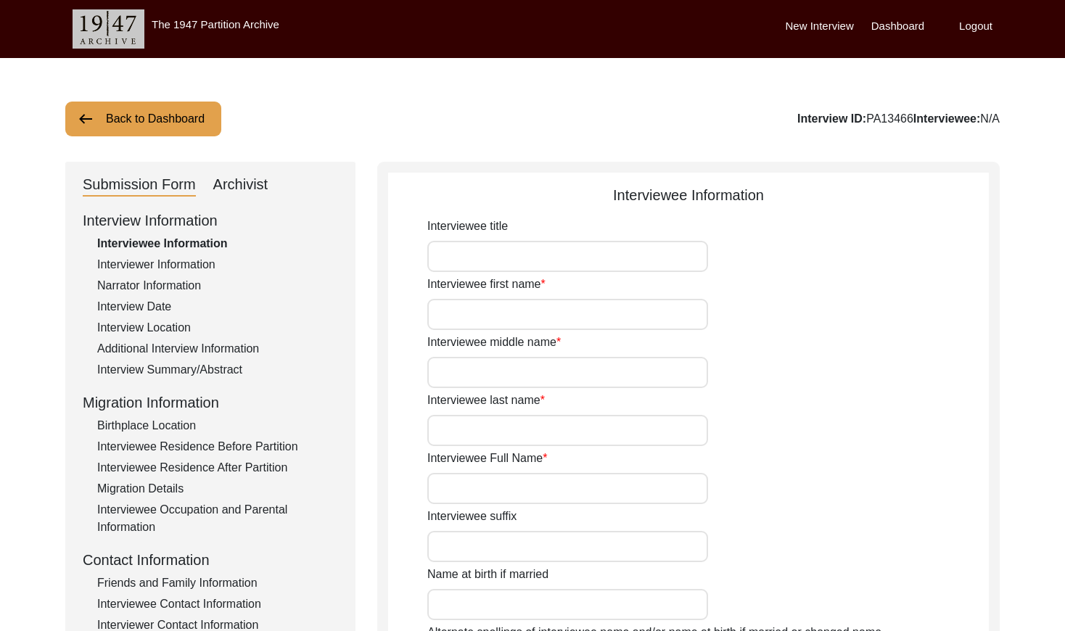
type input "Panjabi"
type input "[DEMOGRAPHIC_DATA]"
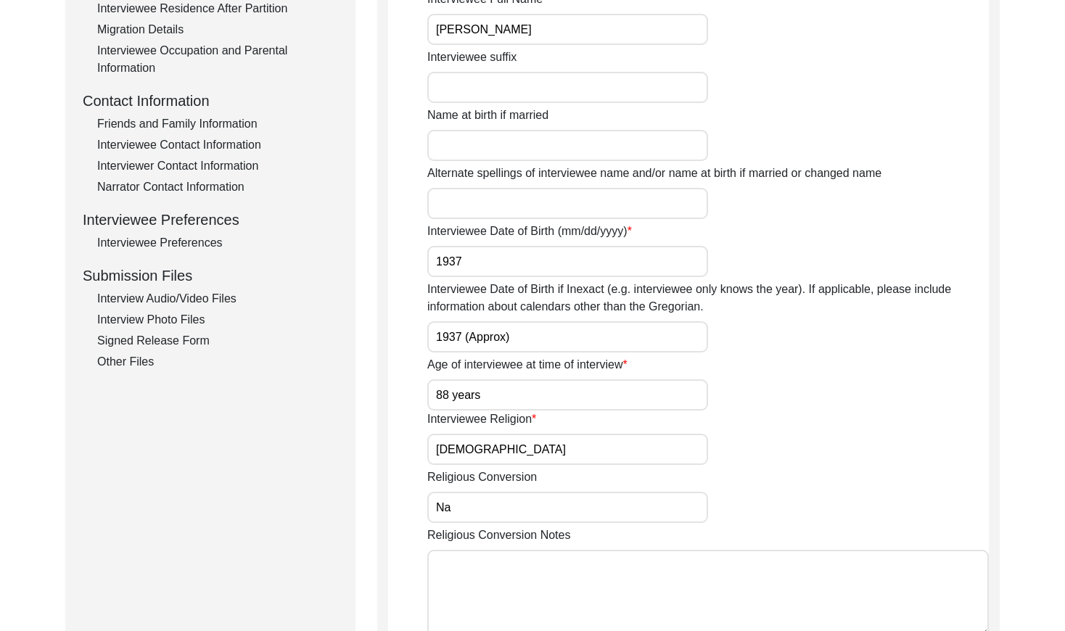
scroll to position [436, 0]
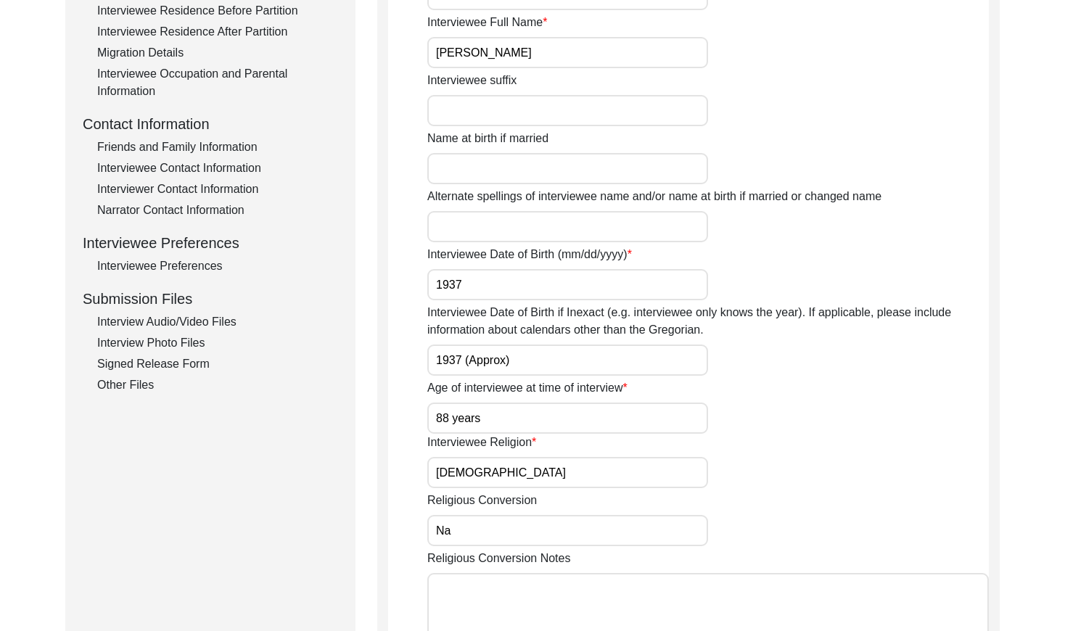
drag, startPoint x: 210, startPoint y: 147, endPoint x: 215, endPoint y: 153, distance: 7.7
click at [210, 147] on div "Friends and Family Information" at bounding box center [217, 147] width 241 height 17
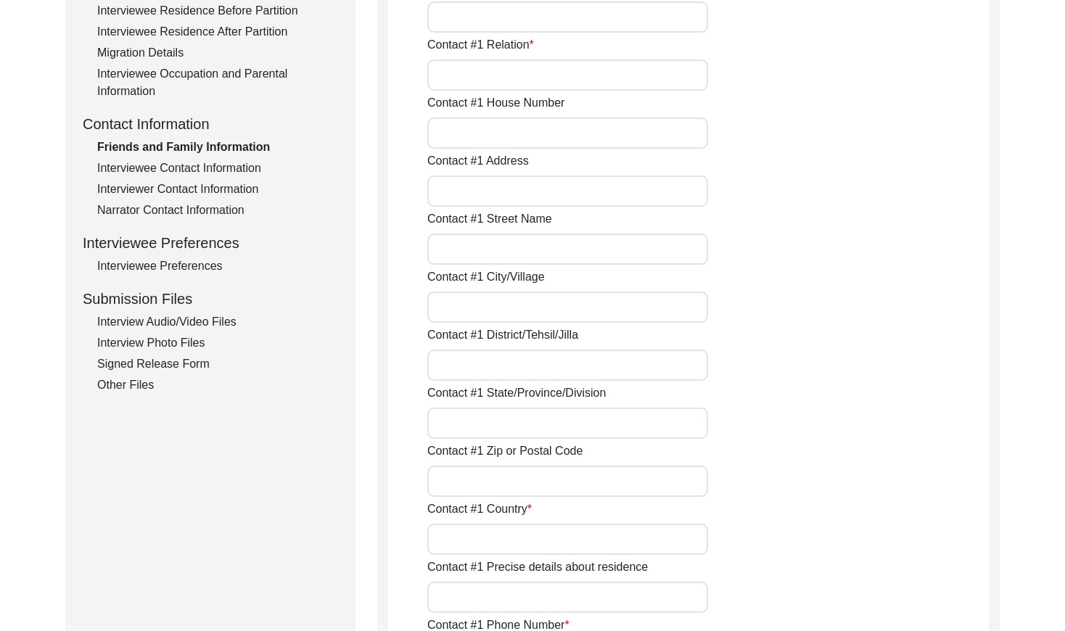
type input "[PERSON_NAME]"
type input "son"
type input "[PERSON_NAME]"
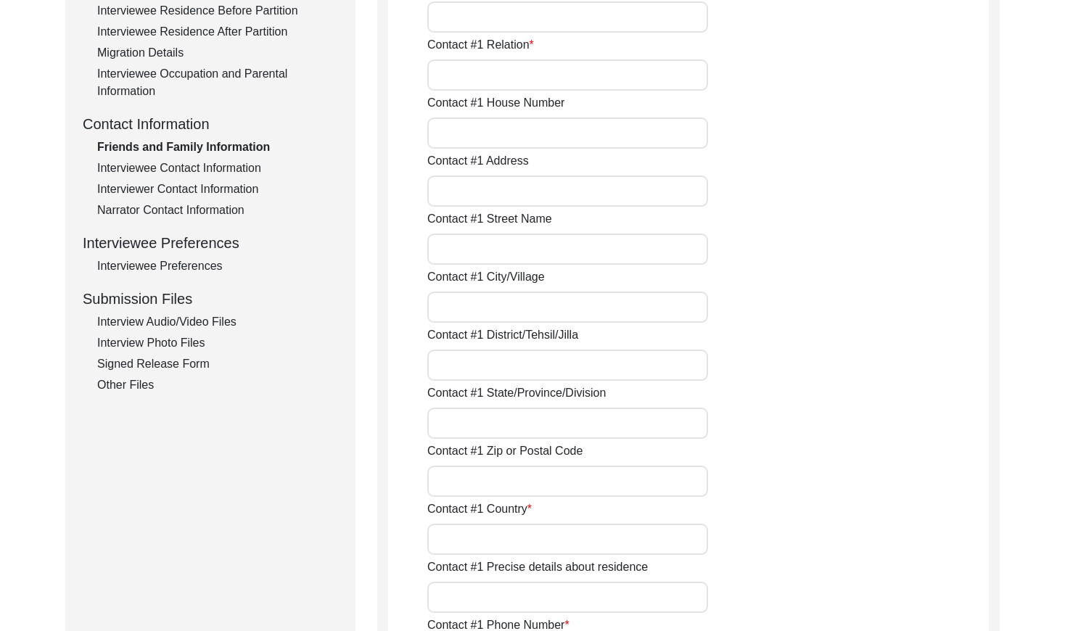
type input "Bathinda"
type input "[GEOGRAPHIC_DATA]"
type input "9914825224"
type input "NA"
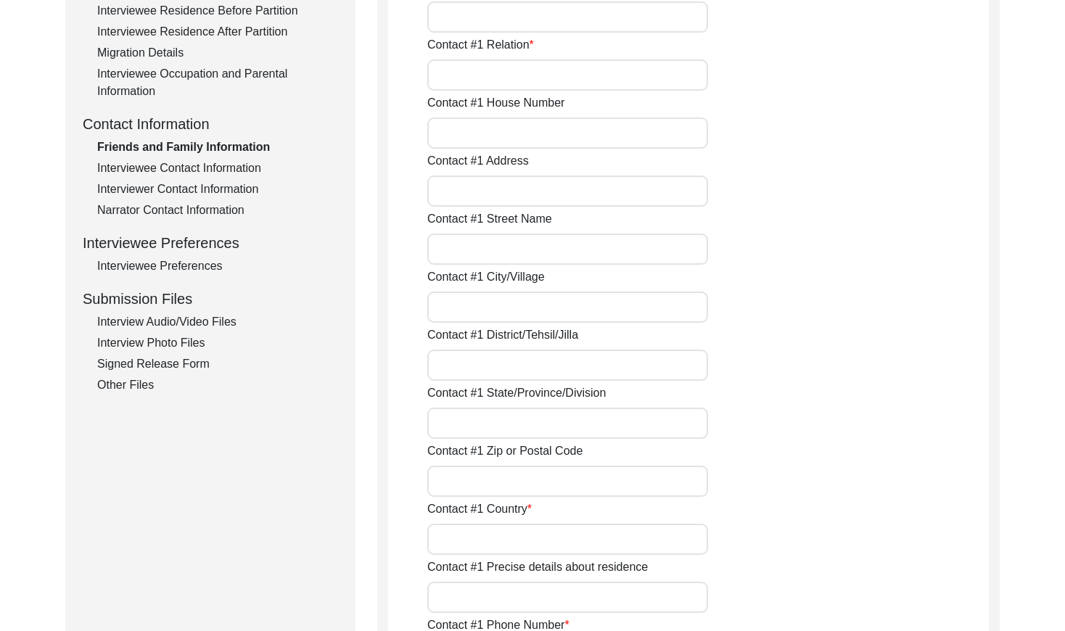
type input "[PERSON_NAME]"
type input "Deep"
type input "[PERSON_NAME]"
type input "Grandson"
type input "[PERSON_NAME]"
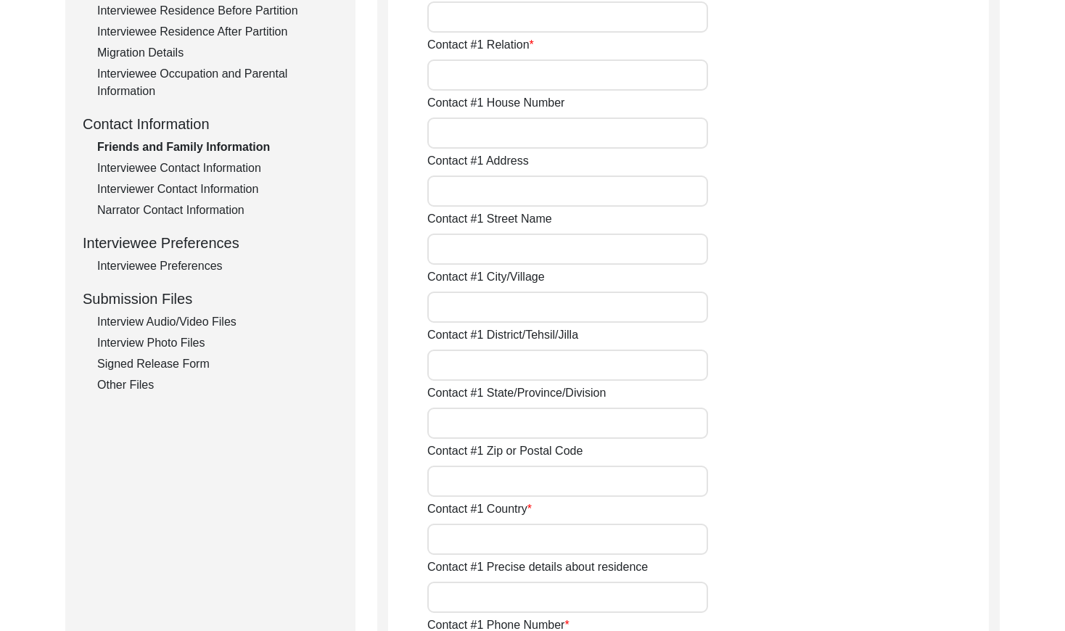
type input "Bathinda"
type input "[GEOGRAPHIC_DATA]"
type input "7696132324"
type input "NA"
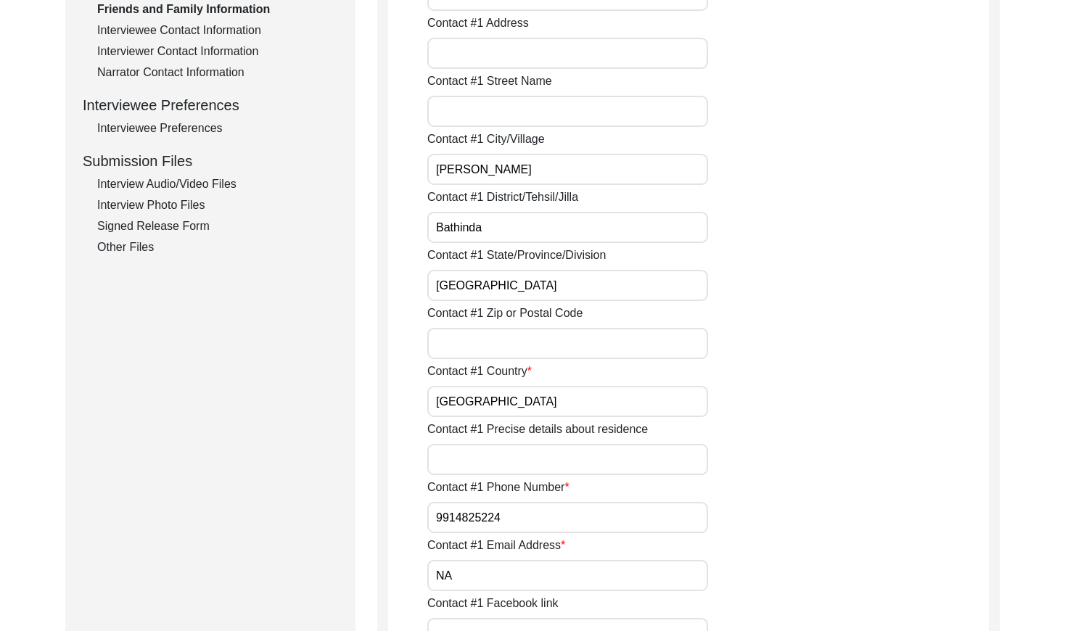
scroll to position [454, 0]
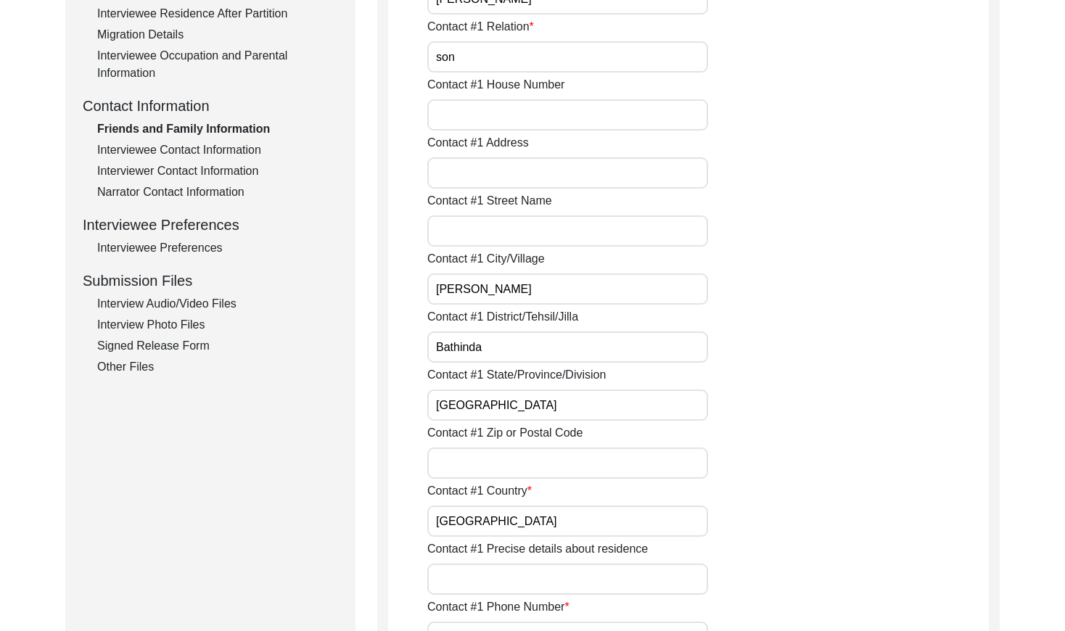
click at [220, 148] on div "Interviewee Contact Information" at bounding box center [217, 149] width 241 height 17
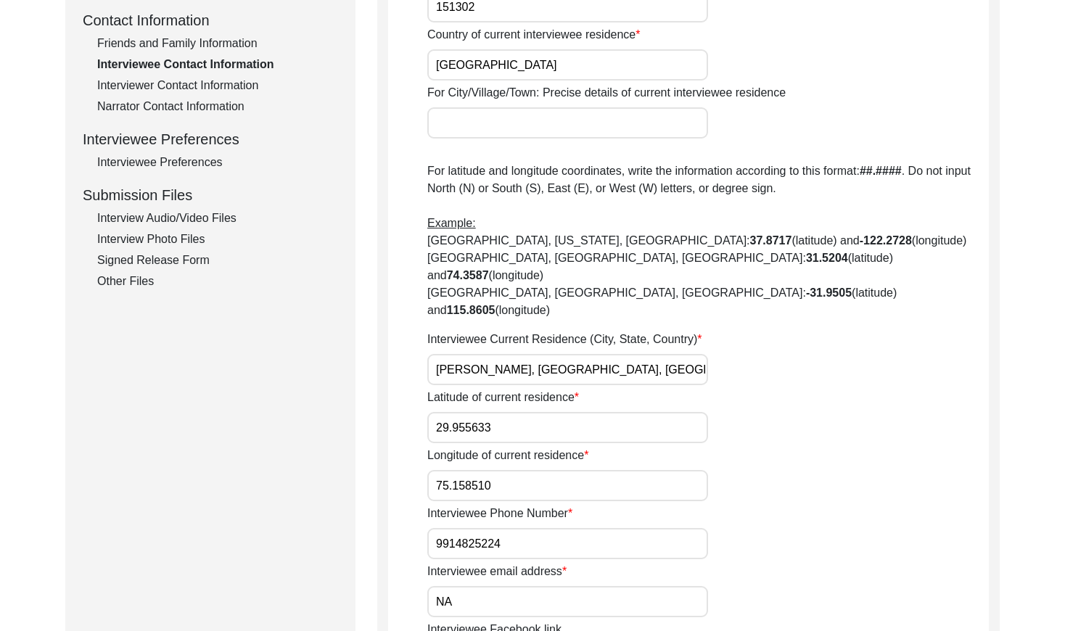
scroll to position [526, 0]
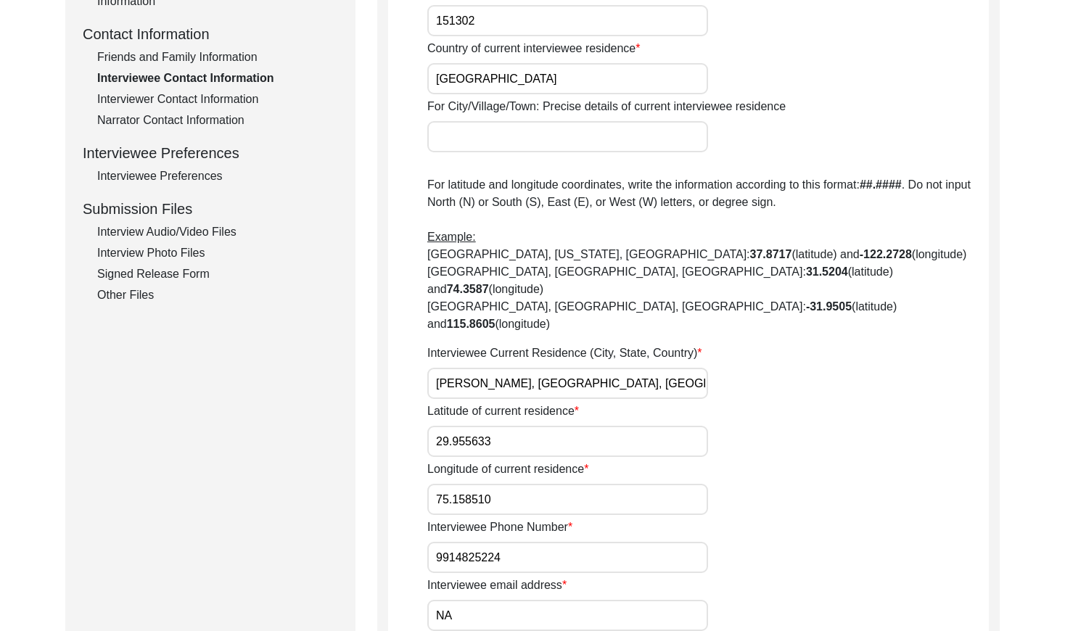
click at [212, 51] on div "Friends and Family Information" at bounding box center [217, 57] width 241 height 17
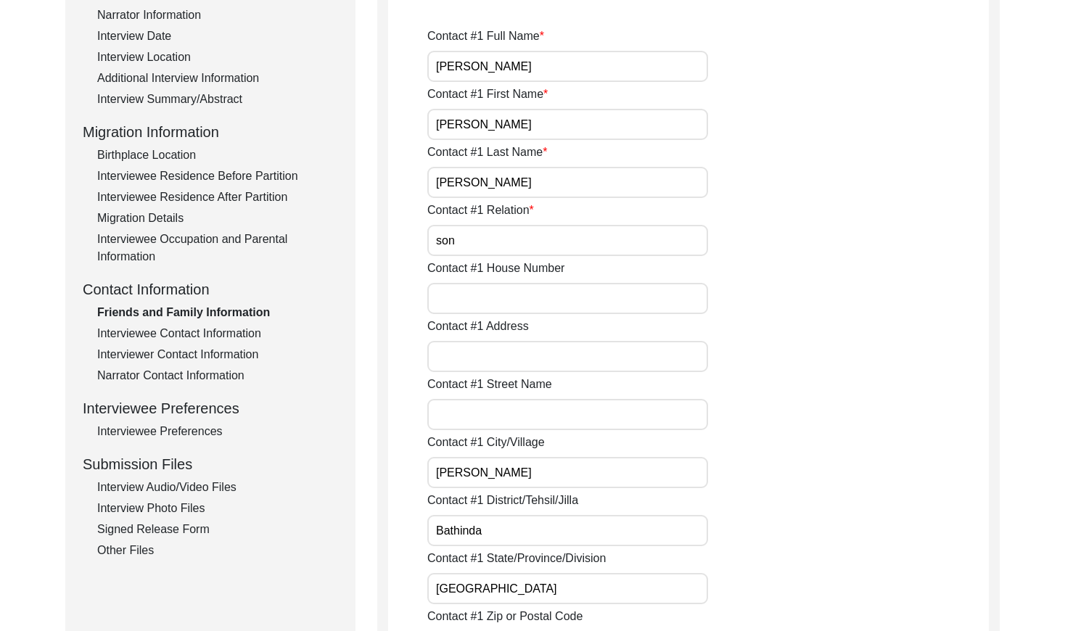
scroll to position [0, 0]
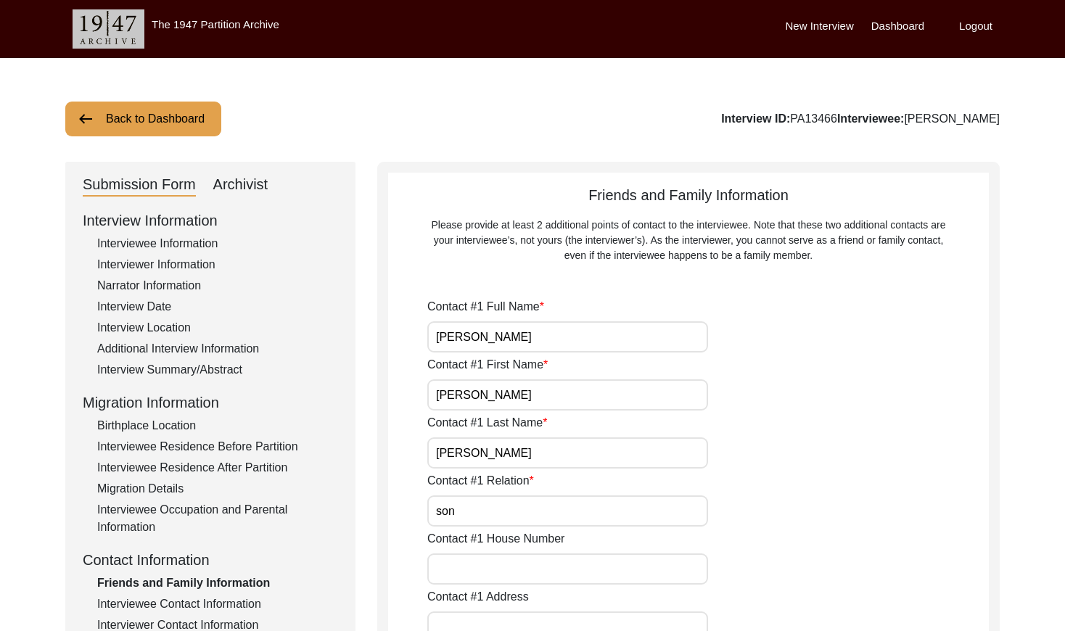
click at [199, 128] on button "Back to Dashboard" at bounding box center [143, 119] width 156 height 35
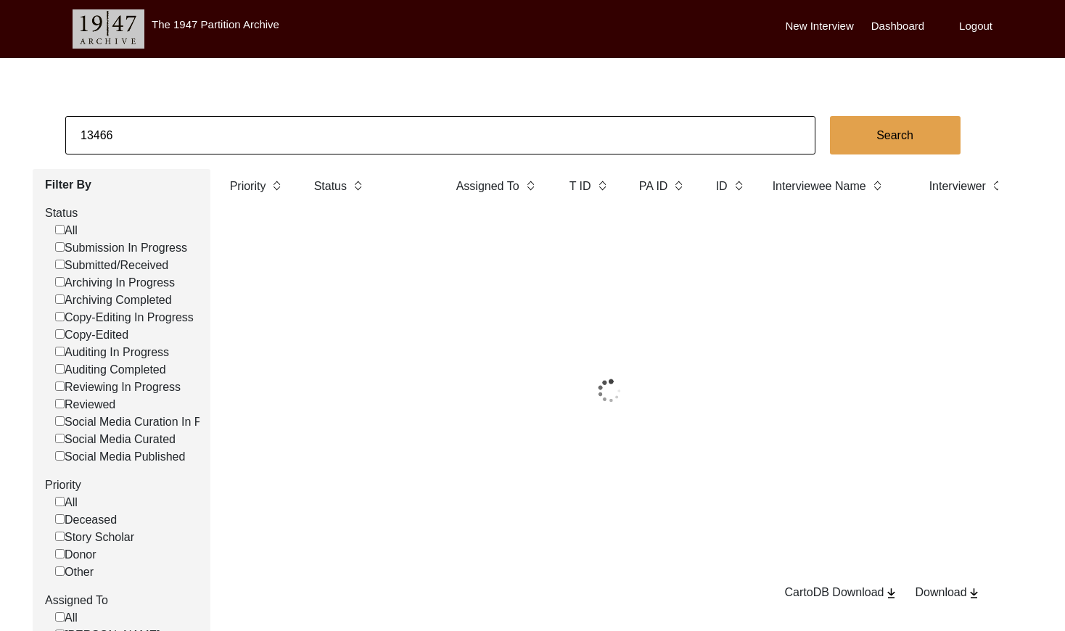
click at [264, 133] on input "13466" at bounding box center [440, 135] width 750 height 38
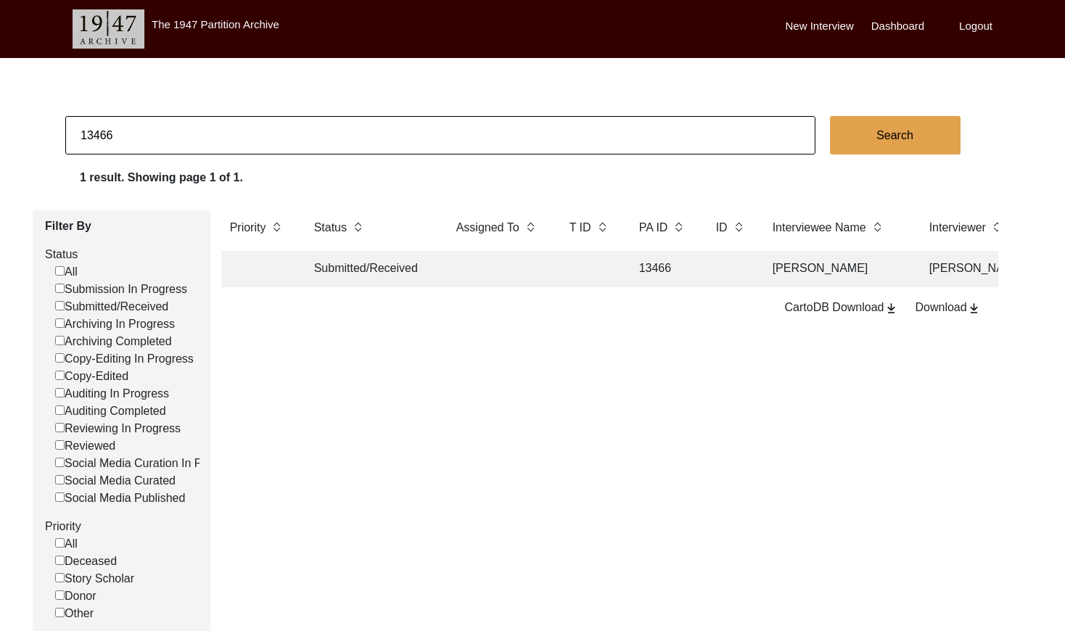
click at [264, 133] on input "13466" at bounding box center [440, 135] width 750 height 38
paste input "PA13467"
type input "13467"
checkbox input "false"
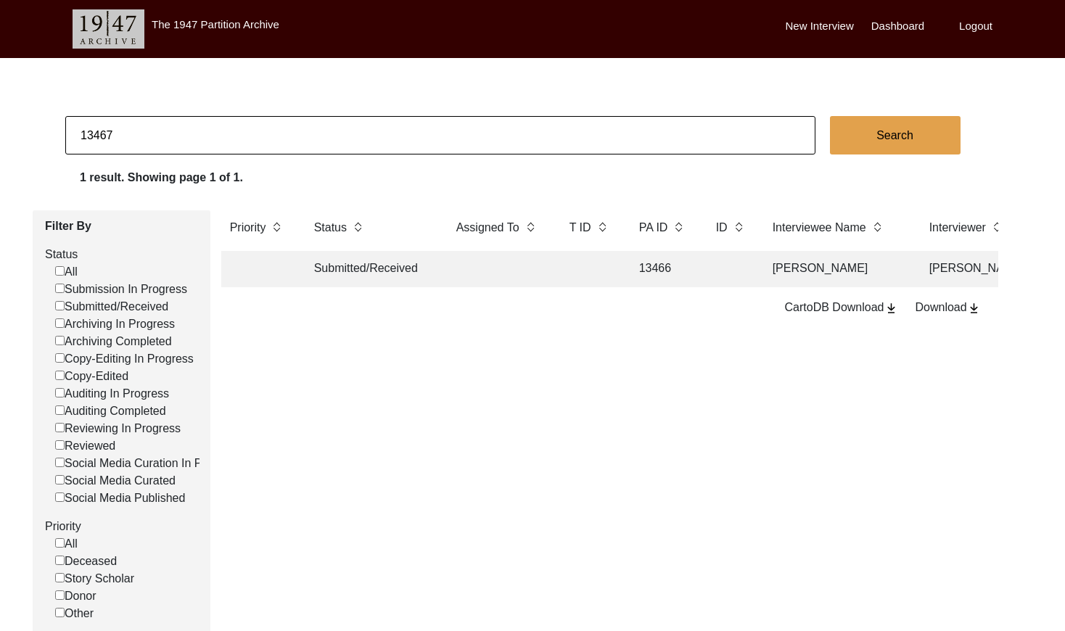
checkbox input "false"
click at [568, 266] on td at bounding box center [590, 269] width 58 height 36
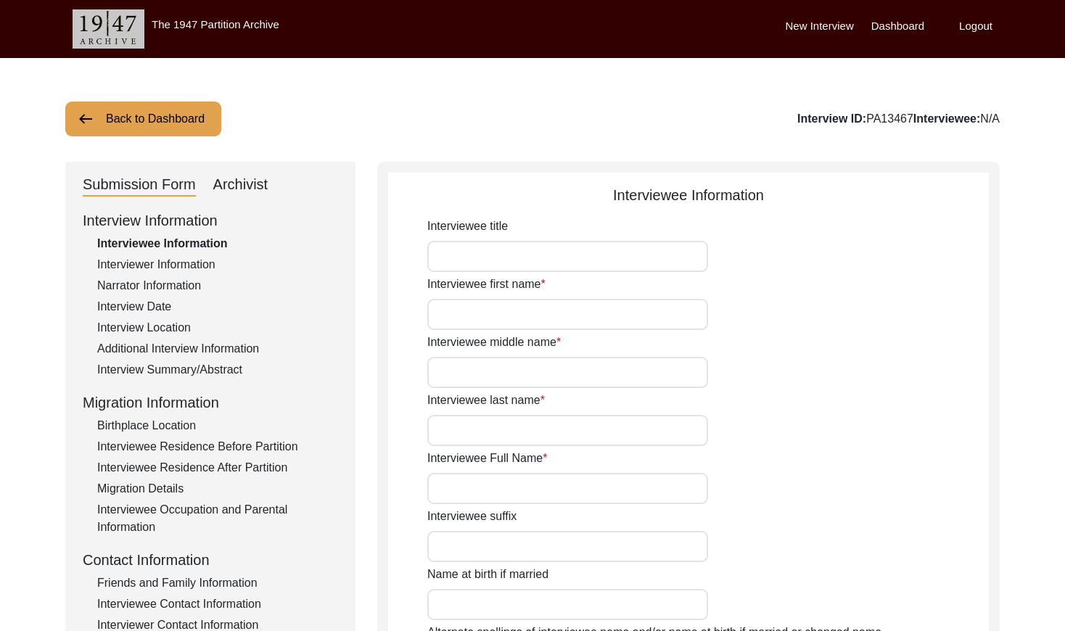
type input "[PERSON_NAME]"
type input "NA"
type input "[PERSON_NAME] [PERSON_NAME]"
type input "1922"
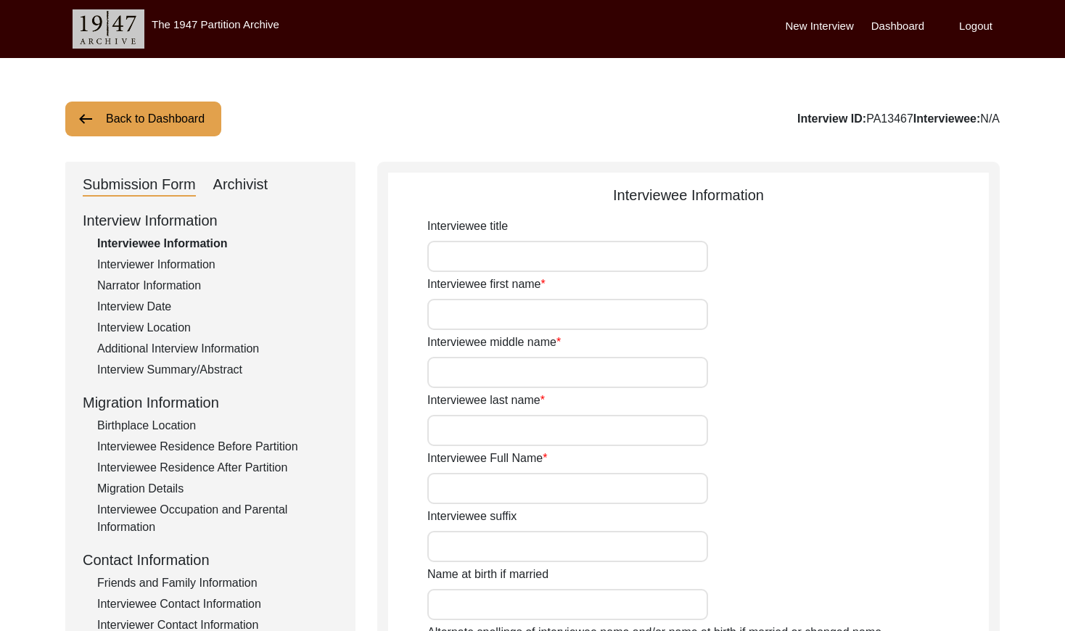
type input "1922"
type input "103 years approx"
type input "[DEMOGRAPHIC_DATA]"
type input "Panjabi"
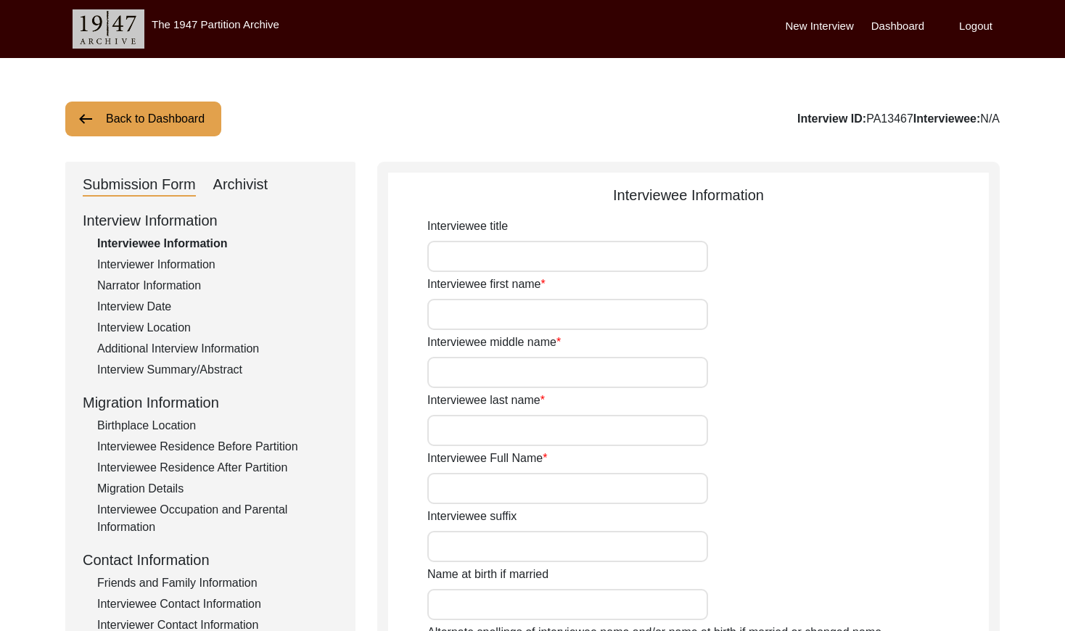
type input "[DEMOGRAPHIC_DATA]"
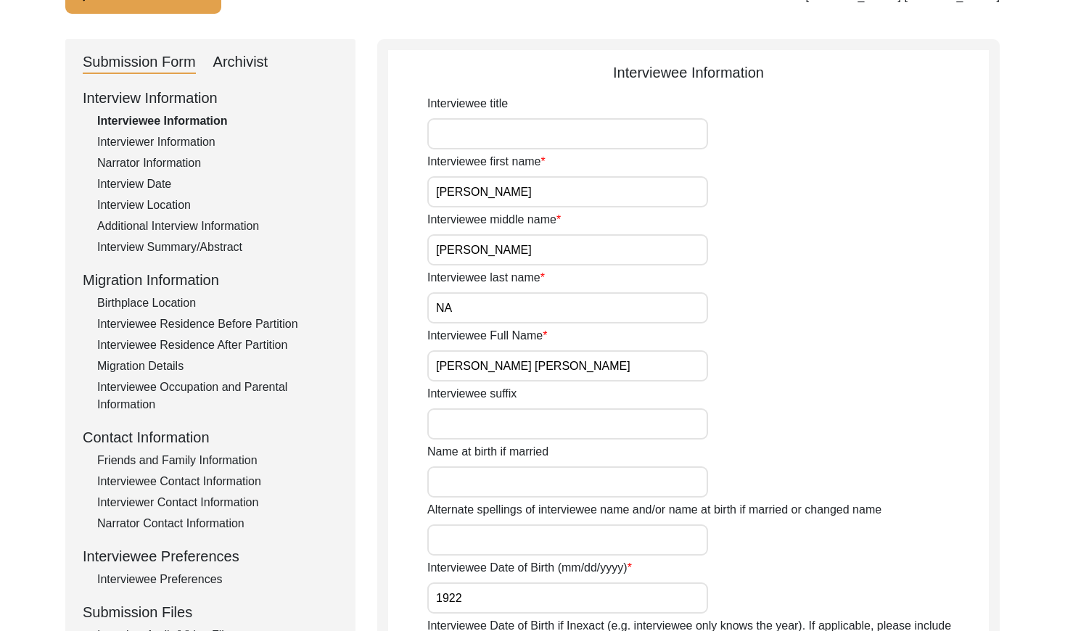
scroll to position [401, 0]
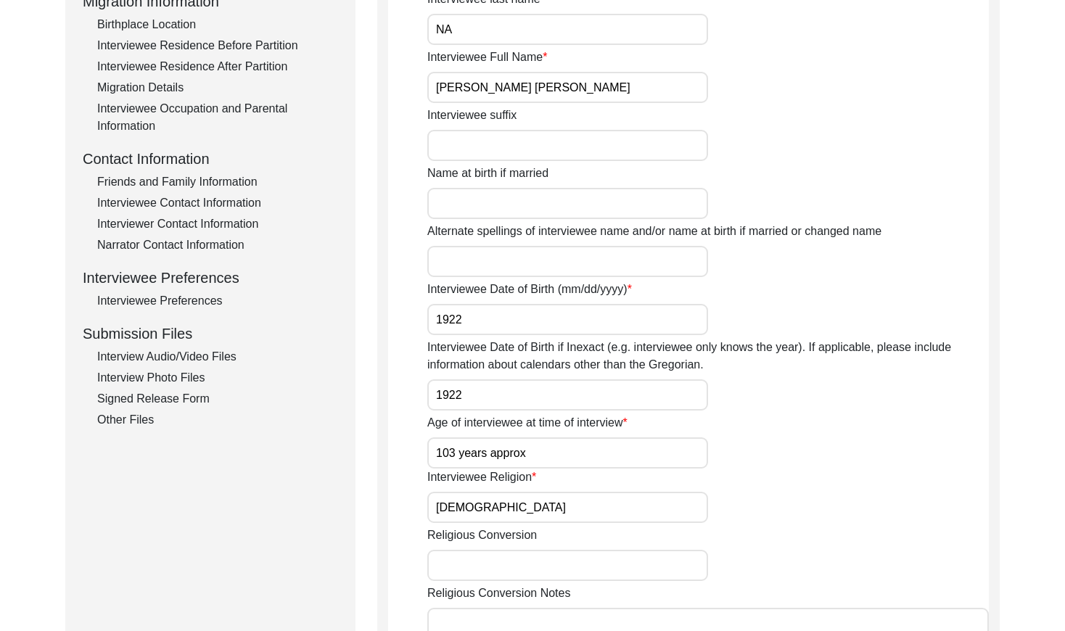
click at [229, 199] on div "Interviewee Contact Information" at bounding box center [217, 202] width 241 height 17
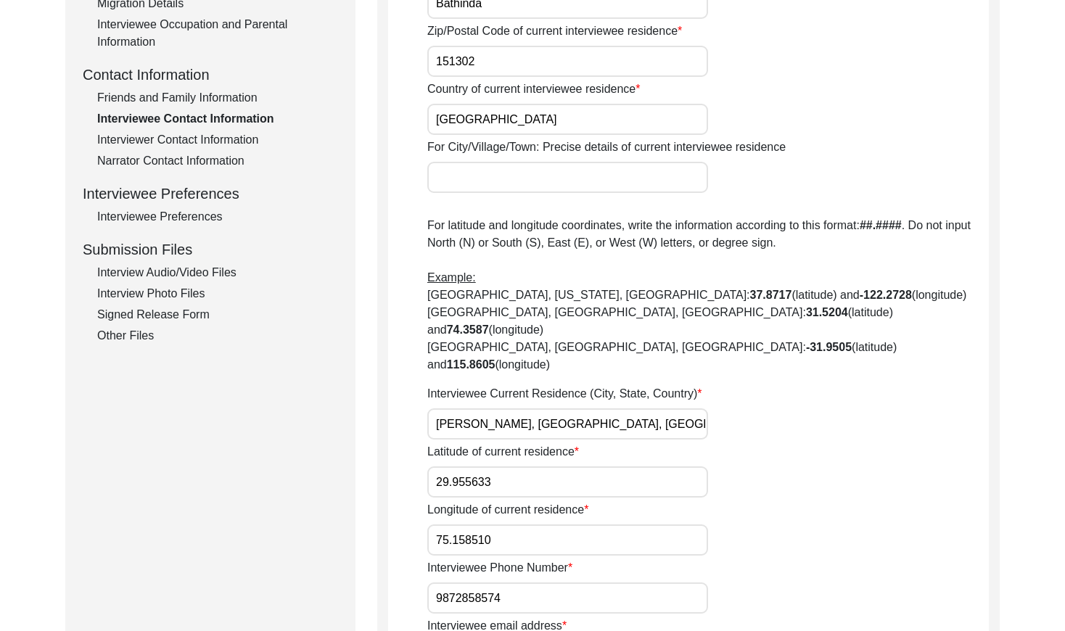
scroll to position [480, 0]
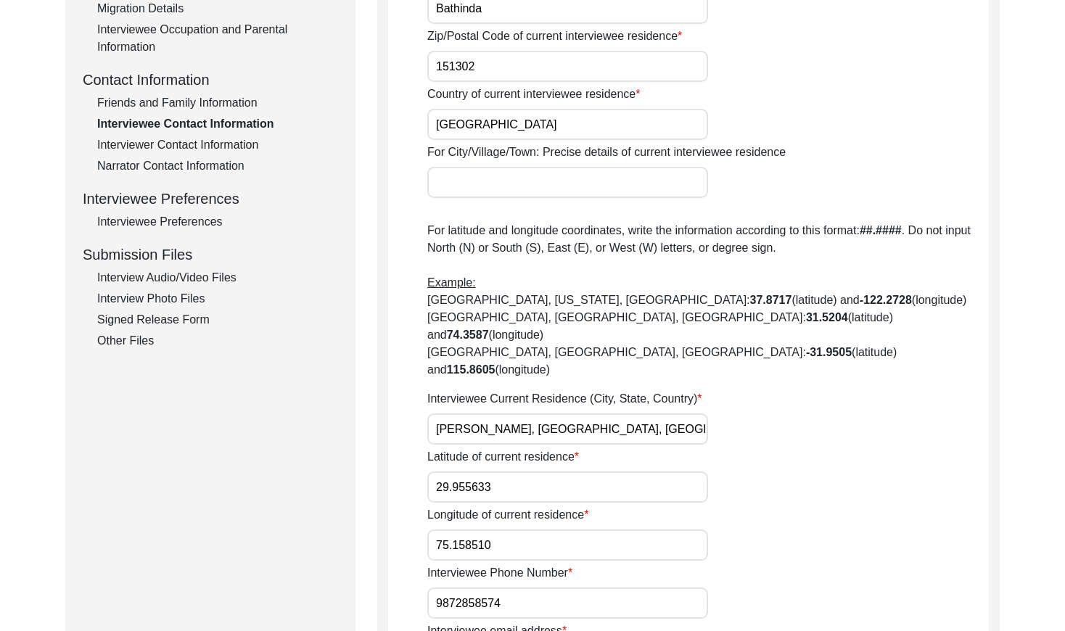
drag, startPoint x: 210, startPoint y: 98, endPoint x: 226, endPoint y: 106, distance: 17.8
click at [210, 98] on div "Friends and Family Information" at bounding box center [217, 102] width 241 height 17
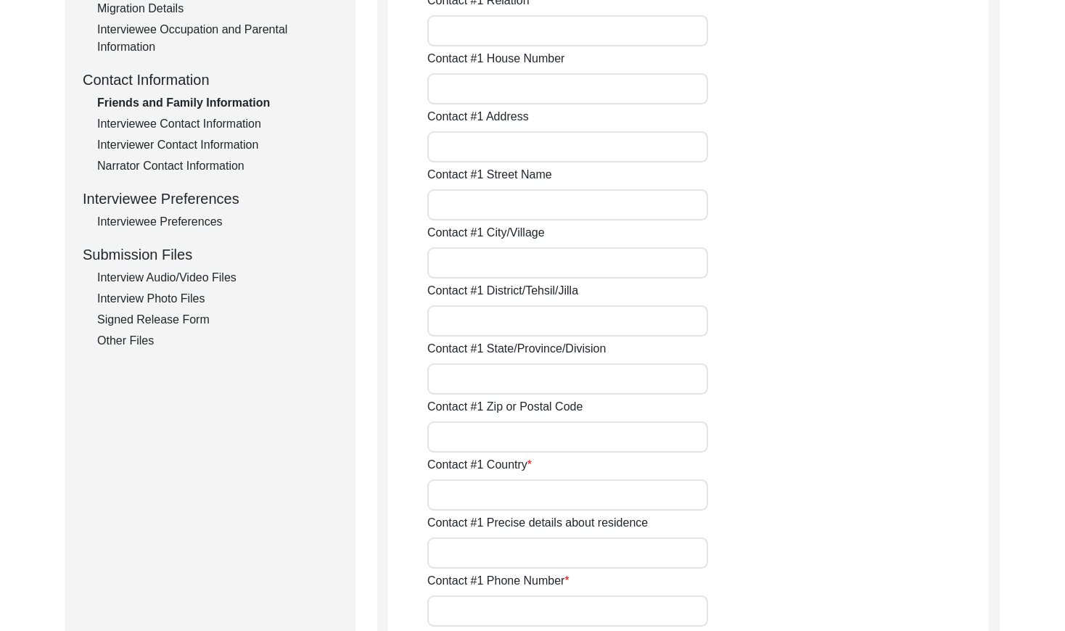
type input "[PERSON_NAME]"
type input "Son"
type input "Na"
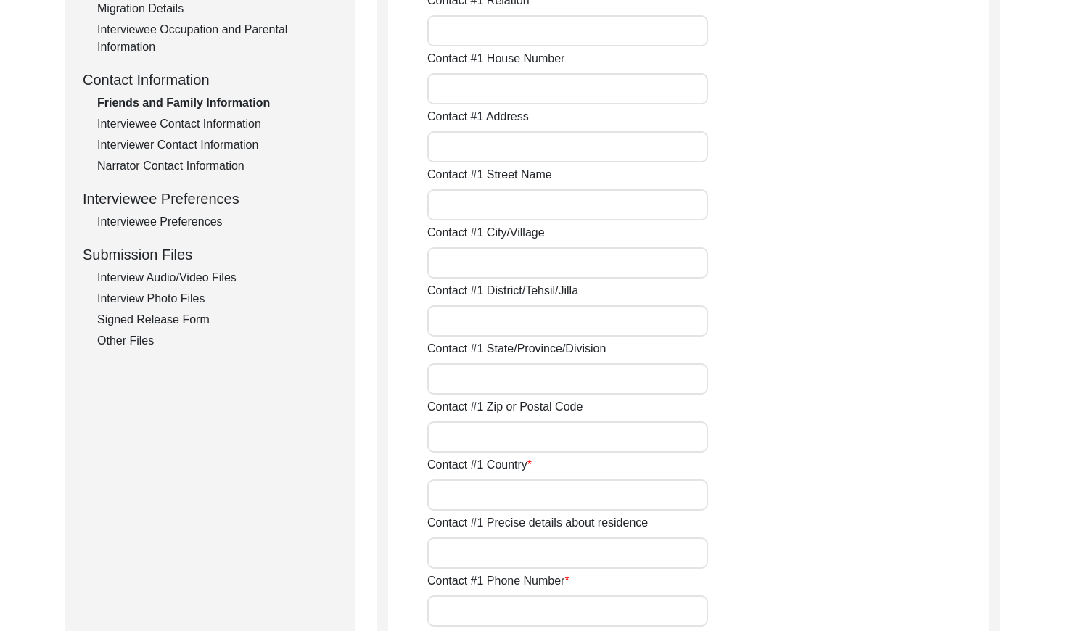
type input "[PERSON_NAME]"
type input "Bathinda"
type input "[GEOGRAPHIC_DATA]"
type input "9872858574"
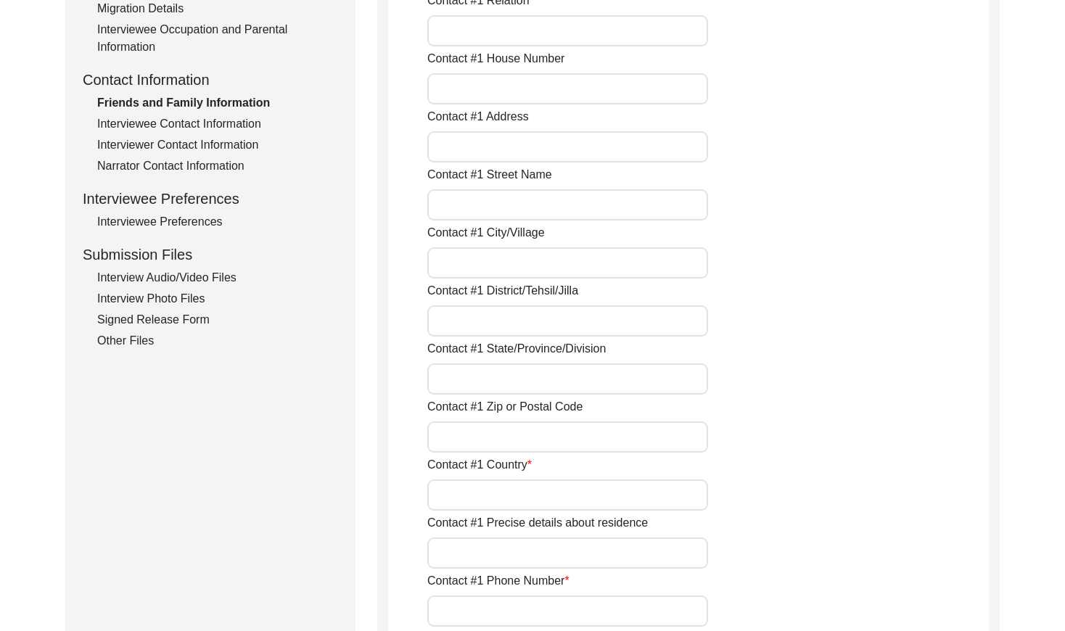
type input "NA"
type input "[PERSON_NAME]"
type input "Neighbor"
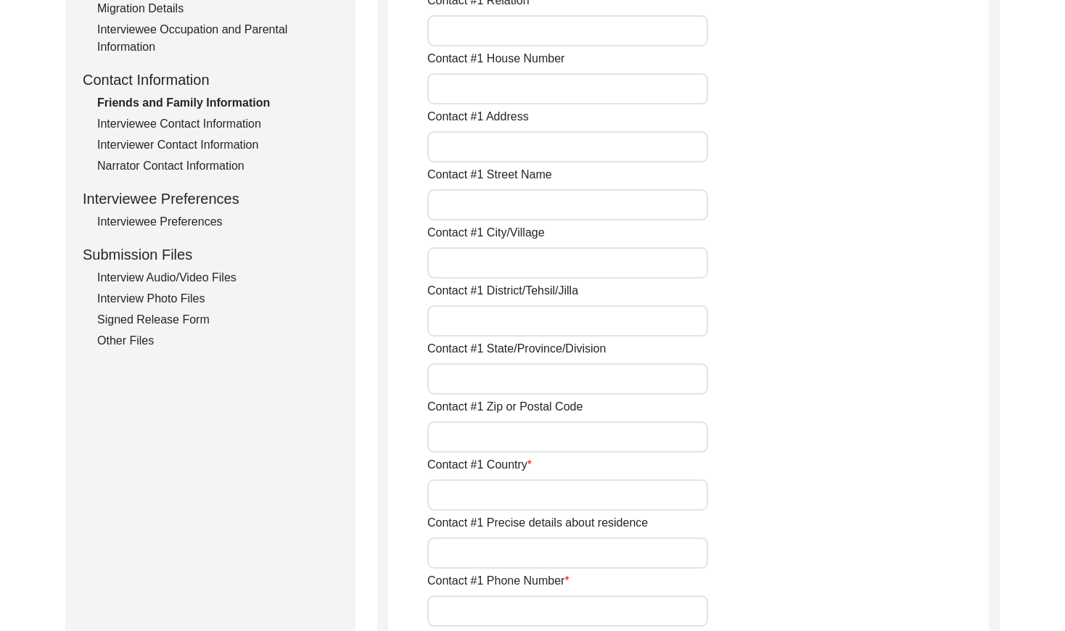
type input "[PERSON_NAME]"
type input "Bathinda"
type input "[GEOGRAPHIC_DATA]"
type input "9914825224"
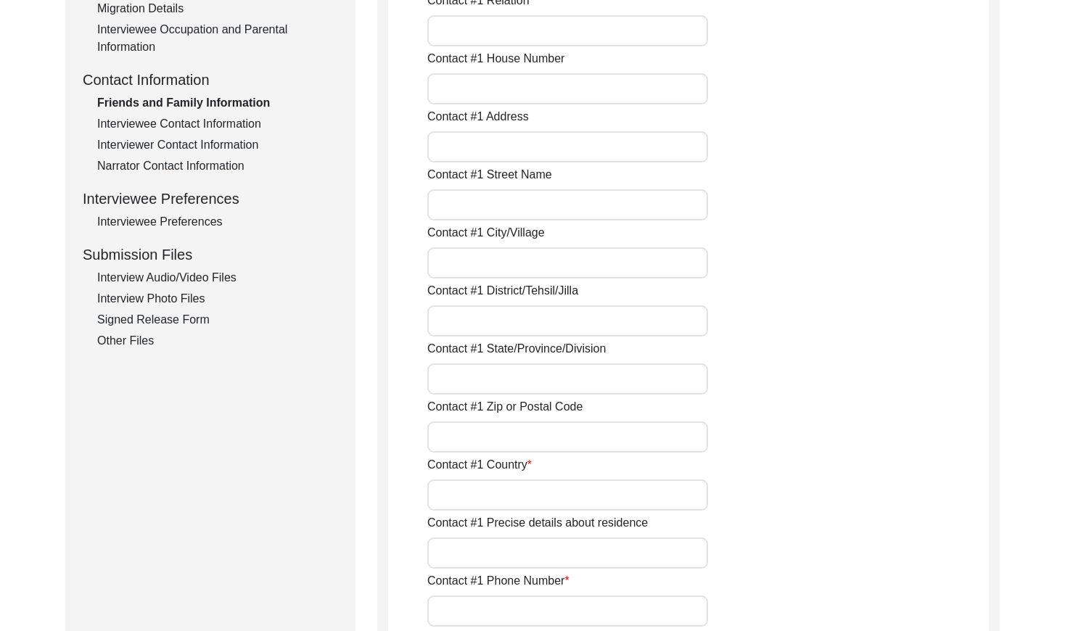
type input "NA"
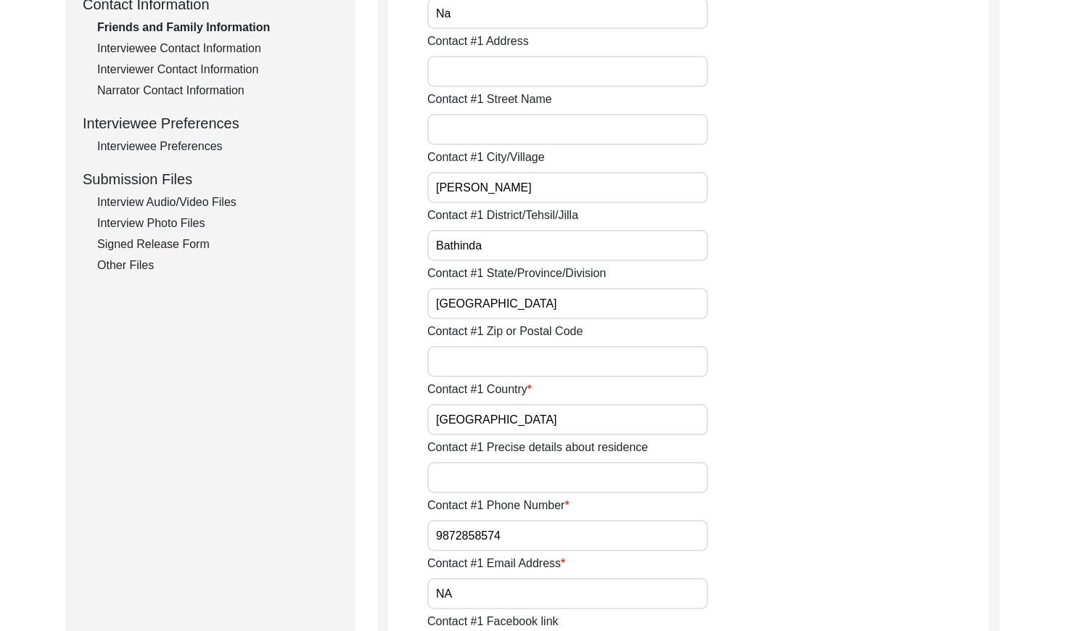
scroll to position [0, 0]
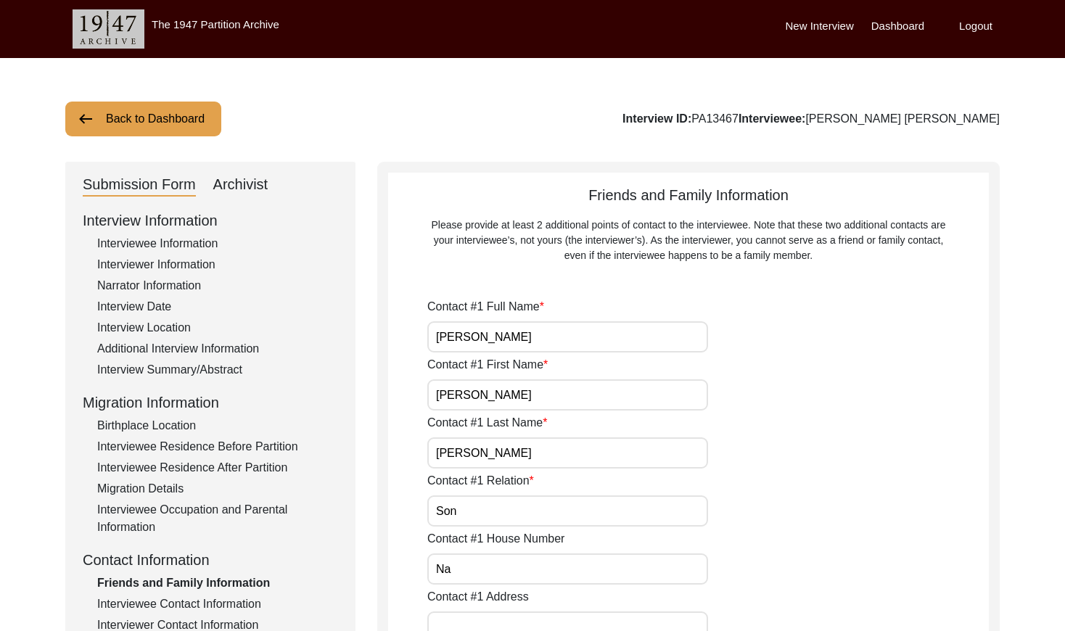
click at [157, 127] on button "Back to Dashboard" at bounding box center [143, 119] width 156 height 35
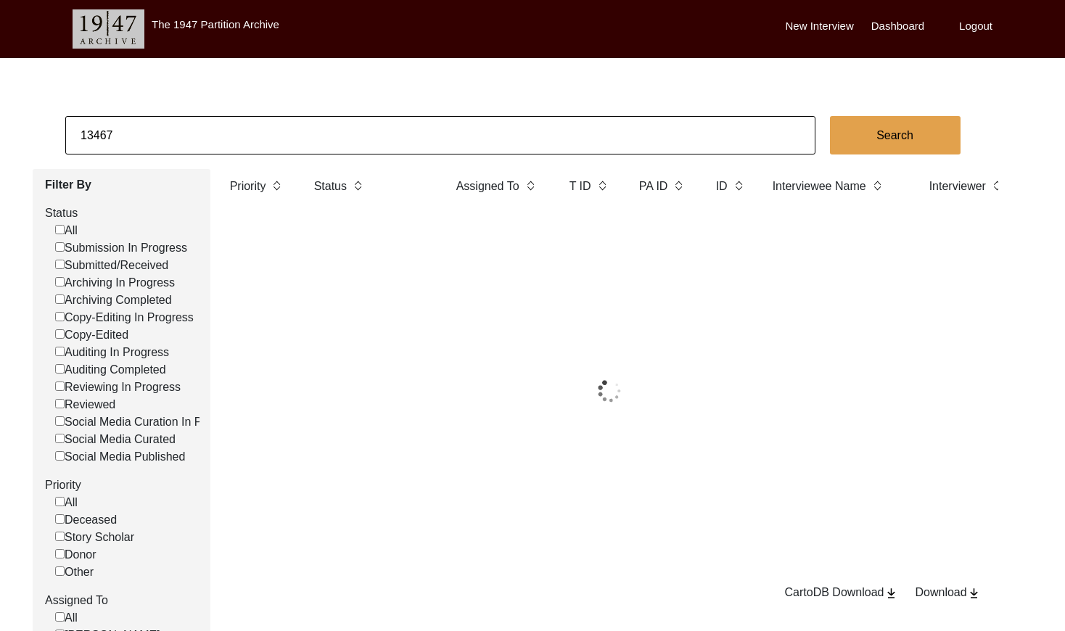
click at [189, 129] on input "13467" at bounding box center [440, 135] width 750 height 38
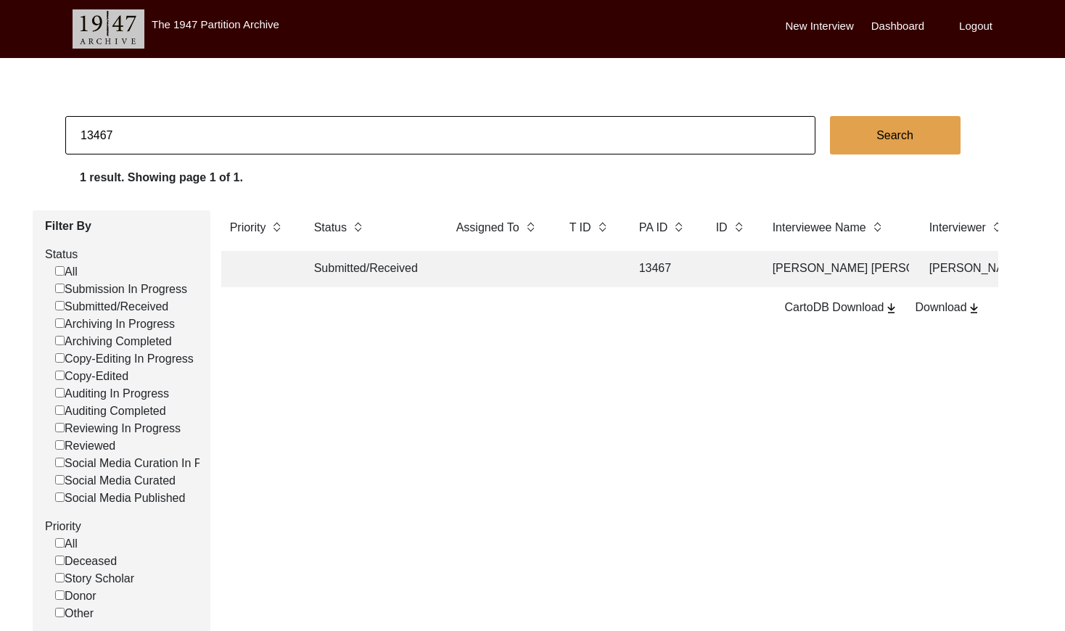
click at [189, 129] on input "13467" at bounding box center [440, 135] width 750 height 38
type input "13469"
checkbox input "false"
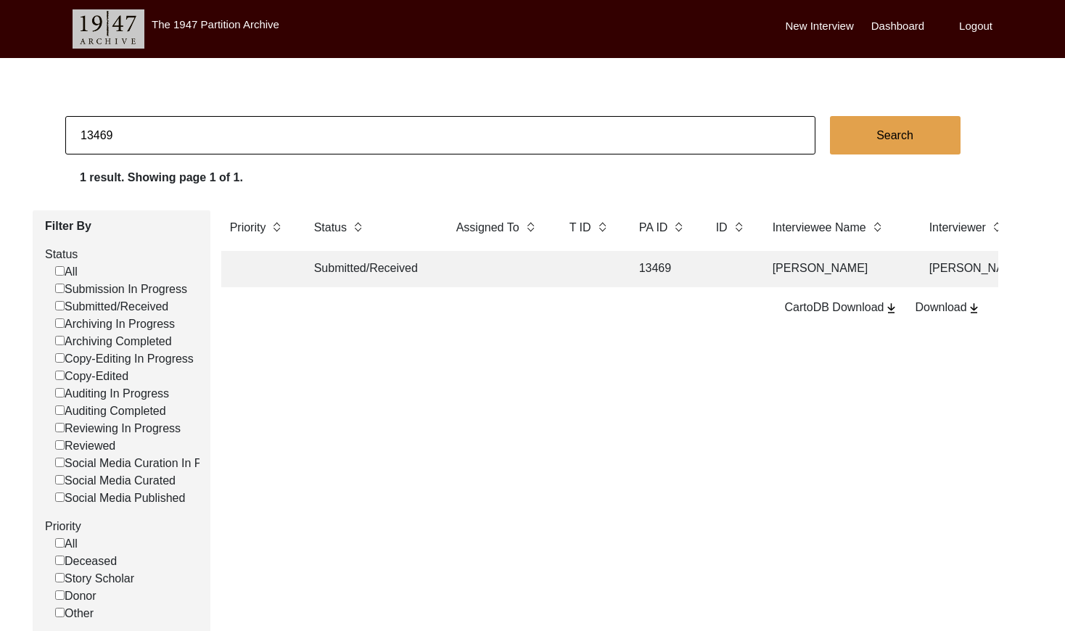
click at [614, 283] on td at bounding box center [590, 269] width 58 height 36
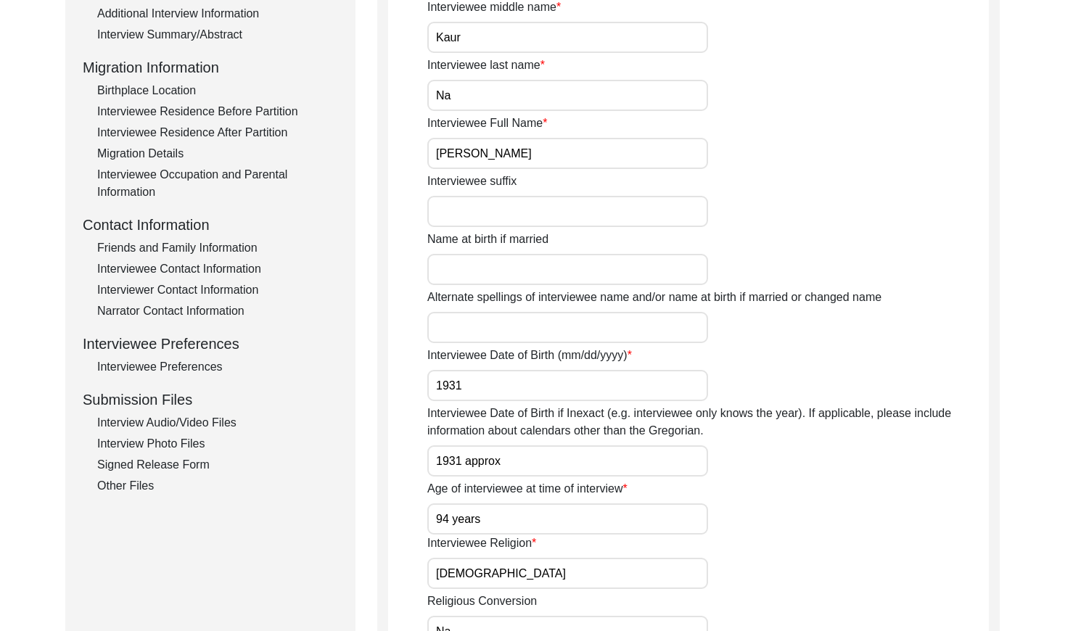
scroll to position [342, 0]
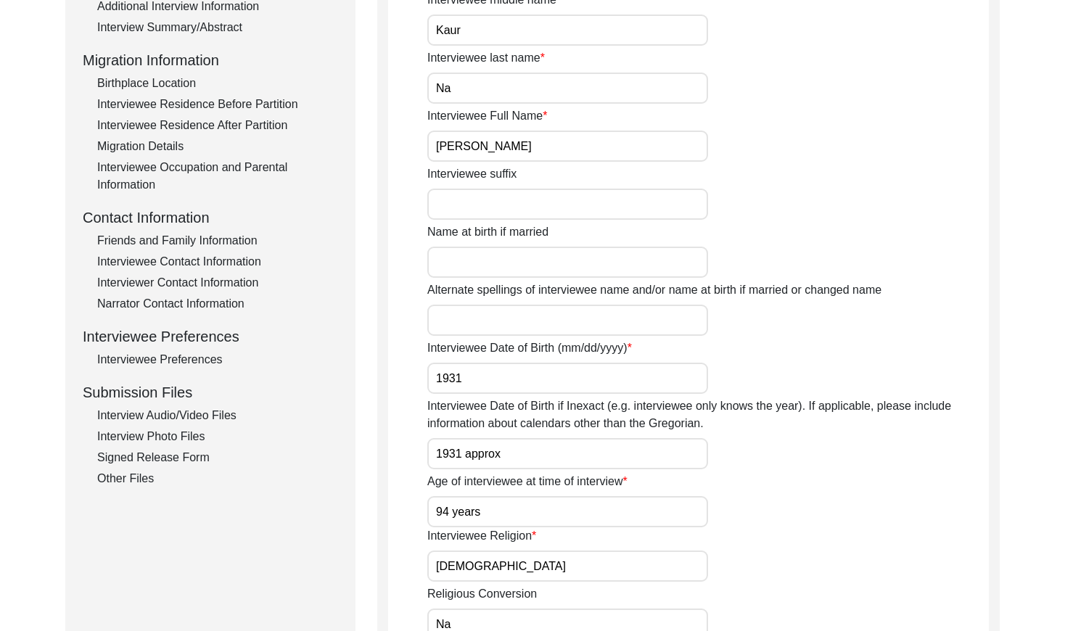
click at [230, 244] on div "Friends and Family Information" at bounding box center [217, 240] width 241 height 17
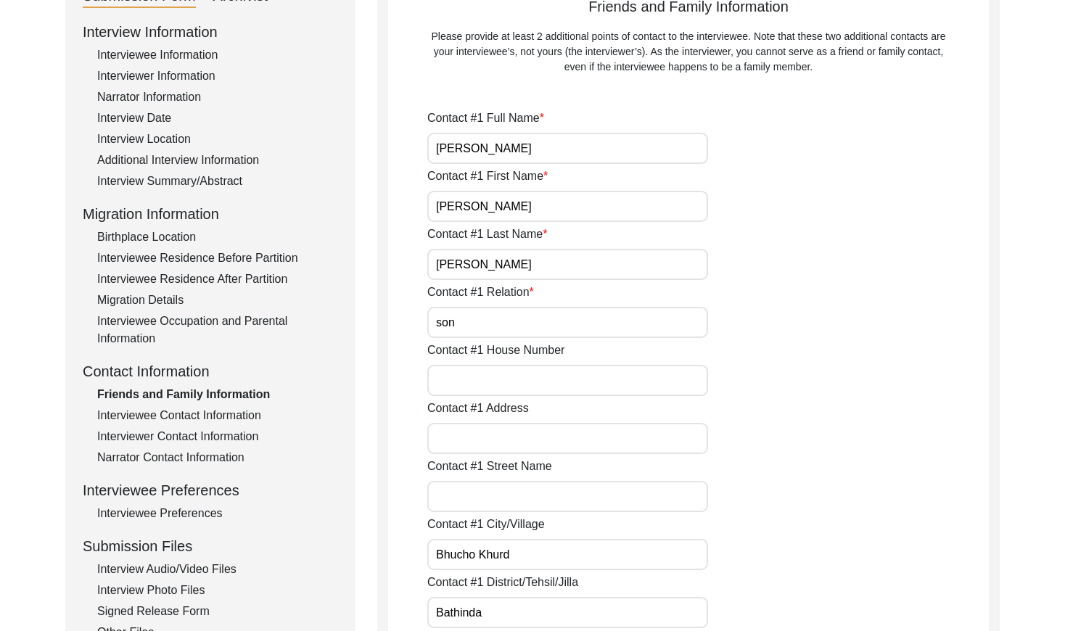
scroll to position [190, 0]
click at [231, 405] on div "Interviewee Contact Information" at bounding box center [217, 413] width 241 height 17
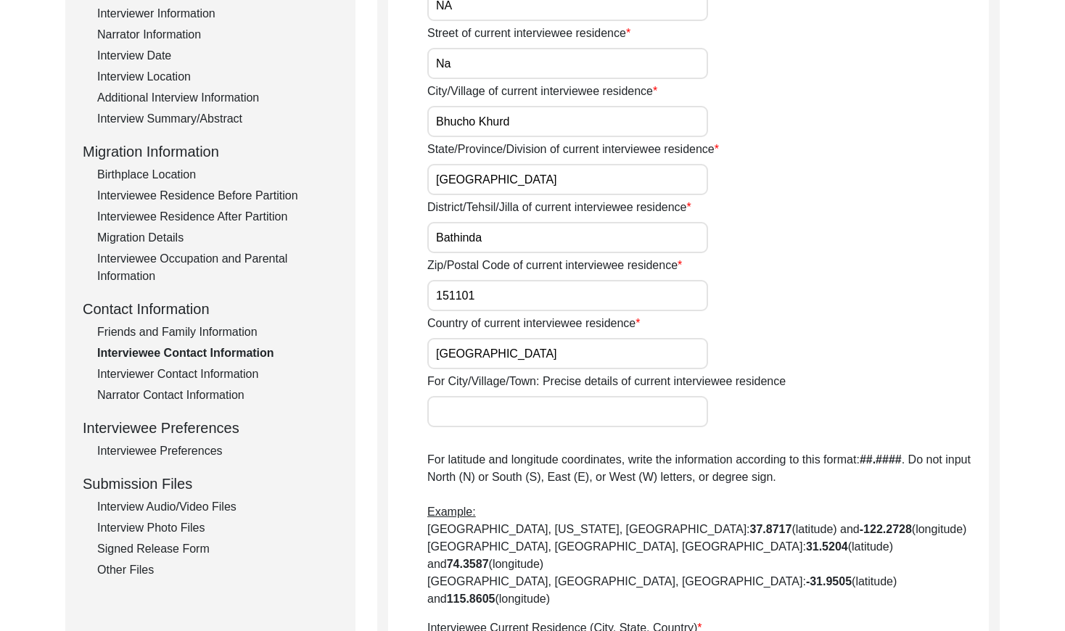
scroll to position [0, 0]
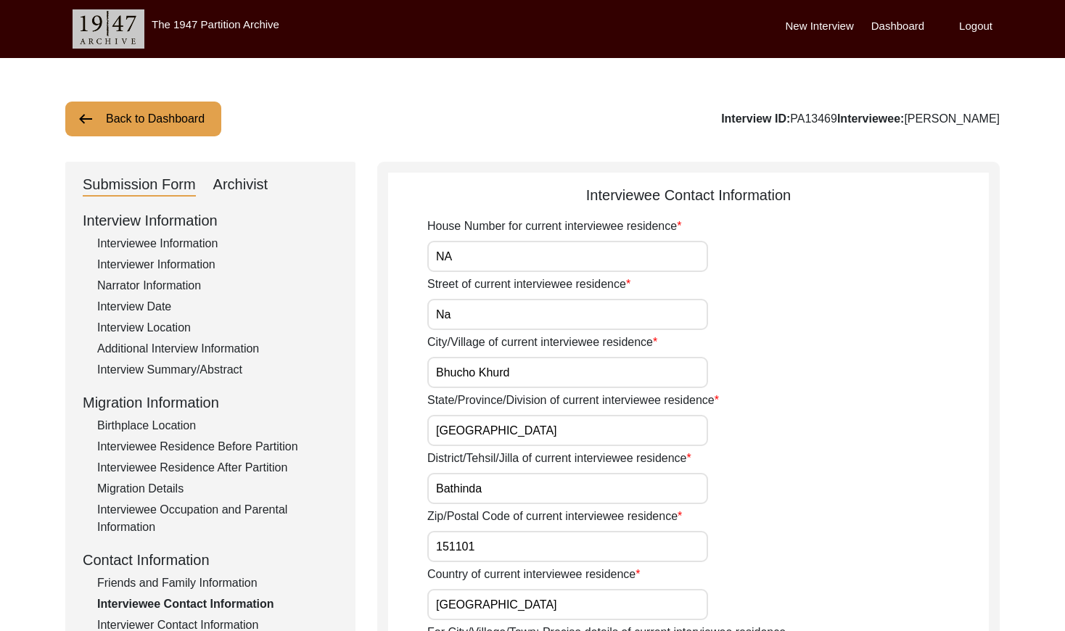
click at [167, 117] on button "Back to Dashboard" at bounding box center [143, 119] width 156 height 35
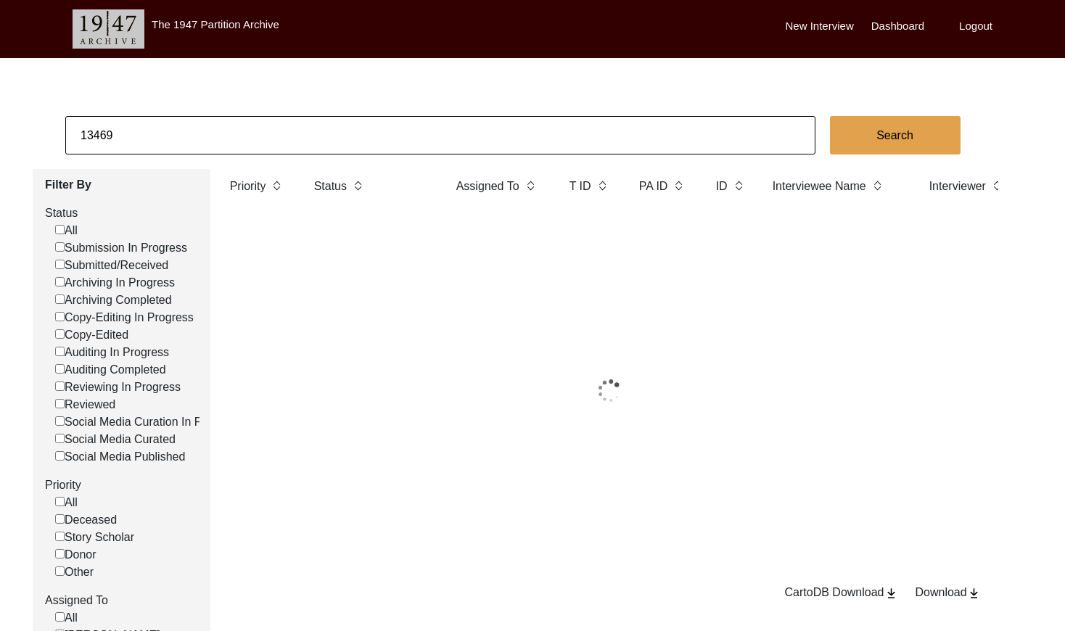
click at [206, 124] on input "13469" at bounding box center [440, 135] width 750 height 38
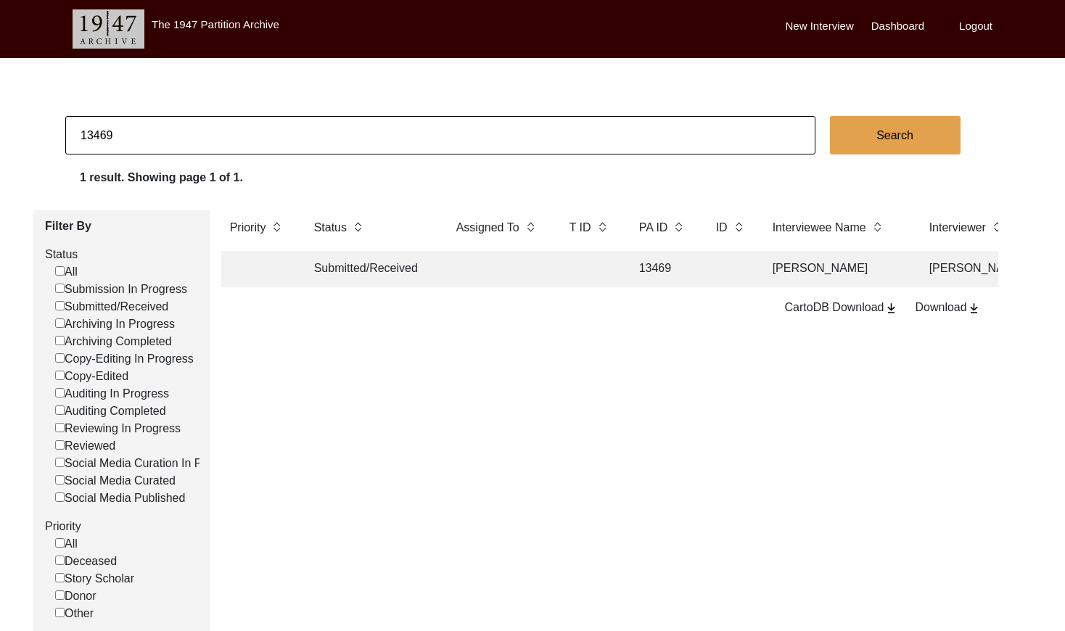
click at [206, 124] on input "13469" at bounding box center [440, 135] width 750 height 38
paste input "PA13462"
type input "13462"
checkbox input "false"
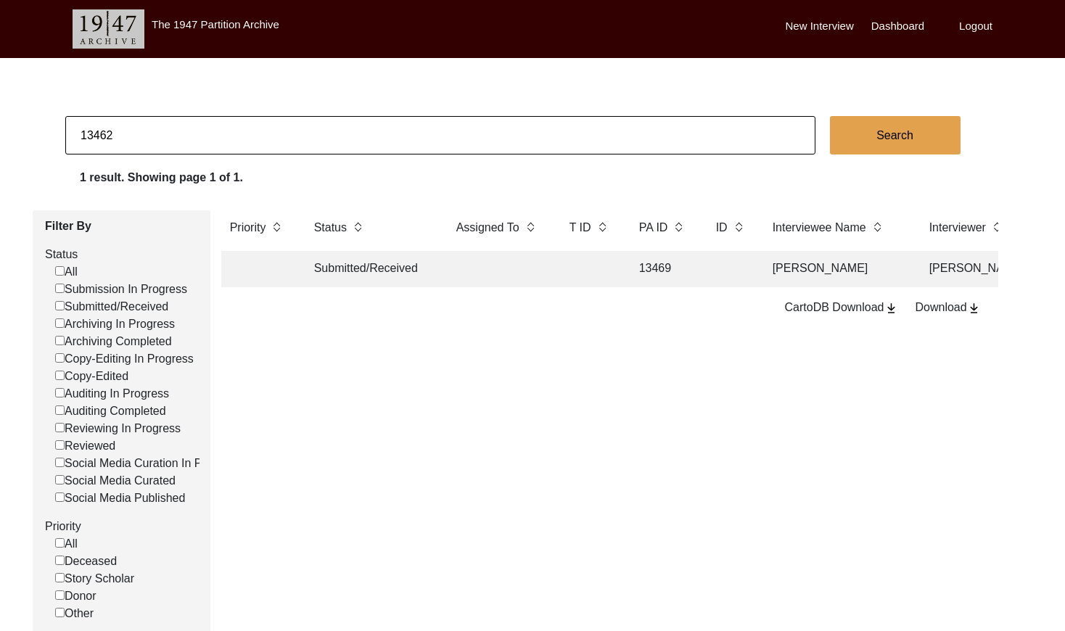
checkbox input "false"
click at [583, 277] on td at bounding box center [590, 269] width 58 height 36
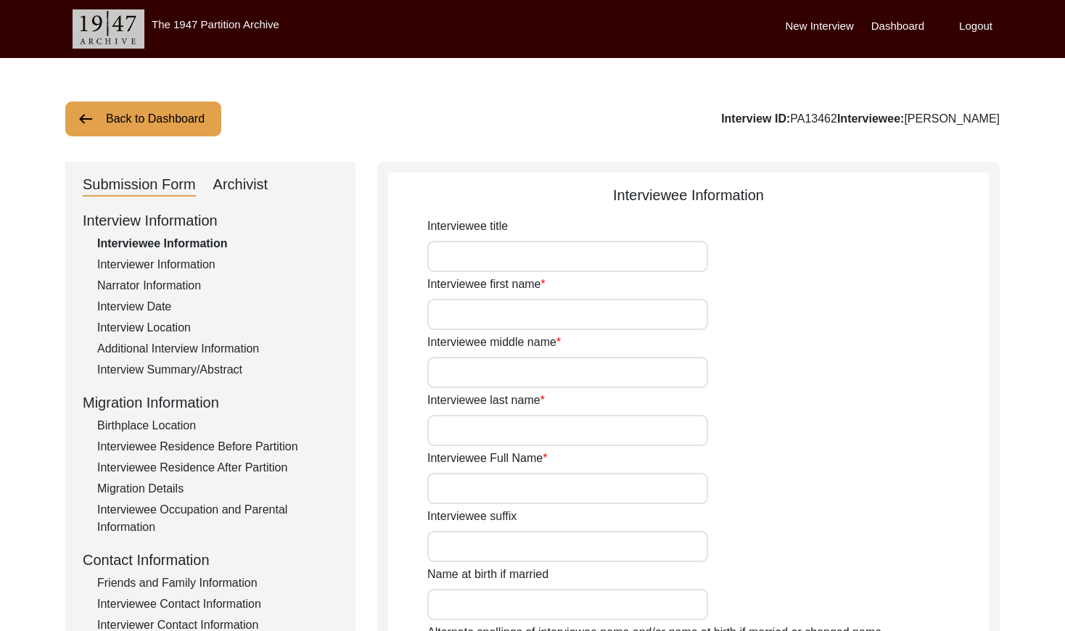
type input "Karnal"
type input "[PERSON_NAME]"
type input "NA"
type input "[PERSON_NAME]"
type input "[DATE]"
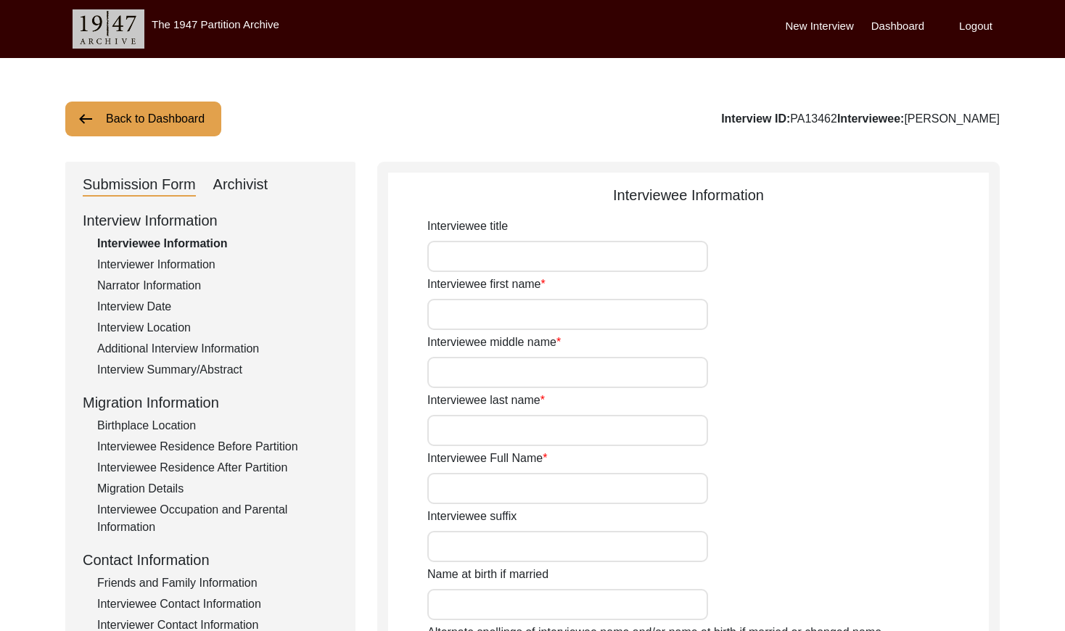
type input "89 years"
type input "[DEMOGRAPHIC_DATA]"
type input "Panjabi"
type input "[DEMOGRAPHIC_DATA]"
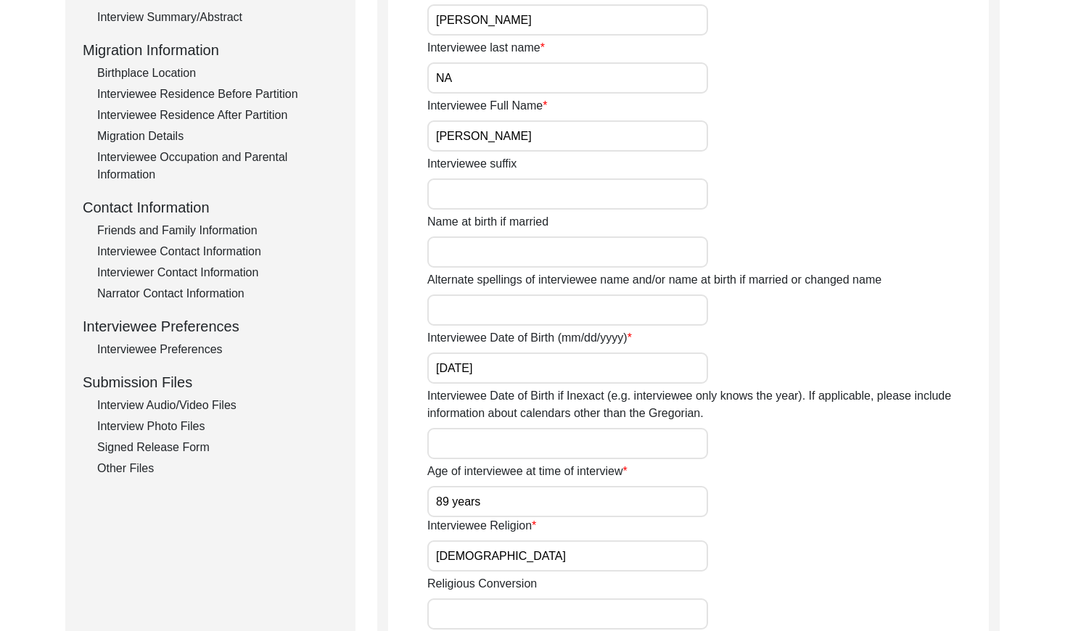
scroll to position [360, 0]
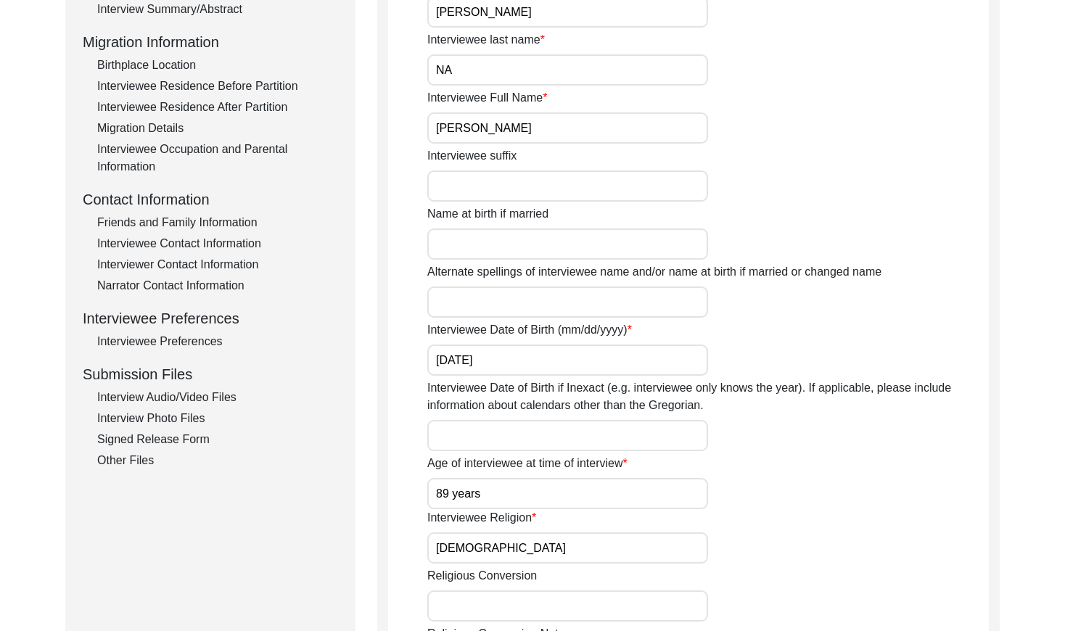
click at [229, 223] on div "Friends and Family Information" at bounding box center [217, 222] width 241 height 17
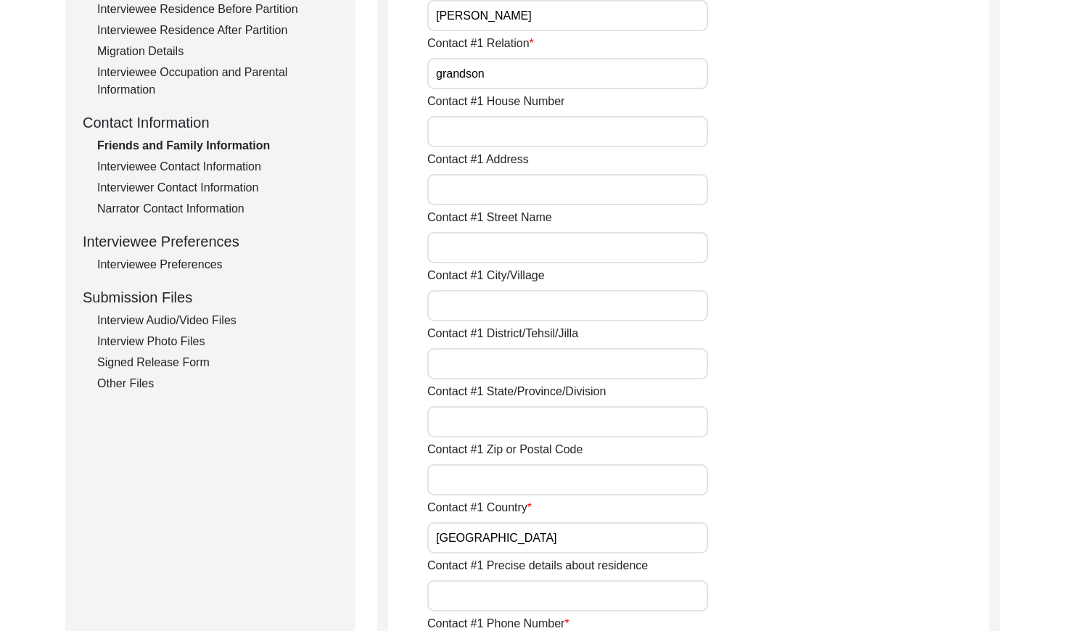
scroll to position [413, 0]
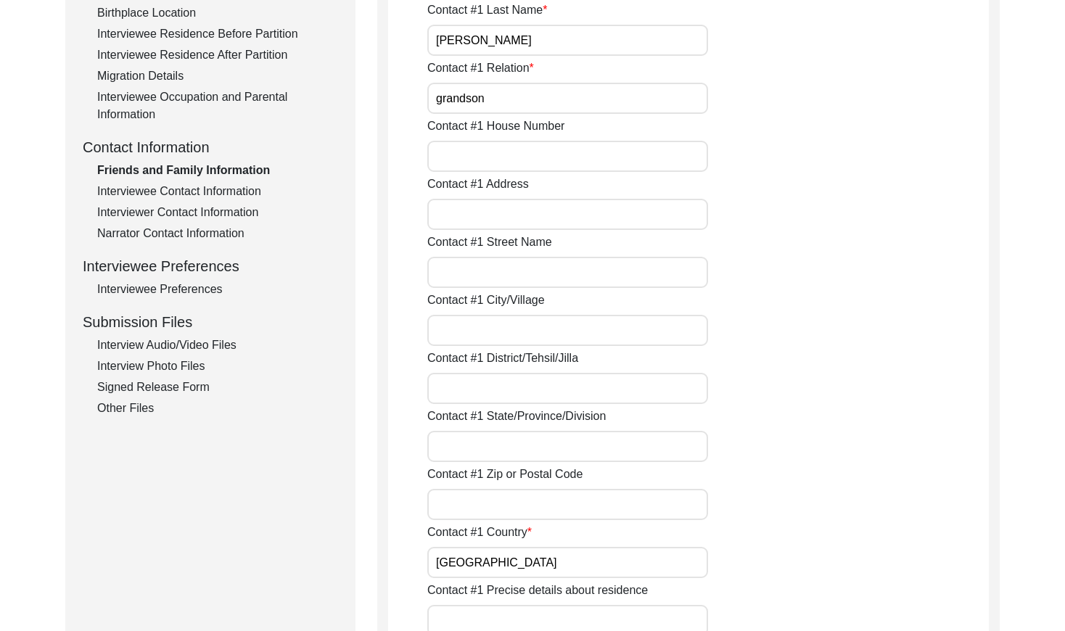
click at [232, 186] on div "Interviewee Contact Information" at bounding box center [217, 191] width 241 height 17
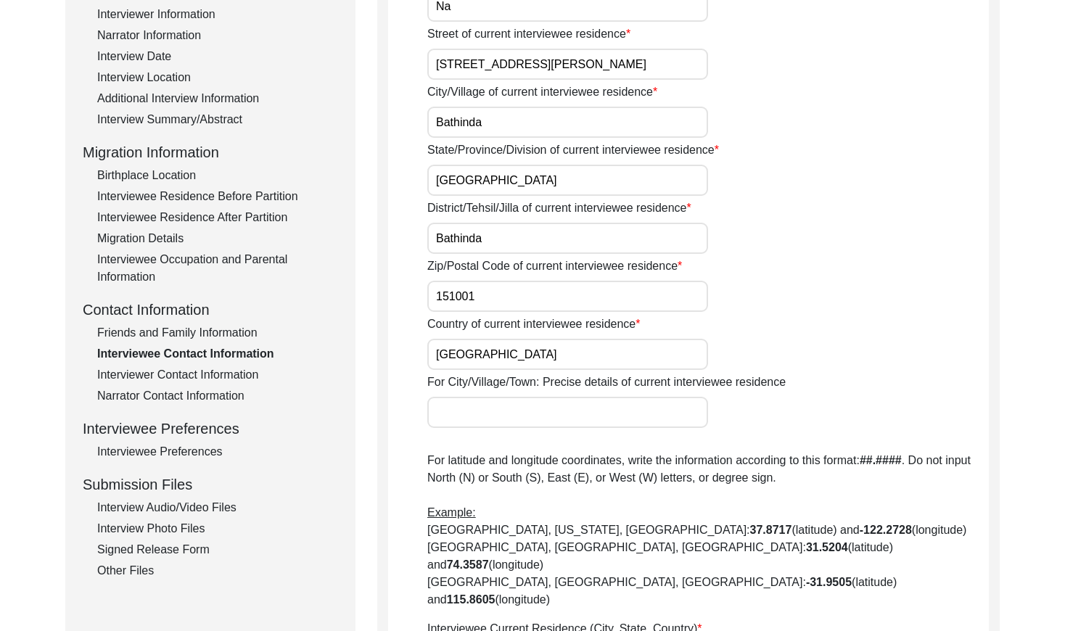
scroll to position [0, 0]
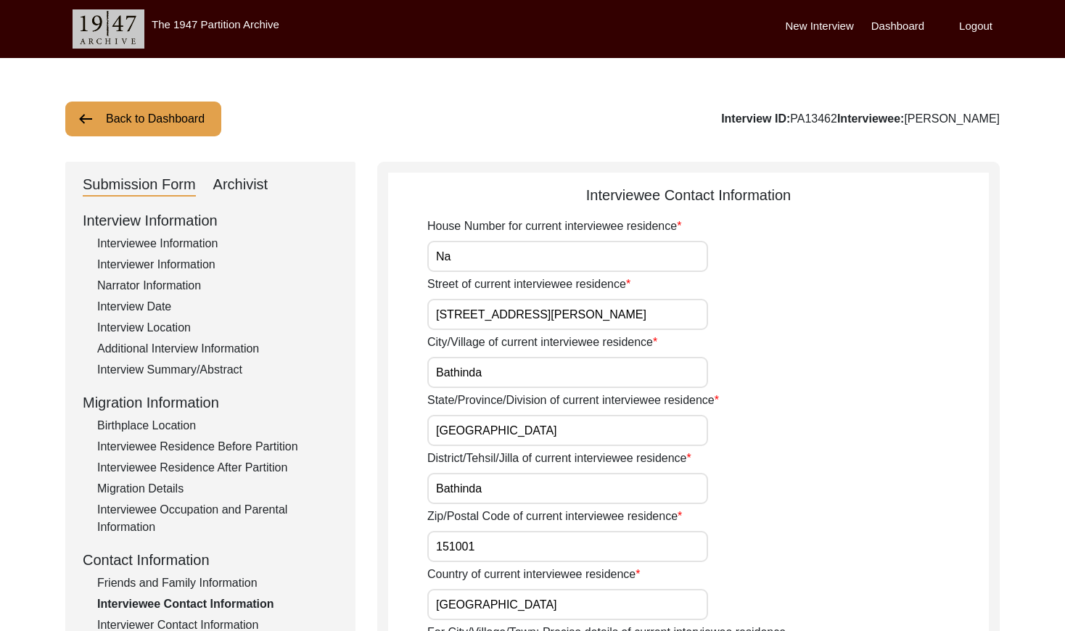
click at [165, 122] on button "Back to Dashboard" at bounding box center [143, 119] width 156 height 35
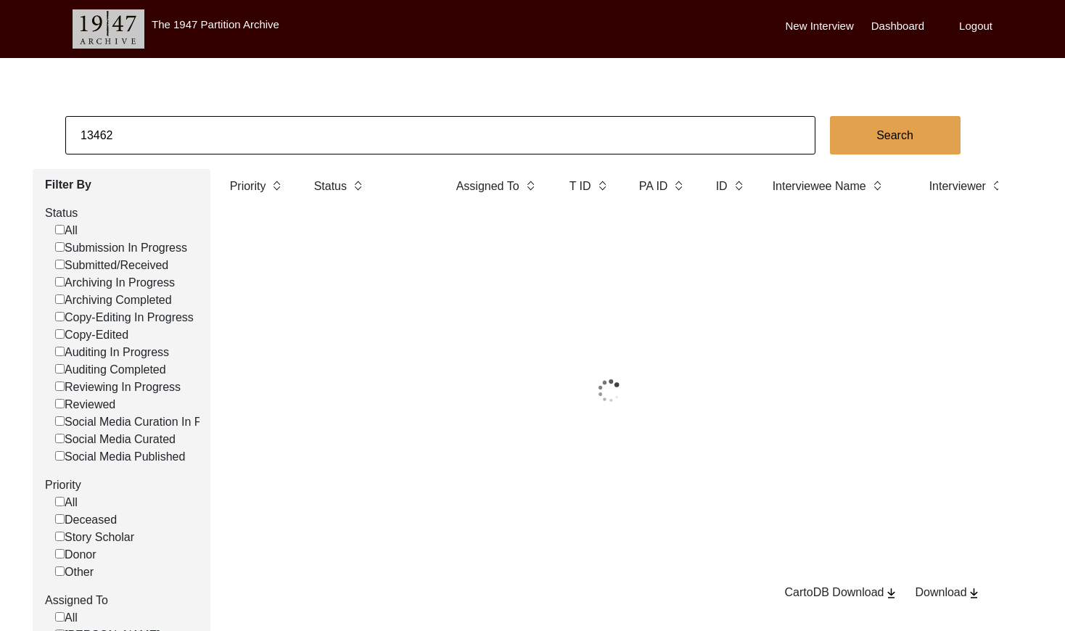
click at [216, 140] on input "13462" at bounding box center [440, 135] width 750 height 38
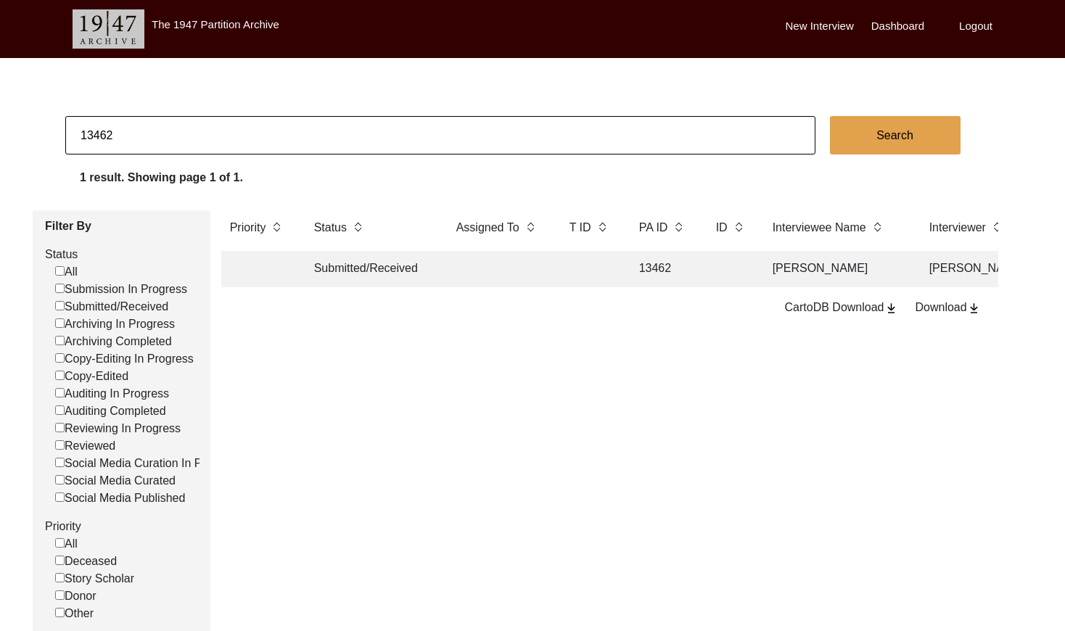
click at [216, 140] on input "13462" at bounding box center [440, 135] width 750 height 38
paste input "PA1347"
type input "13472"
checkbox input "false"
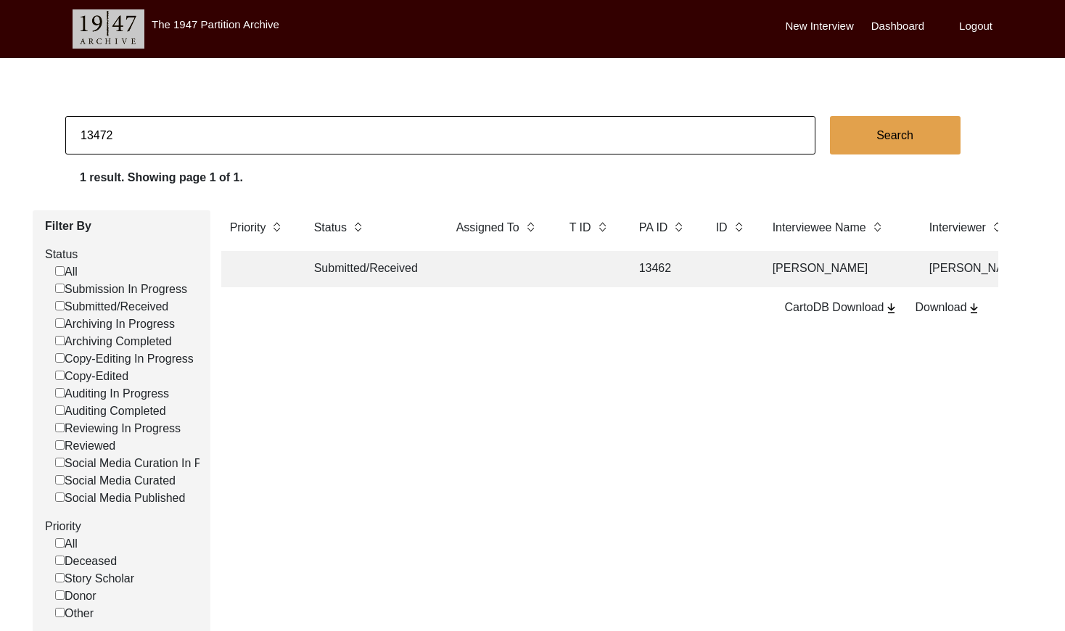
checkbox input "false"
click at [576, 274] on td at bounding box center [583, 269] width 58 height 36
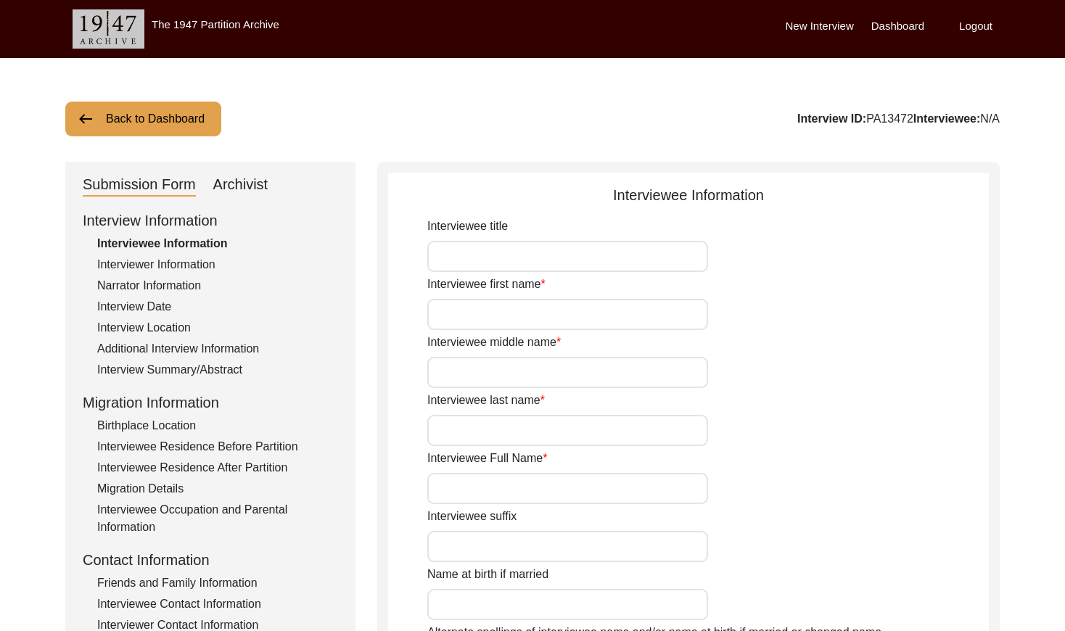
type input "[PERSON_NAME]"
type input "Kaur"
type input "Na"
type input "[PERSON_NAME]"
type input "1930 Approx"
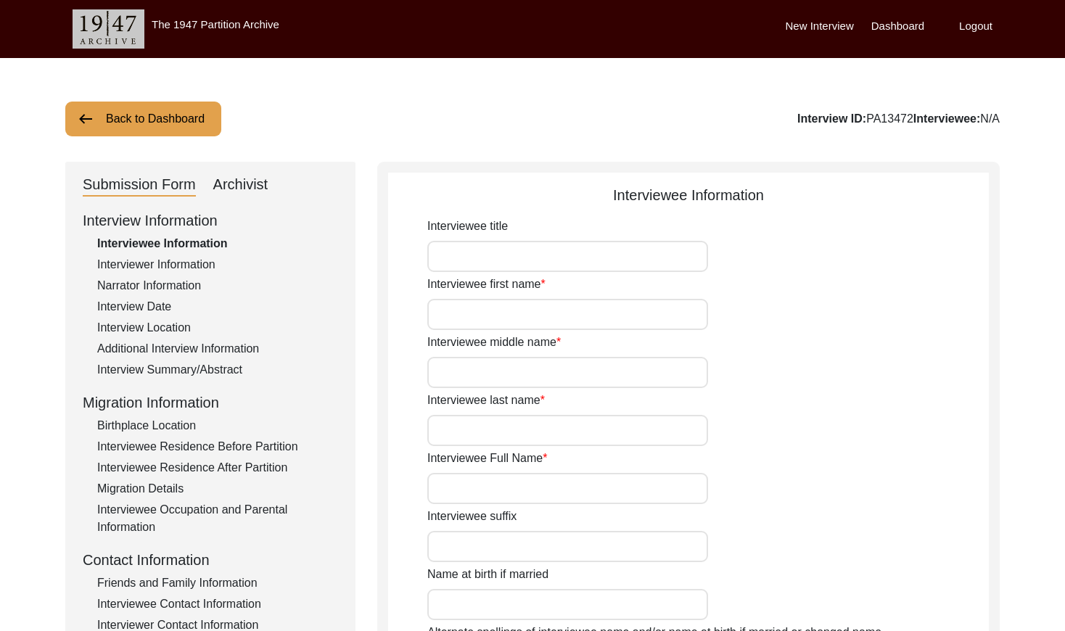
type input "1930"
type input "95 years approx"
type input "[DEMOGRAPHIC_DATA]"
type input "Panjabi"
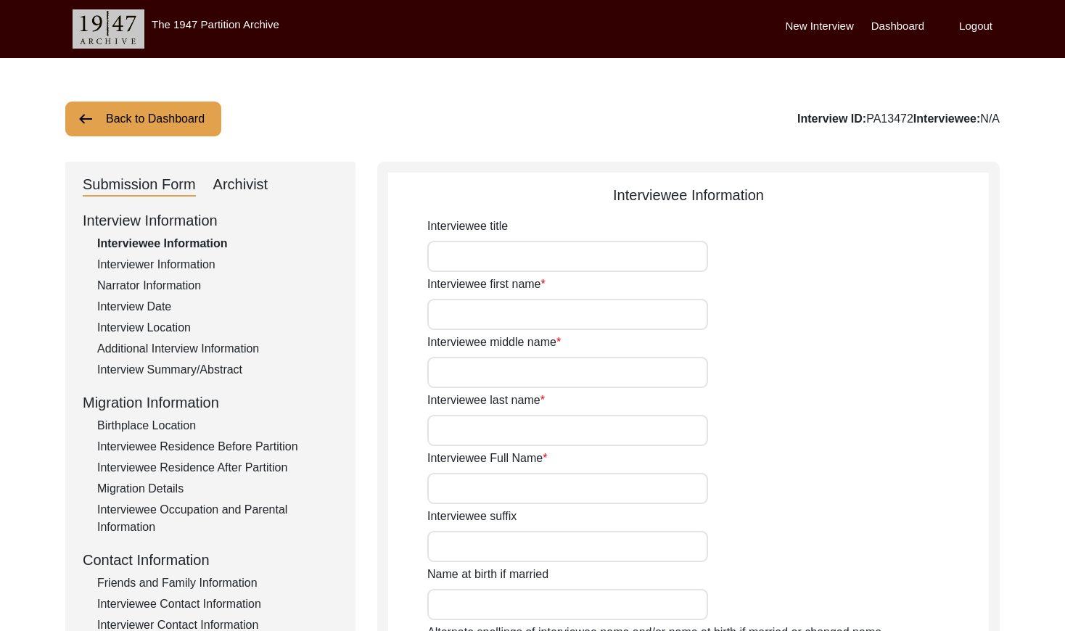
type input "[DEMOGRAPHIC_DATA]"
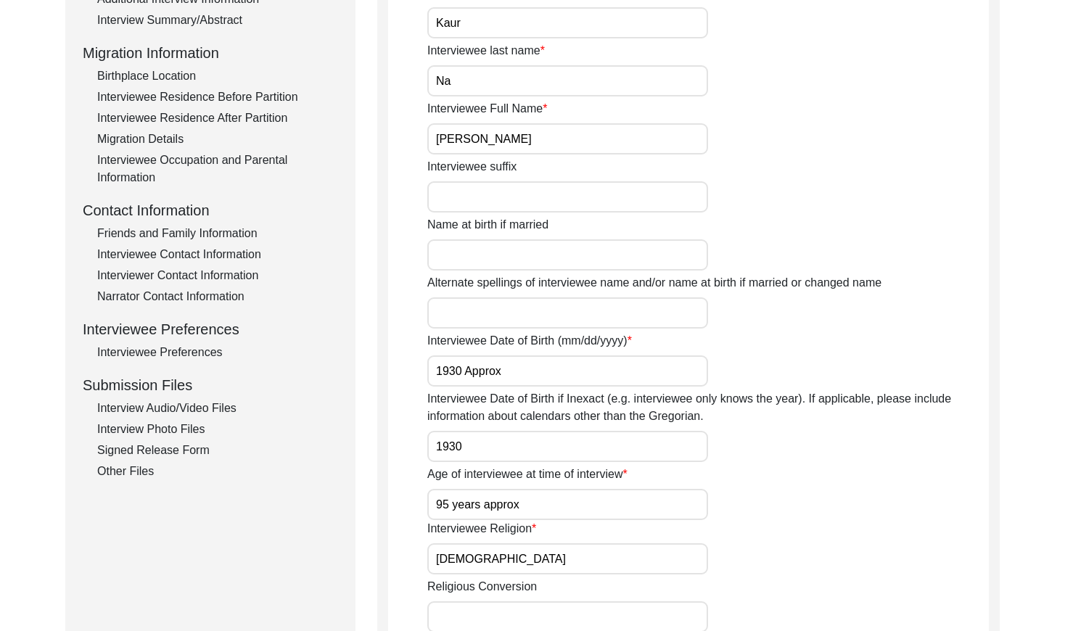
scroll to position [411, 0]
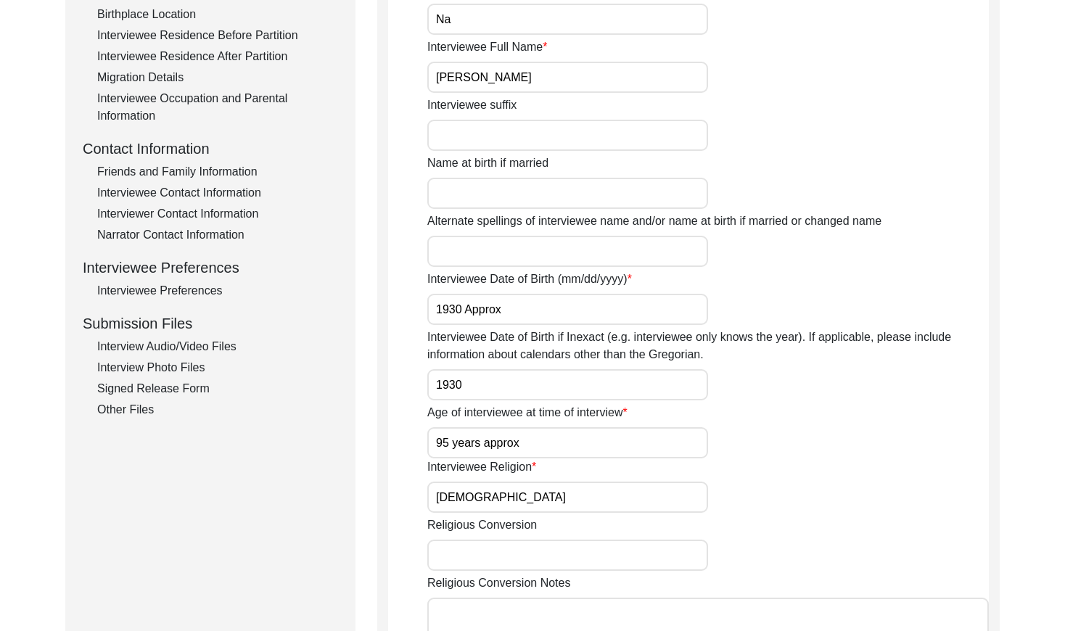
drag, startPoint x: 195, startPoint y: 175, endPoint x: 201, endPoint y: 182, distance: 8.7
click at [195, 175] on div "Friends and Family Information" at bounding box center [217, 171] width 241 height 17
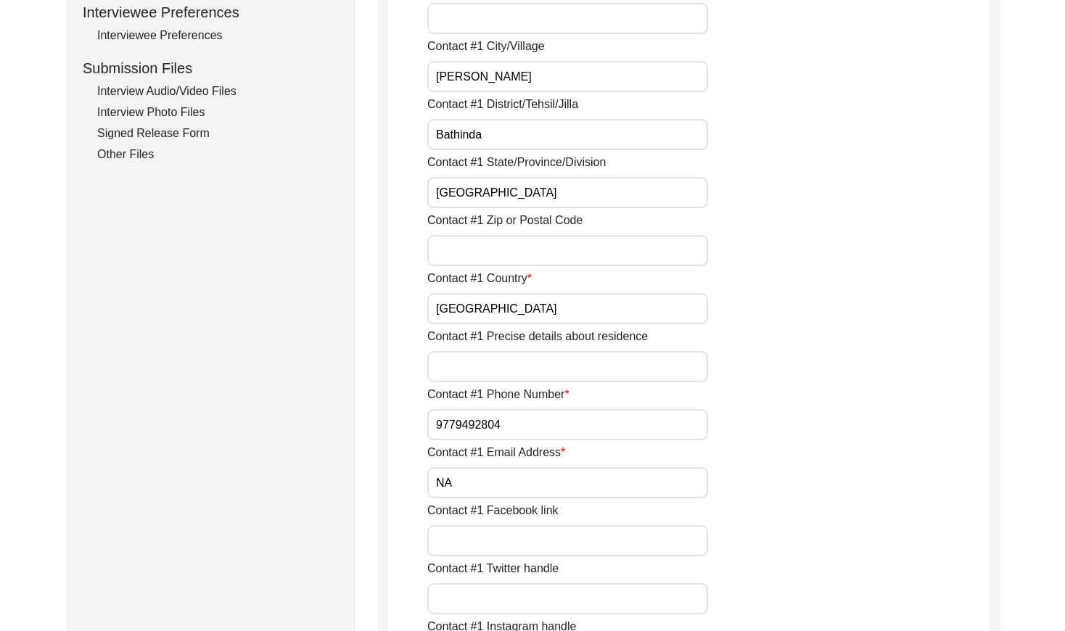
scroll to position [396, 0]
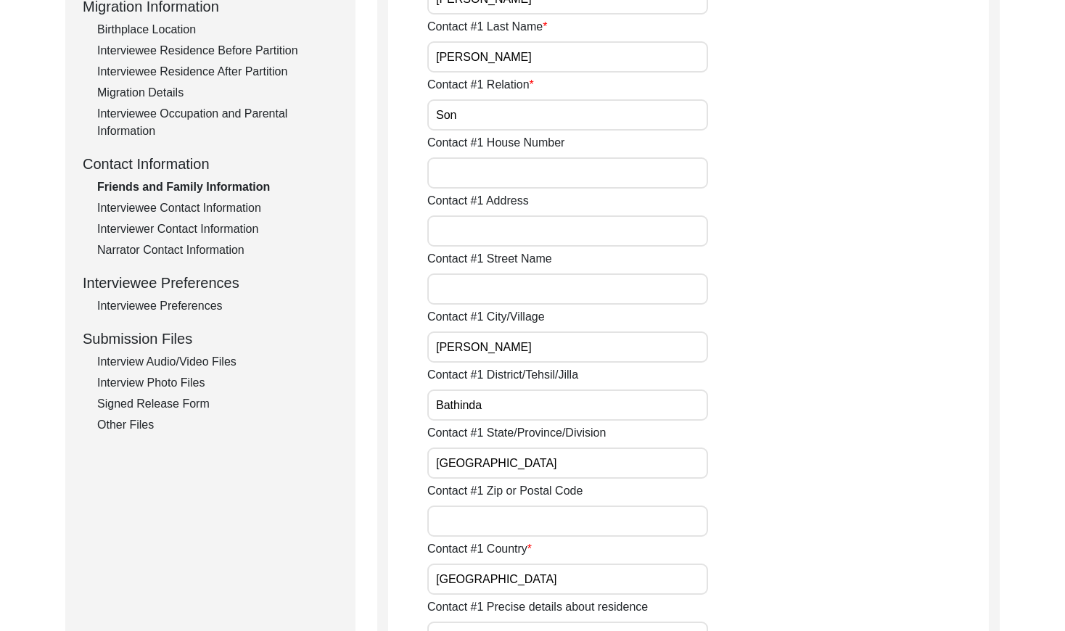
click at [223, 204] on div "Interviewee Contact Information" at bounding box center [217, 207] width 241 height 17
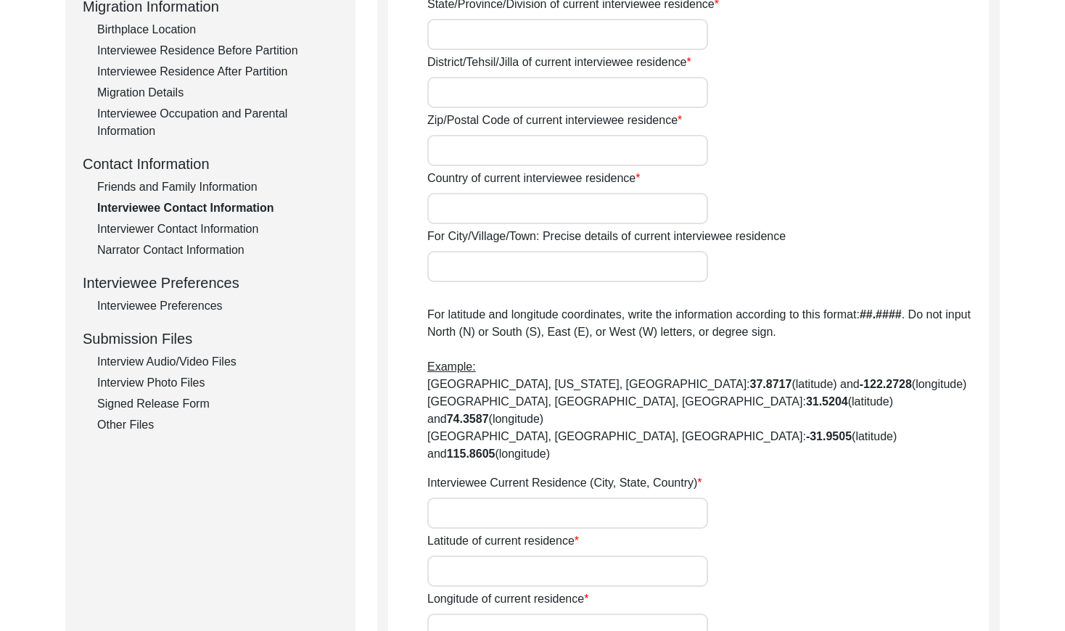
type input "Na"
type input "[PERSON_NAME]"
type input "[GEOGRAPHIC_DATA]"
type input "Bathinda"
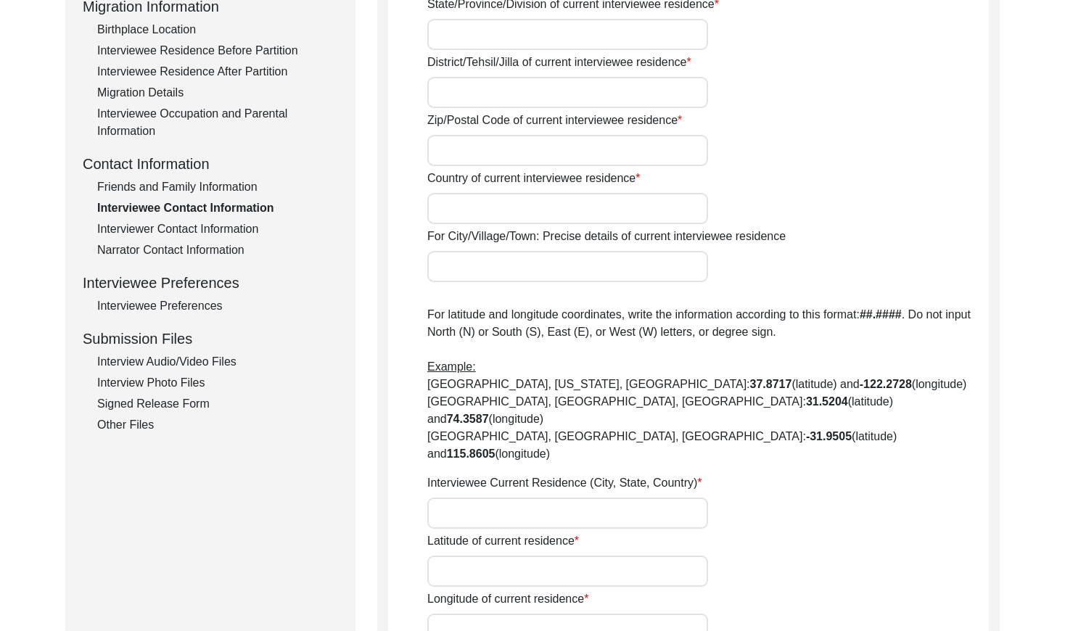
type input "151001"
type input "[GEOGRAPHIC_DATA]"
type input "[PERSON_NAME], [GEOGRAPHIC_DATA], [GEOGRAPHIC_DATA], [GEOGRAPHIC_DATA]"
type input "000000"
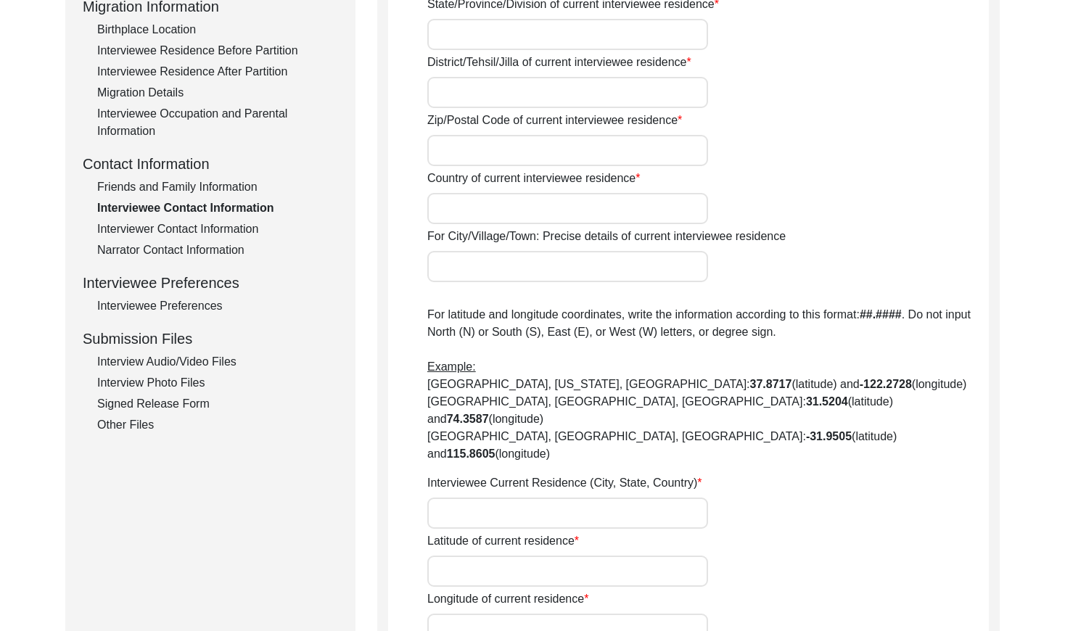
type input "000000"
type input "NA"
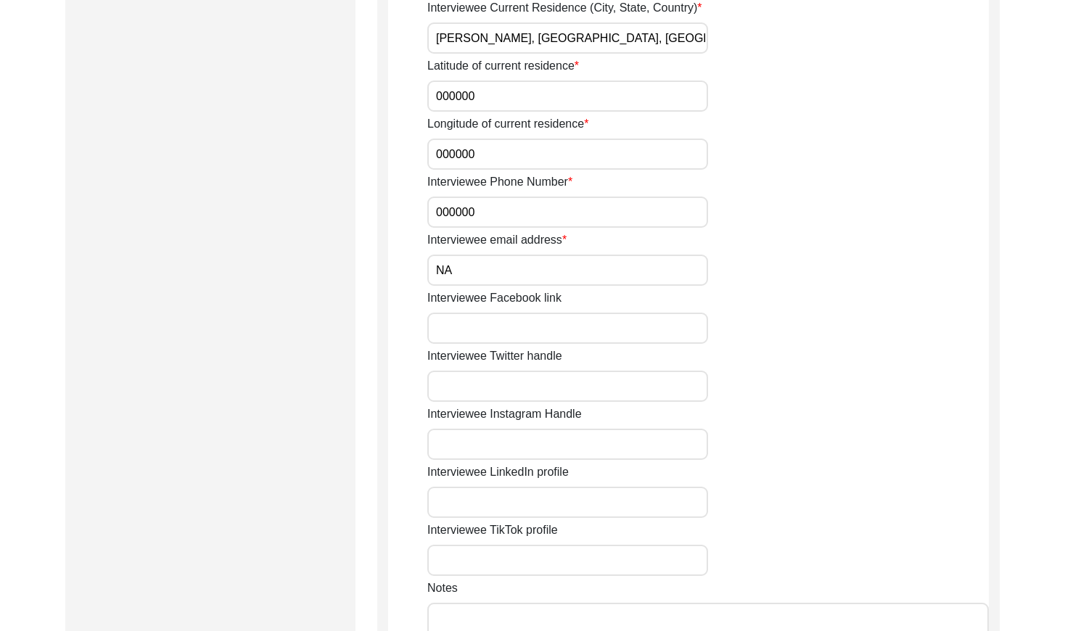
scroll to position [0, 0]
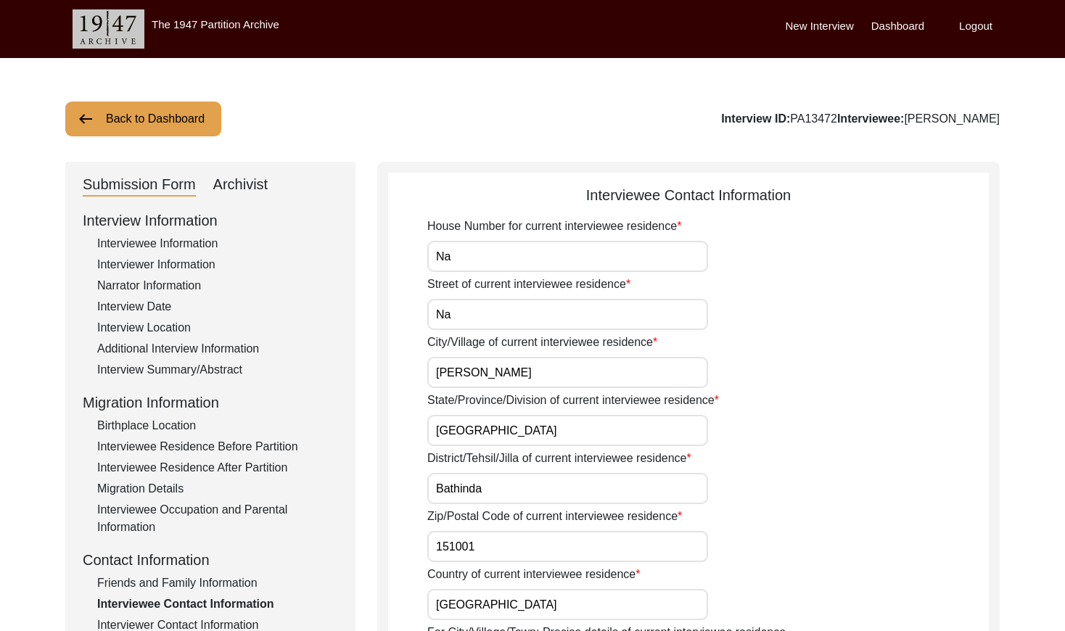
click at [185, 120] on button "Back to Dashboard" at bounding box center [143, 119] width 156 height 35
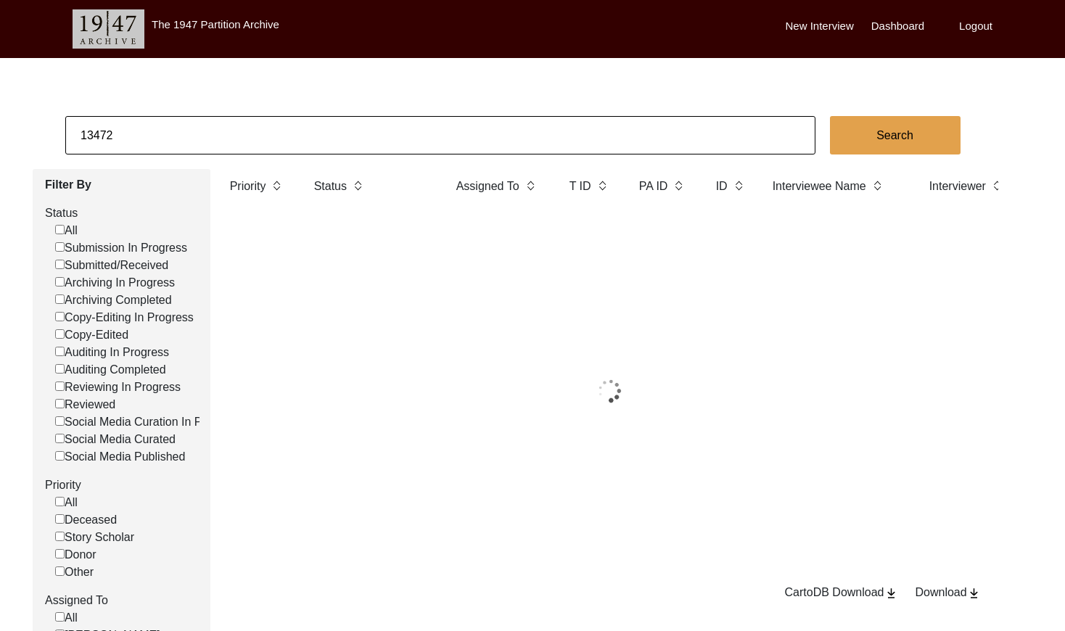
click at [245, 132] on input "13472" at bounding box center [440, 135] width 750 height 38
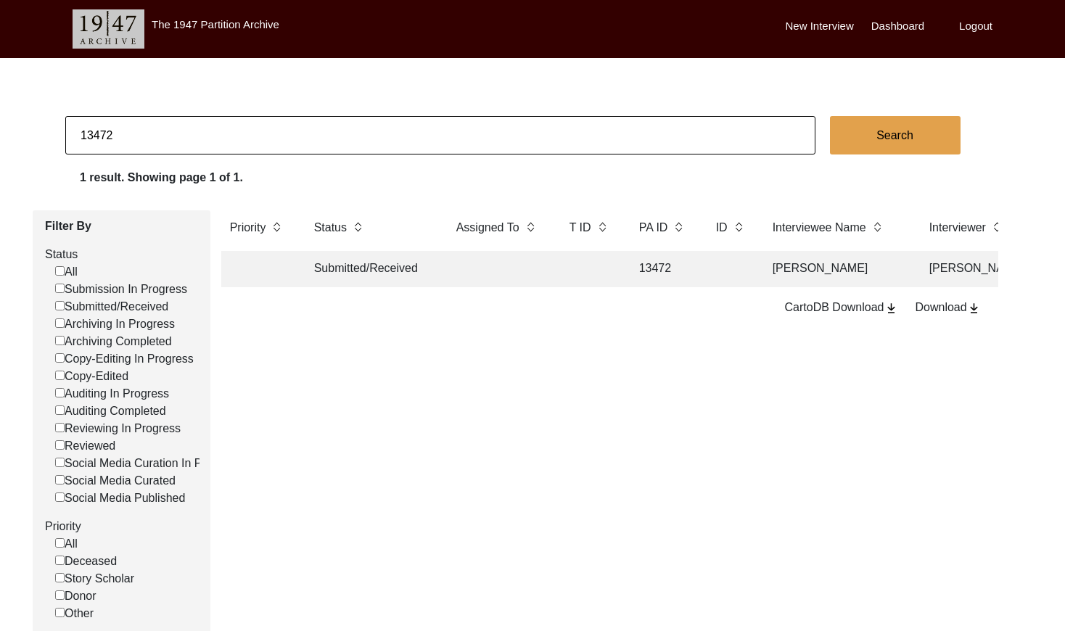
click at [245, 132] on input "13472" at bounding box center [440, 135] width 750 height 38
type input "13475"
checkbox input "false"
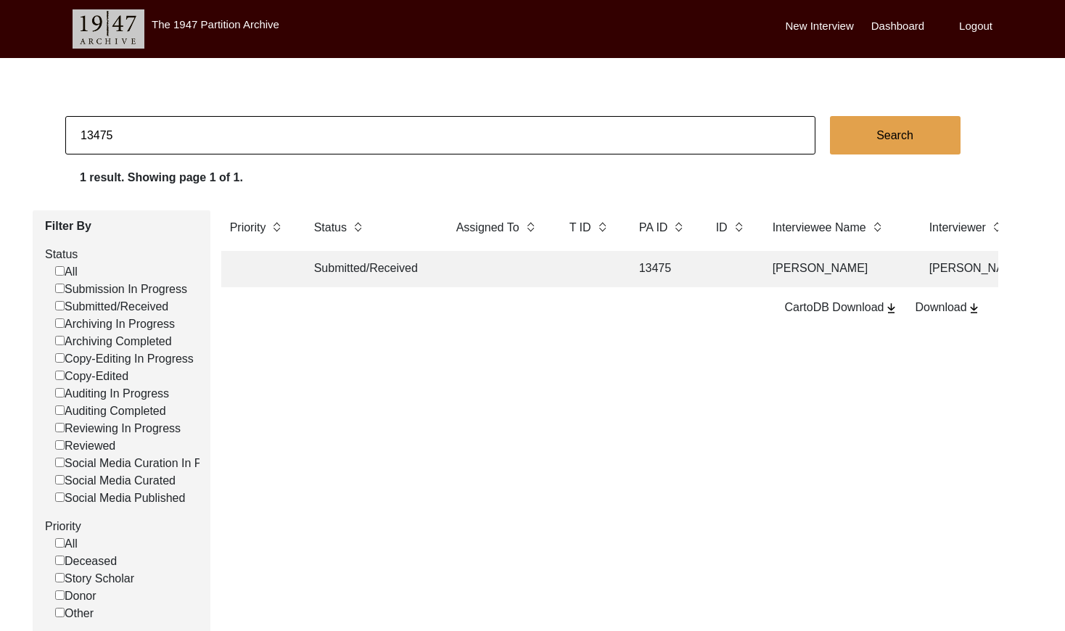
click at [631, 266] on td "13475" at bounding box center [662, 269] width 65 height 36
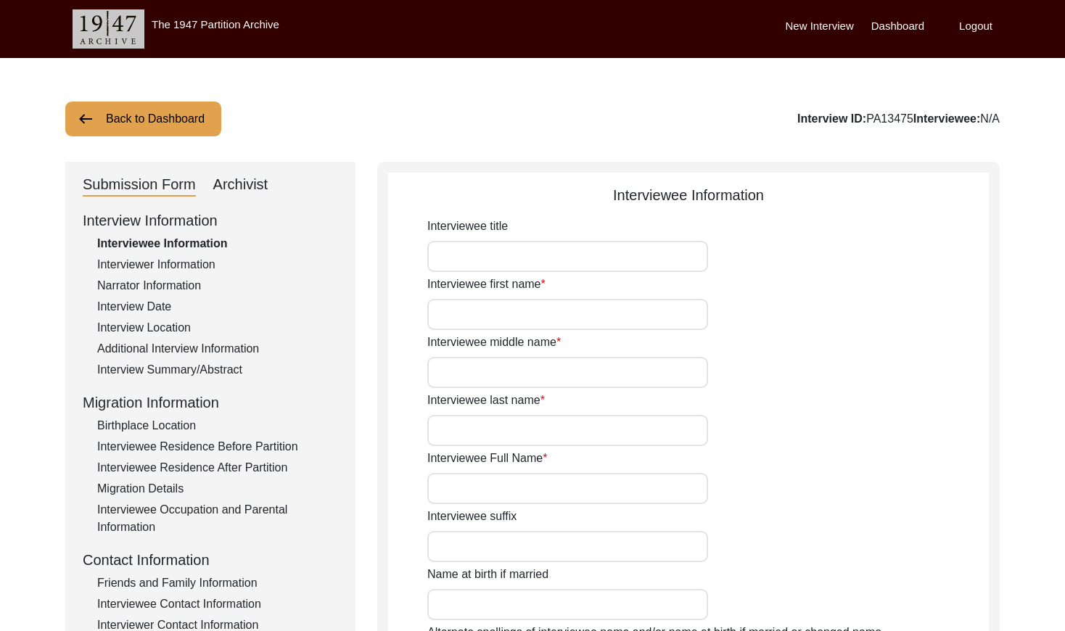
type input "Buta"
type input "[PERSON_NAME]"
type input "Na"
type input "[PERSON_NAME]"
type input "1940"
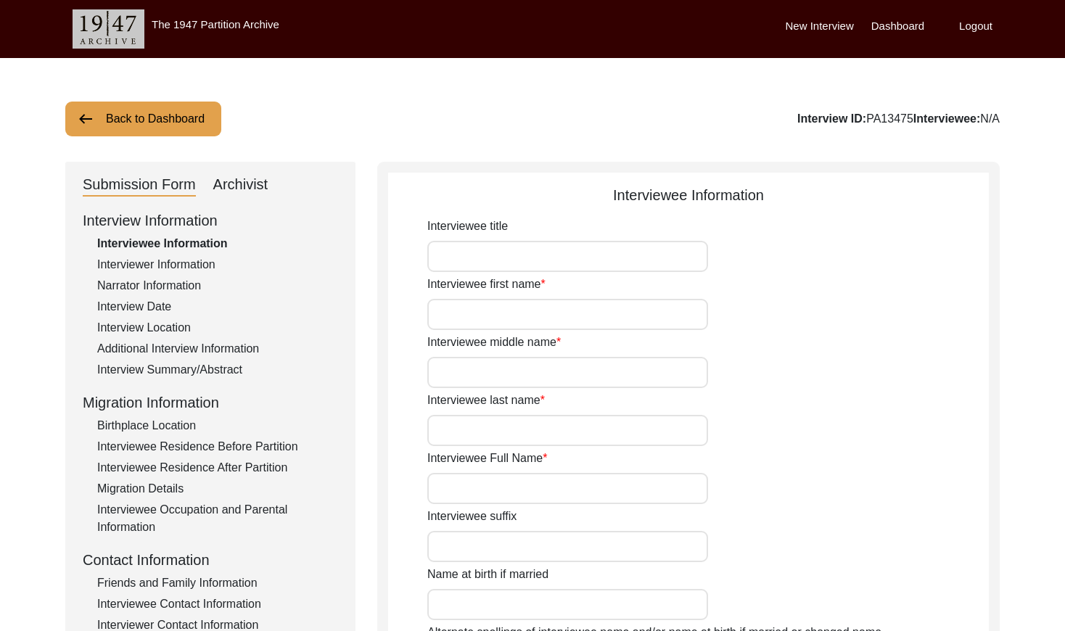
type input "1940"
type input "85 years (Approx)"
type input "[DEMOGRAPHIC_DATA]"
type input "Panjabi"
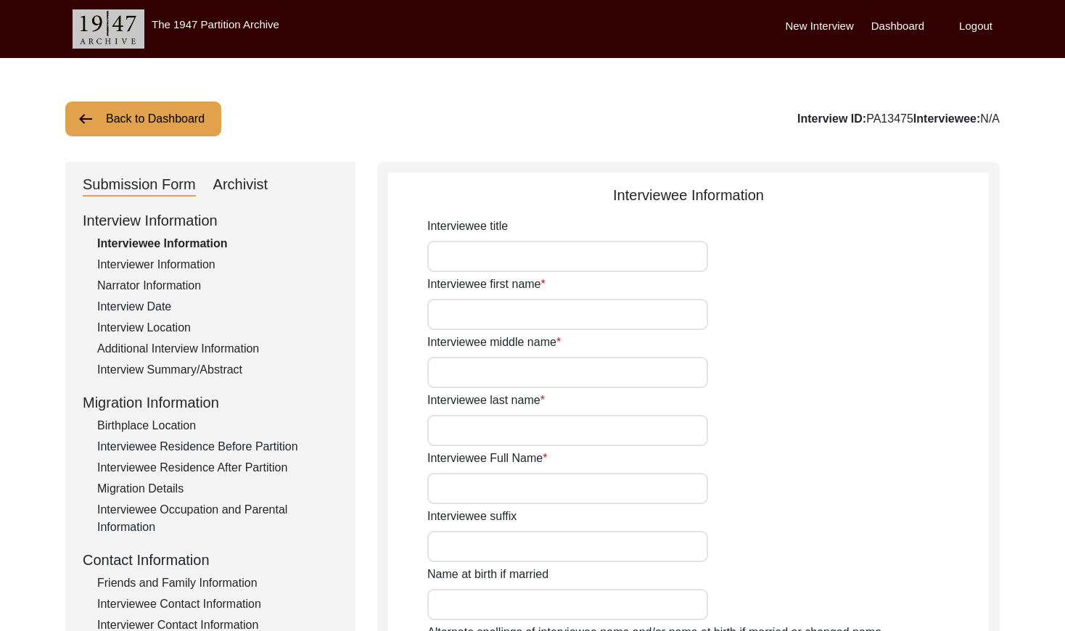
type input "[DEMOGRAPHIC_DATA]"
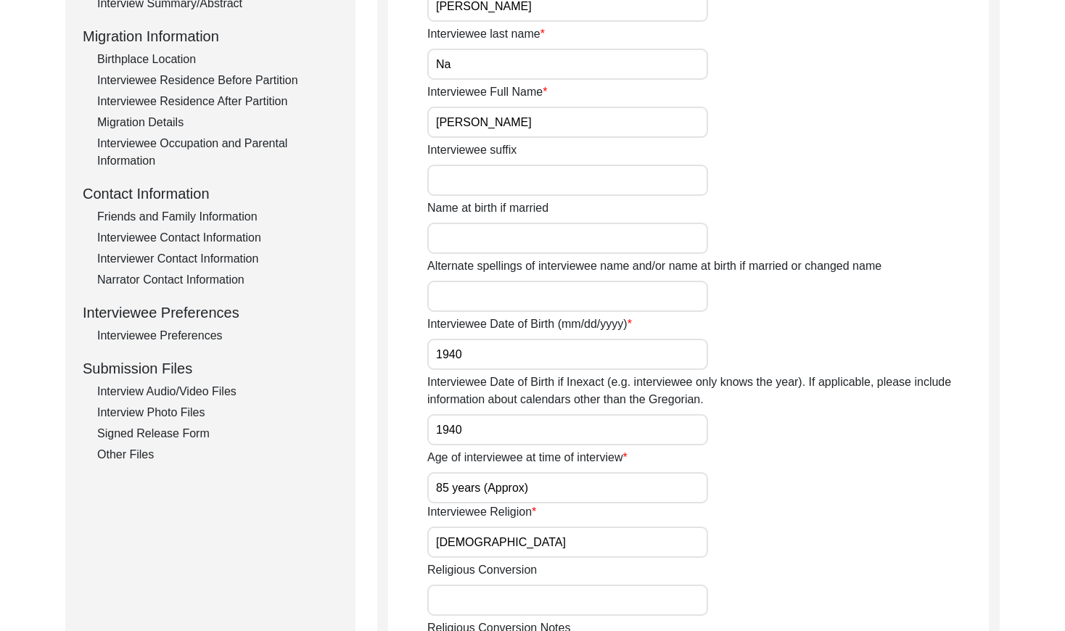
scroll to position [378, 0]
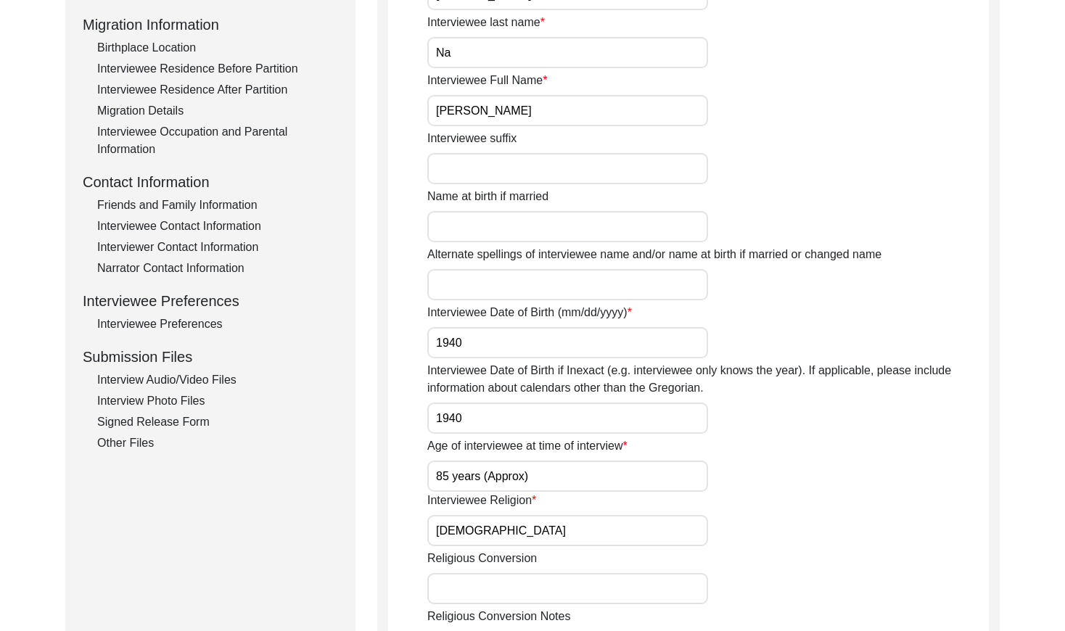
click at [210, 202] on div "Friends and Family Information" at bounding box center [217, 205] width 241 height 17
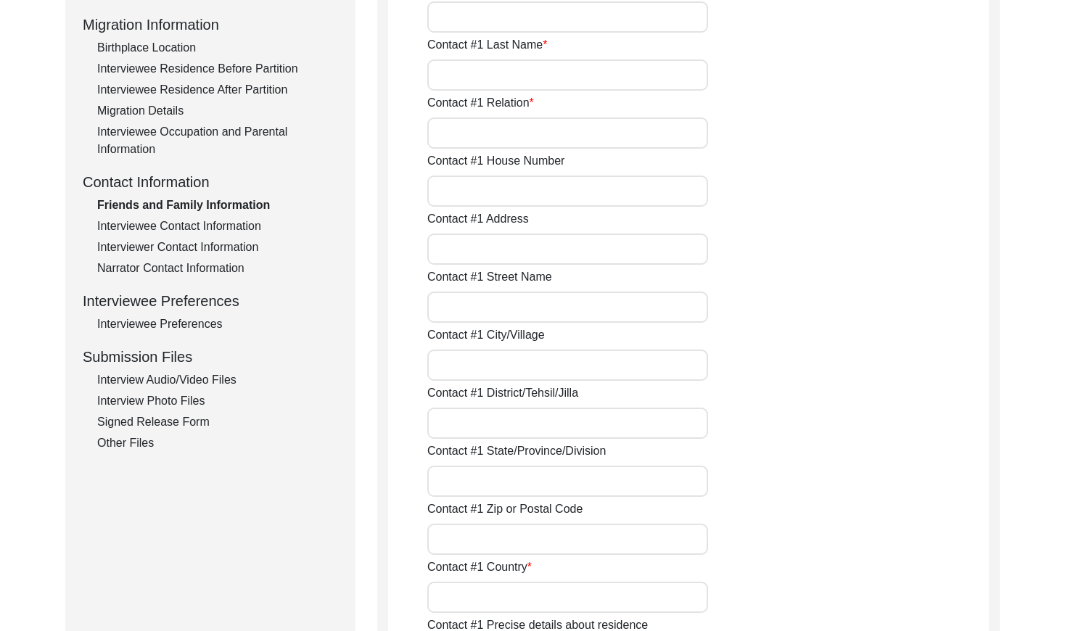
type input "[PERSON_NAME]"
type input "Son"
type input "Kotha Guru"
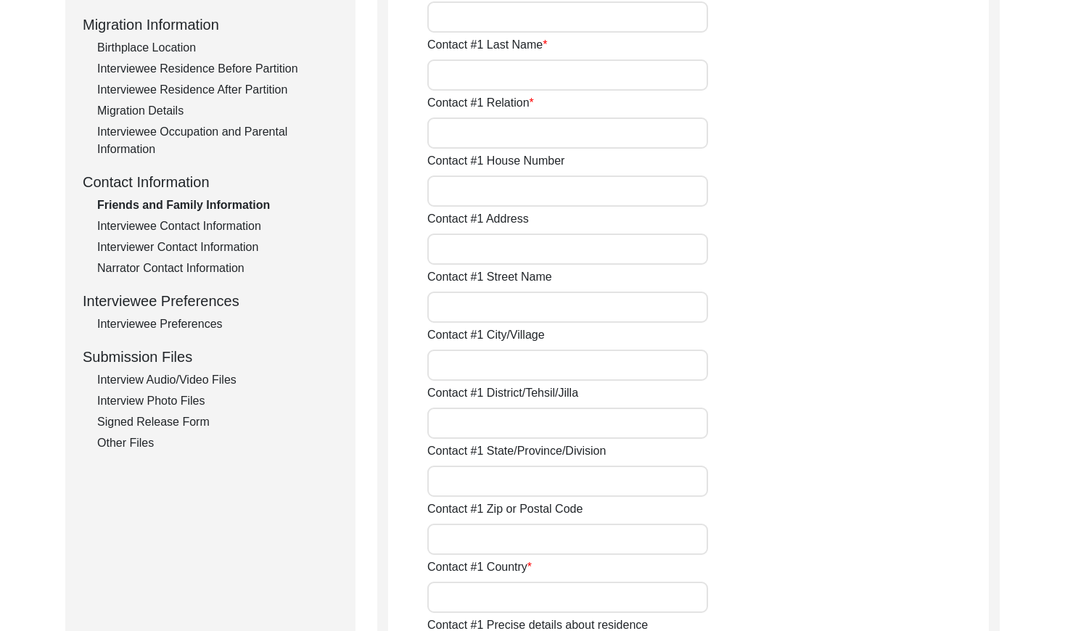
type input "Bathinda"
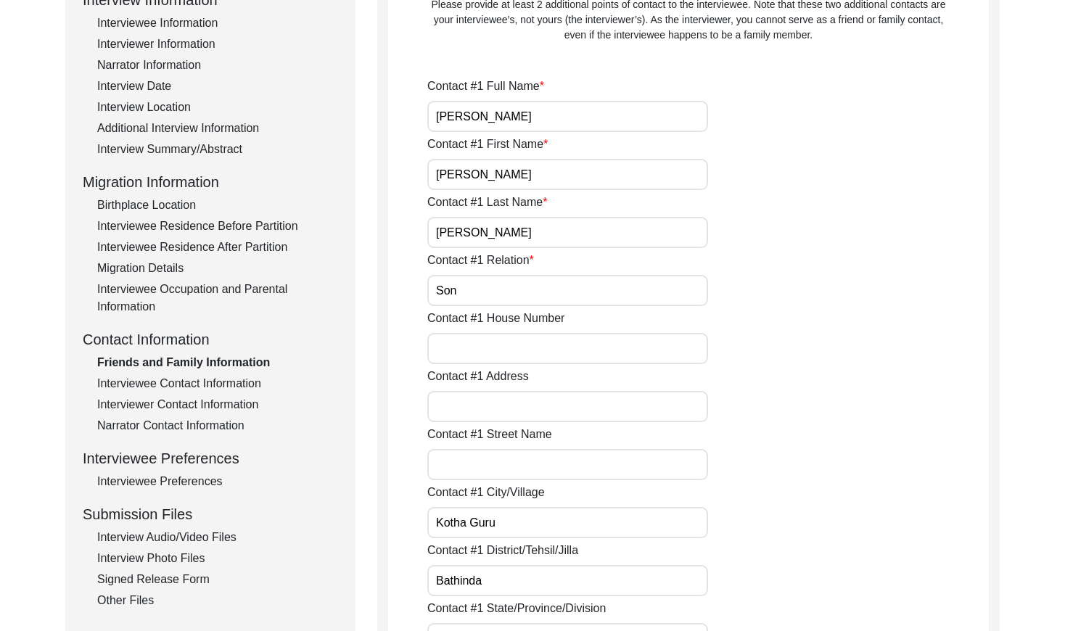
scroll to position [252, 0]
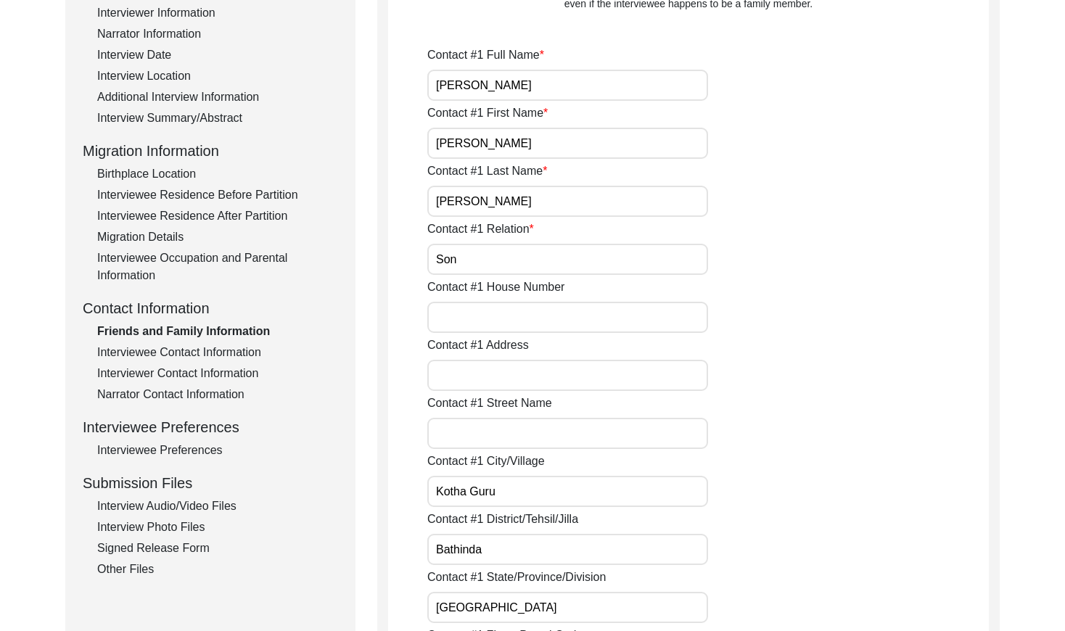
click at [231, 352] on div "Interviewee Contact Information" at bounding box center [217, 352] width 241 height 17
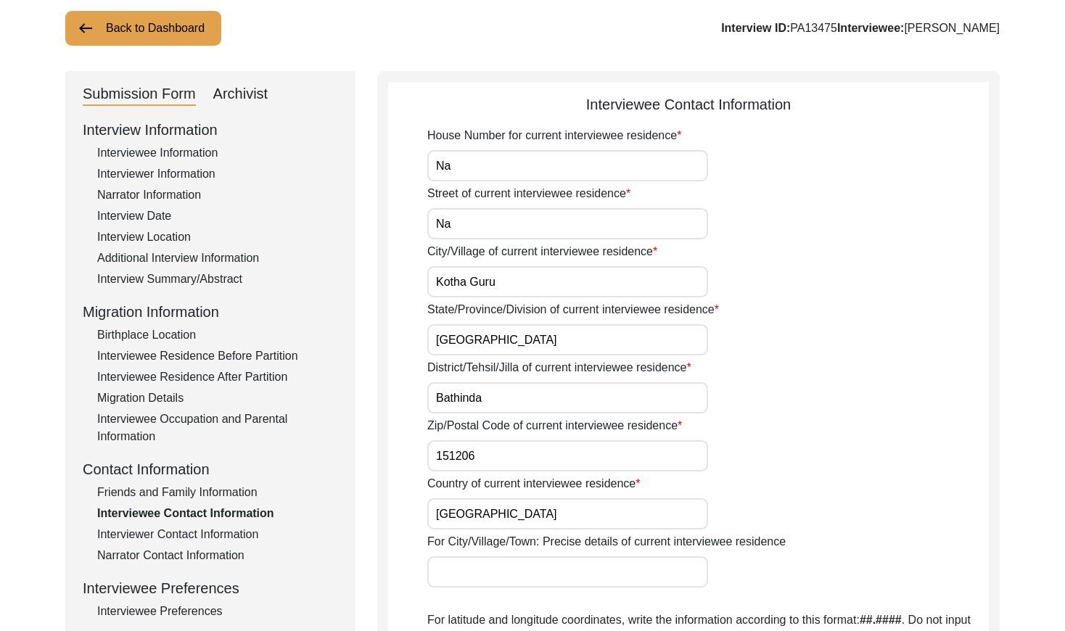
scroll to position [0, 0]
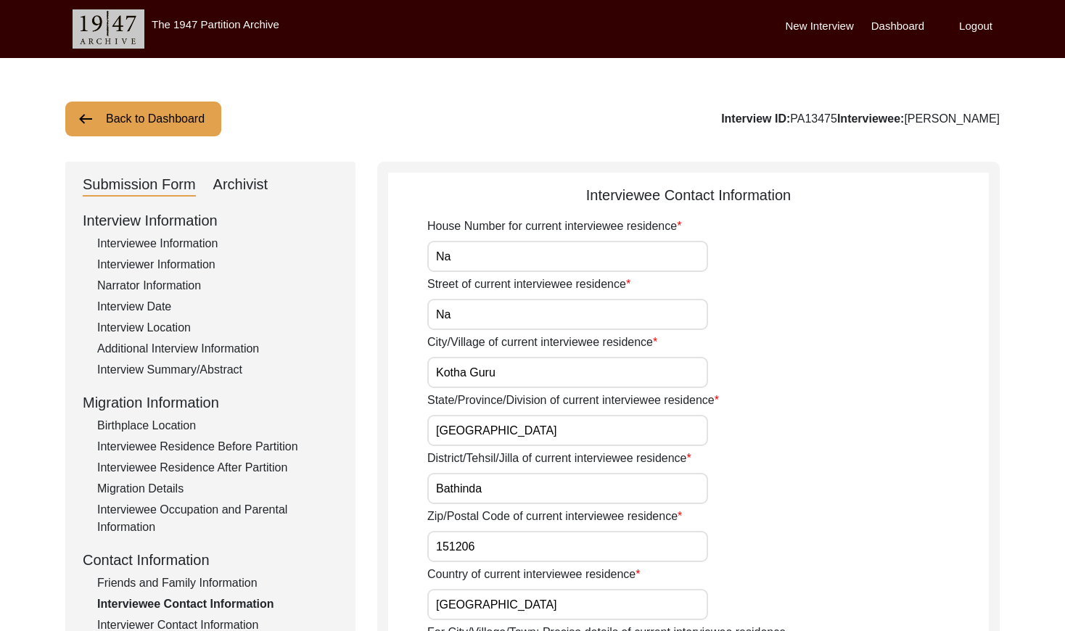
click at [161, 128] on button "Back to Dashboard" at bounding box center [143, 119] width 156 height 35
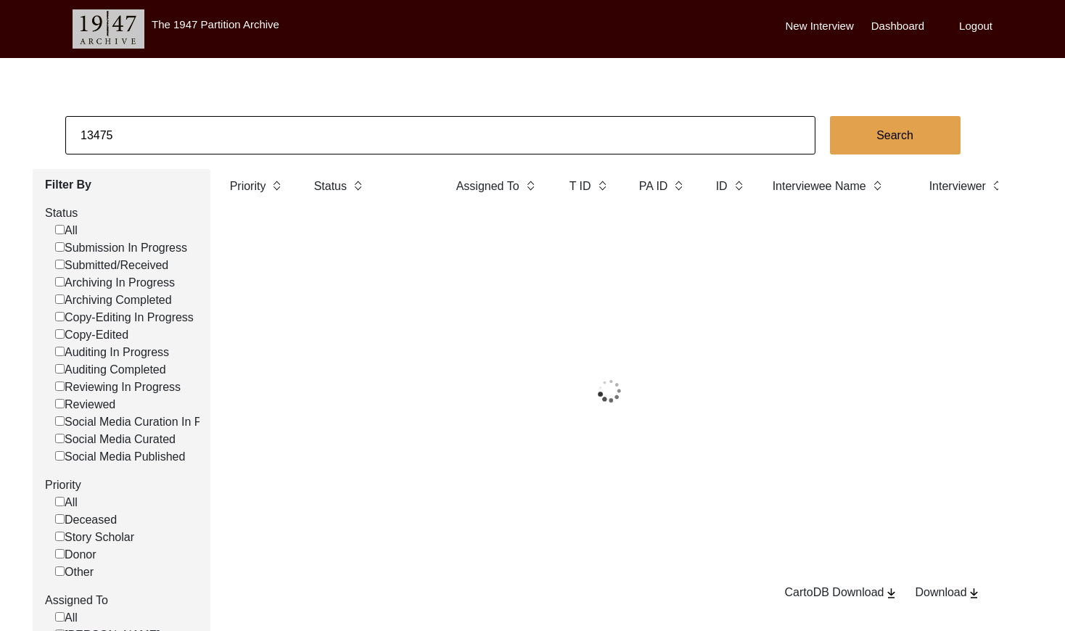
click at [179, 124] on input "13475" at bounding box center [440, 135] width 750 height 38
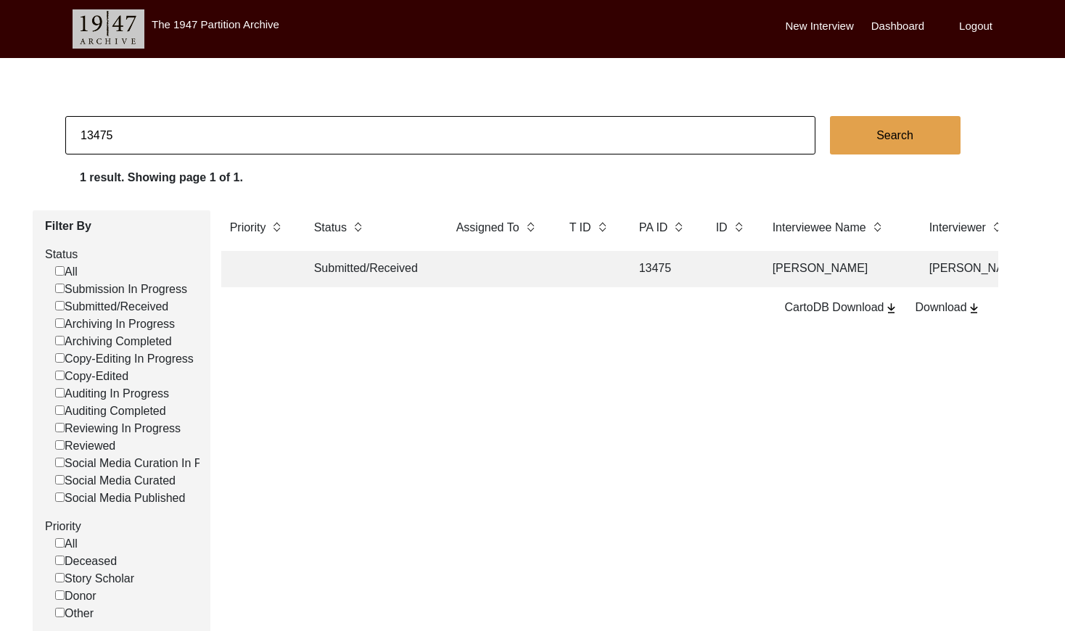
click at [179, 124] on input "13475" at bounding box center [440, 135] width 750 height 38
click at [675, 271] on td "13497" at bounding box center [662, 269] width 65 height 36
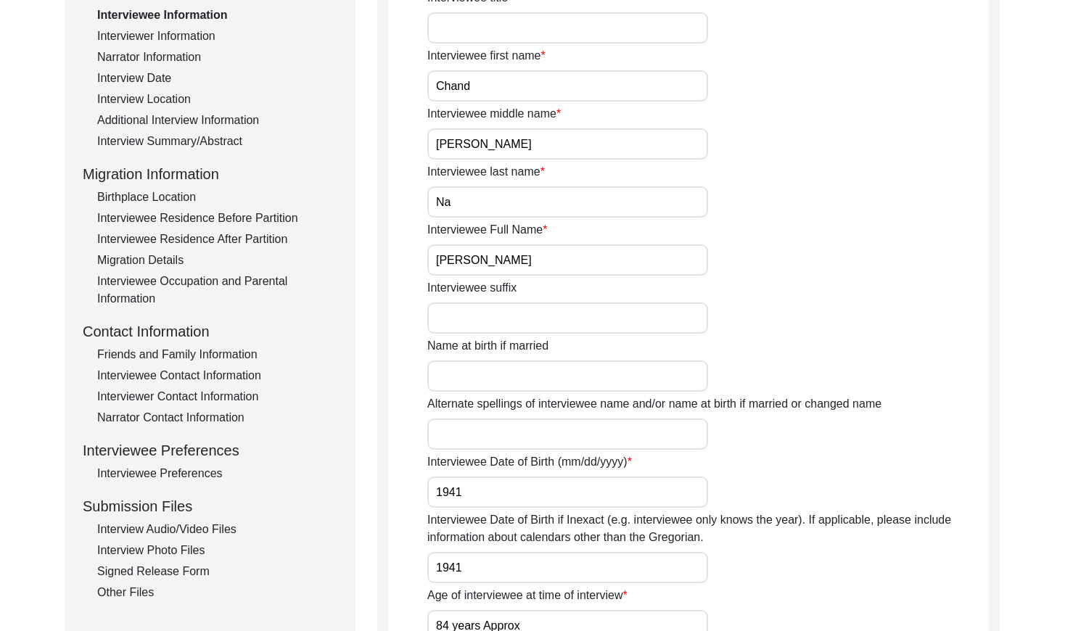
scroll to position [313, 0]
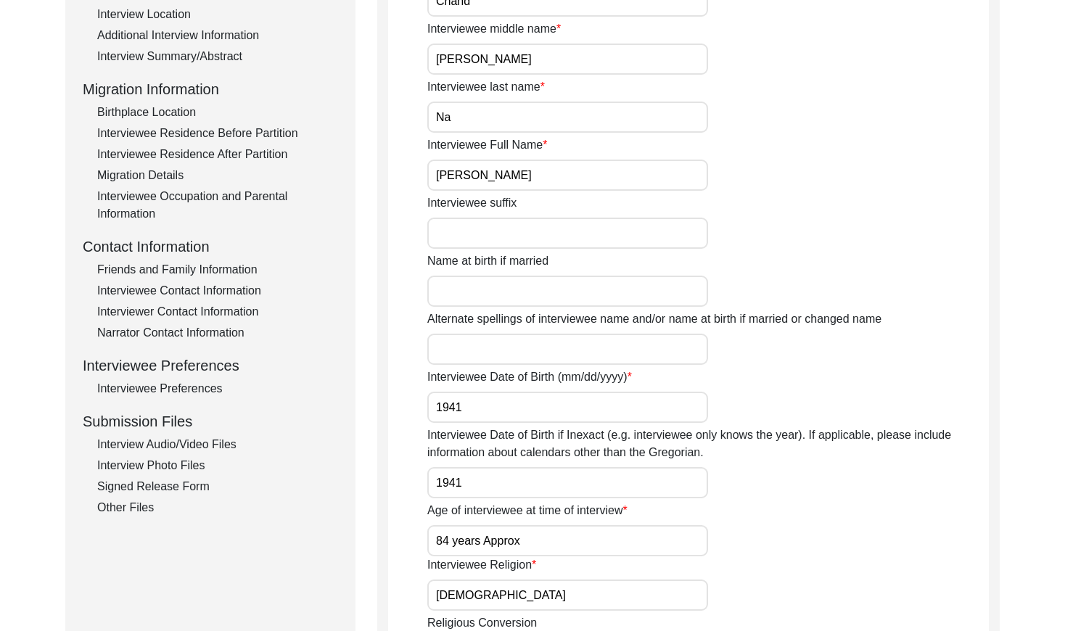
click at [226, 264] on div "Friends and Family Information" at bounding box center [217, 269] width 241 height 17
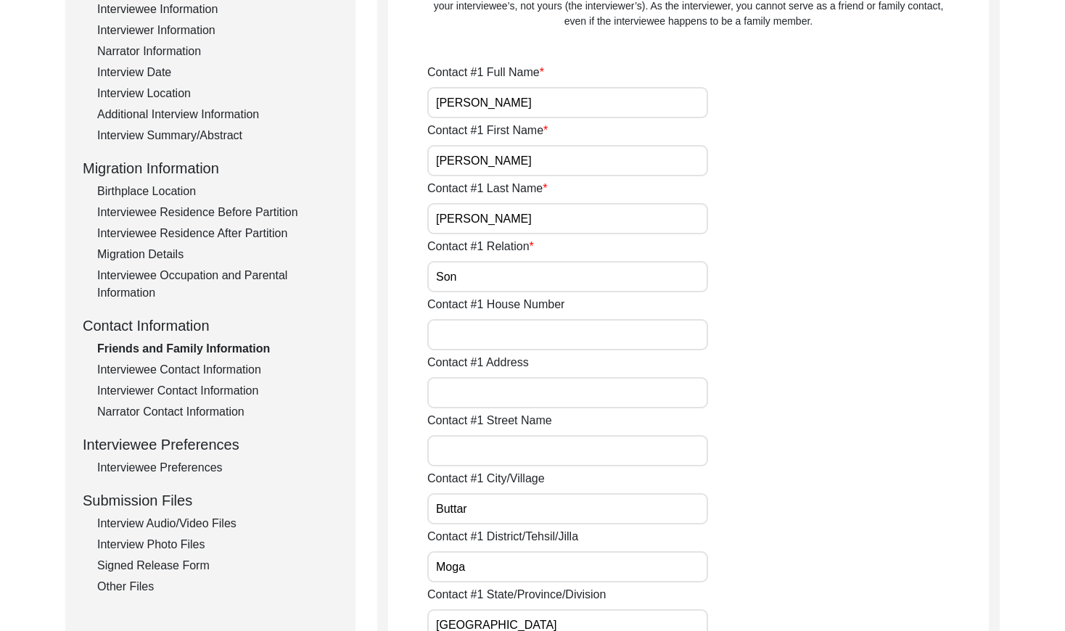
click at [238, 370] on div "Interviewee Contact Information" at bounding box center [217, 369] width 241 height 17
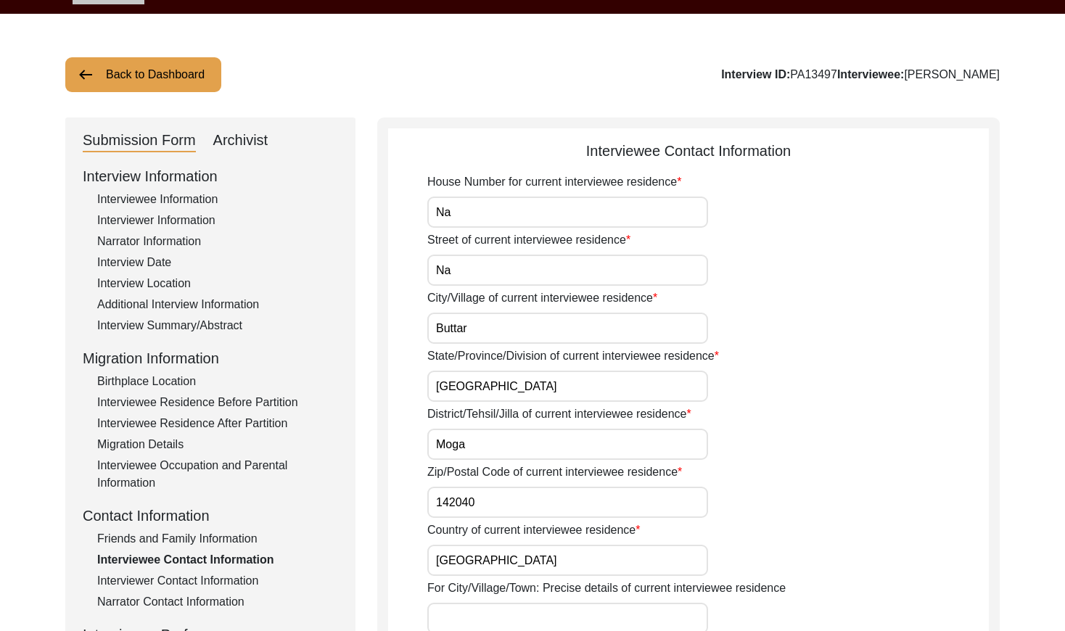
scroll to position [0, 0]
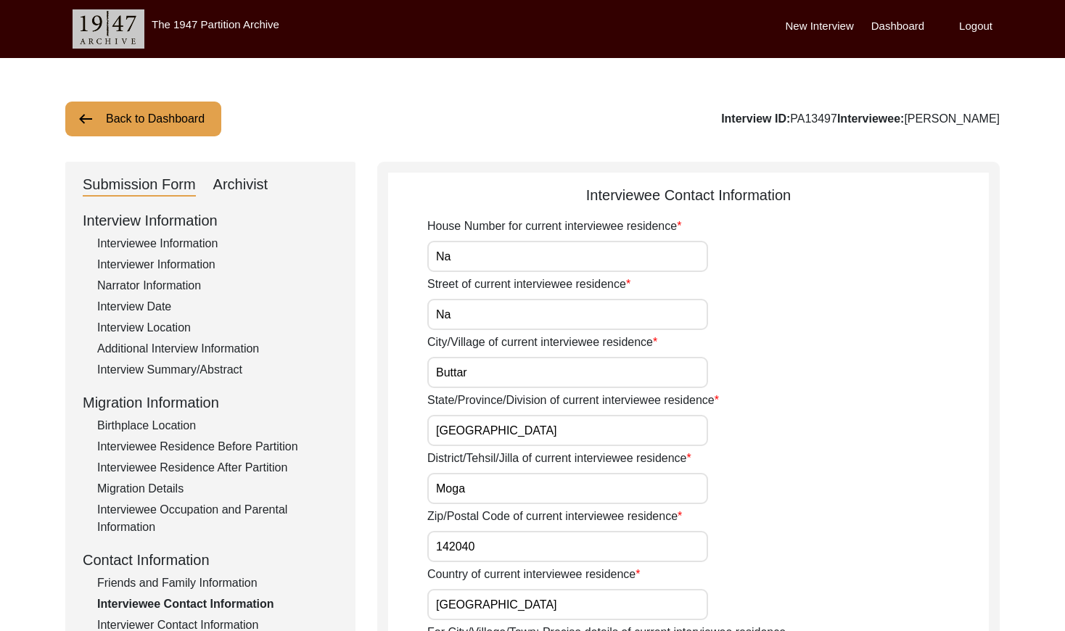
click at [158, 120] on button "Back to Dashboard" at bounding box center [143, 119] width 156 height 35
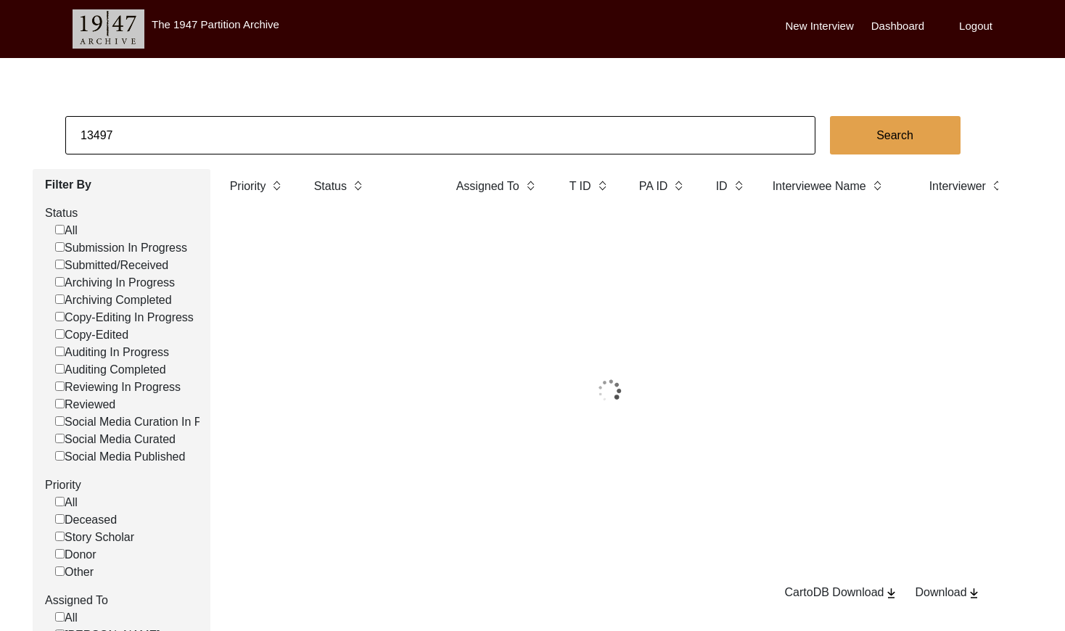
click at [235, 125] on input "13497" at bounding box center [440, 135] width 750 height 38
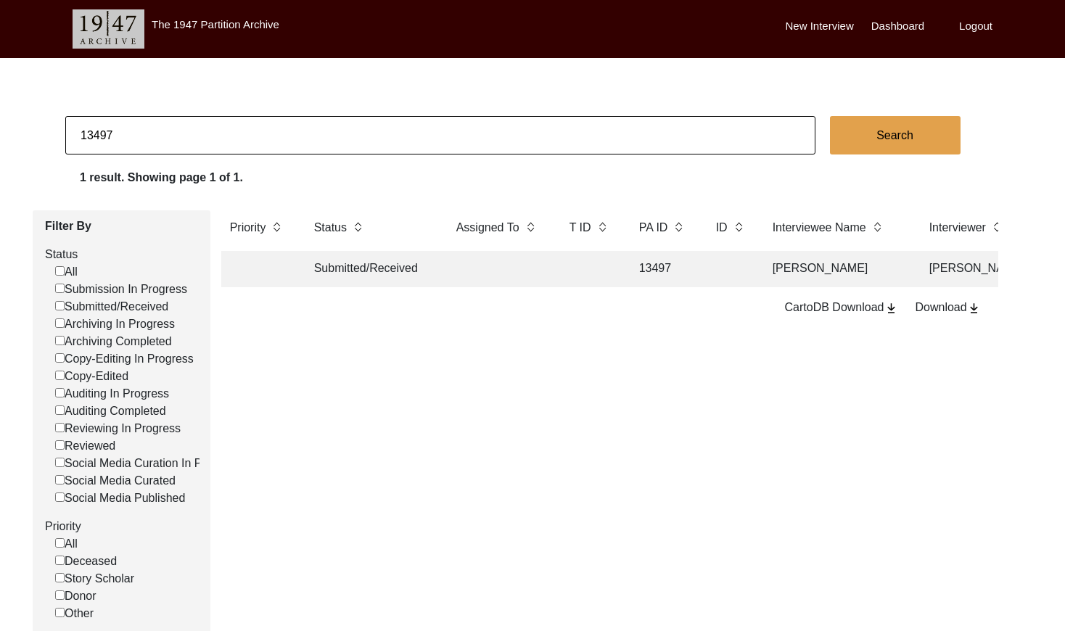
paste input "PA13505"
click at [573, 270] on td at bounding box center [590, 269] width 58 height 36
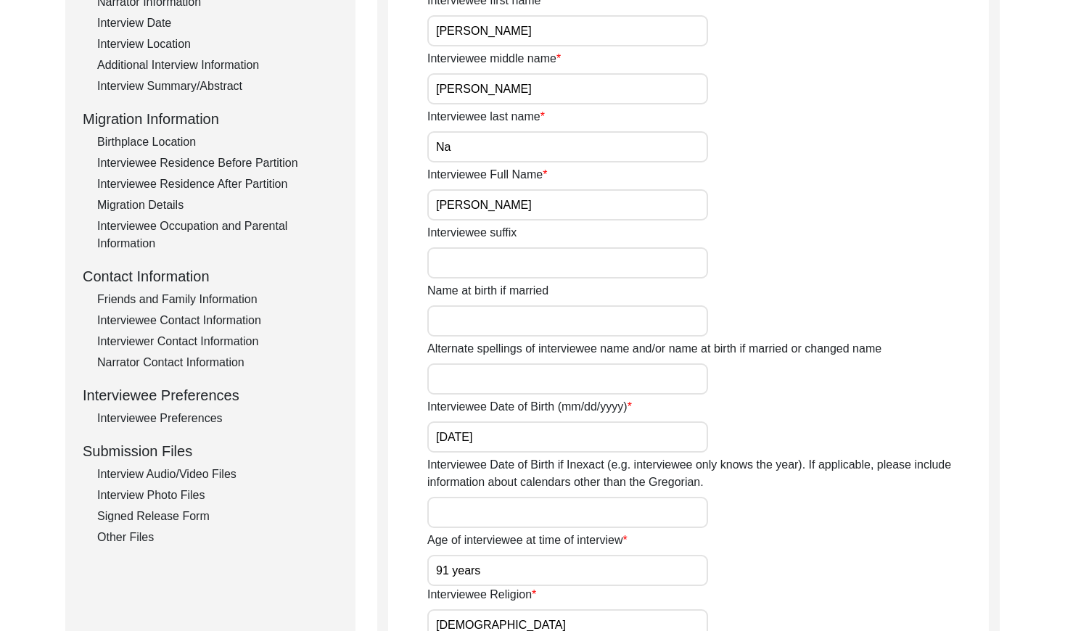
scroll to position [411, 0]
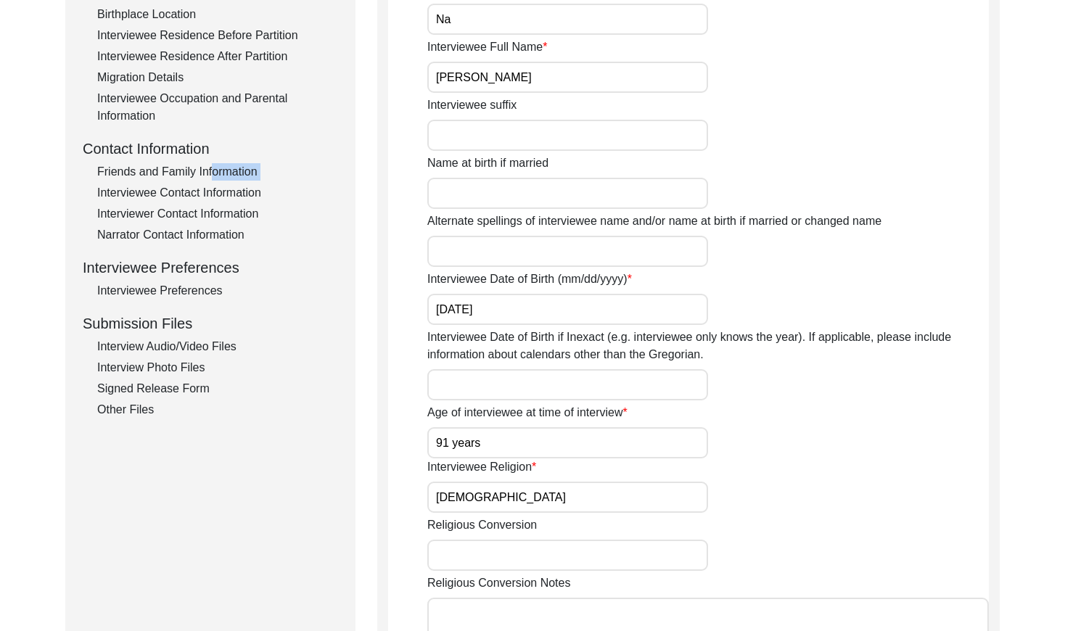
click at [207, 179] on div "Interview Information Interviewee Information Interviewer Information Narrator …" at bounding box center [210, 108] width 255 height 620
click at [214, 177] on div "Friends and Family Information" at bounding box center [217, 171] width 241 height 17
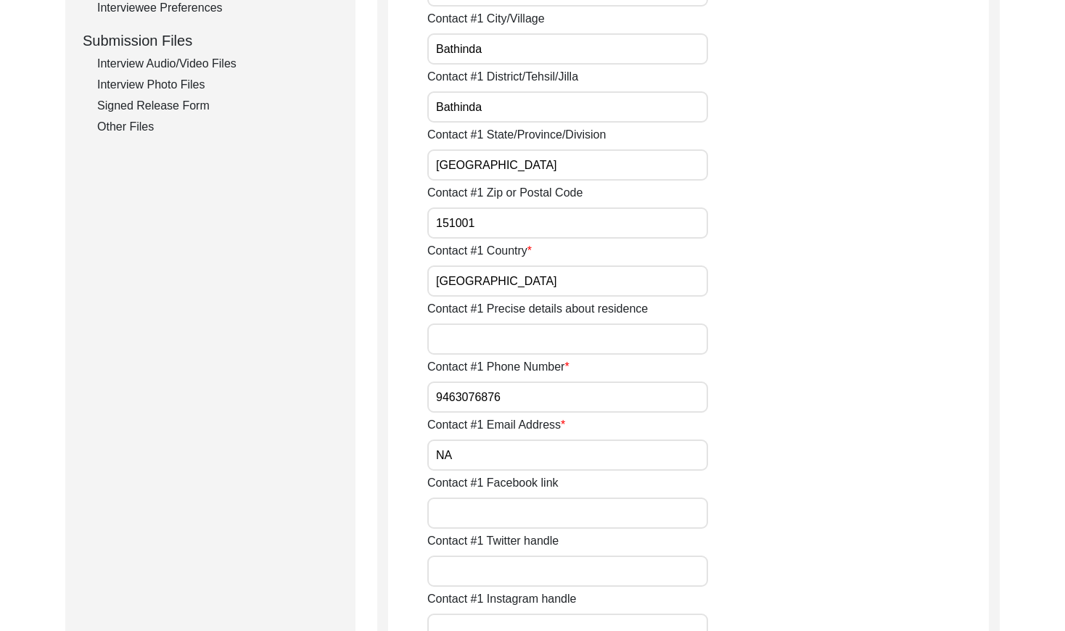
scroll to position [466, 0]
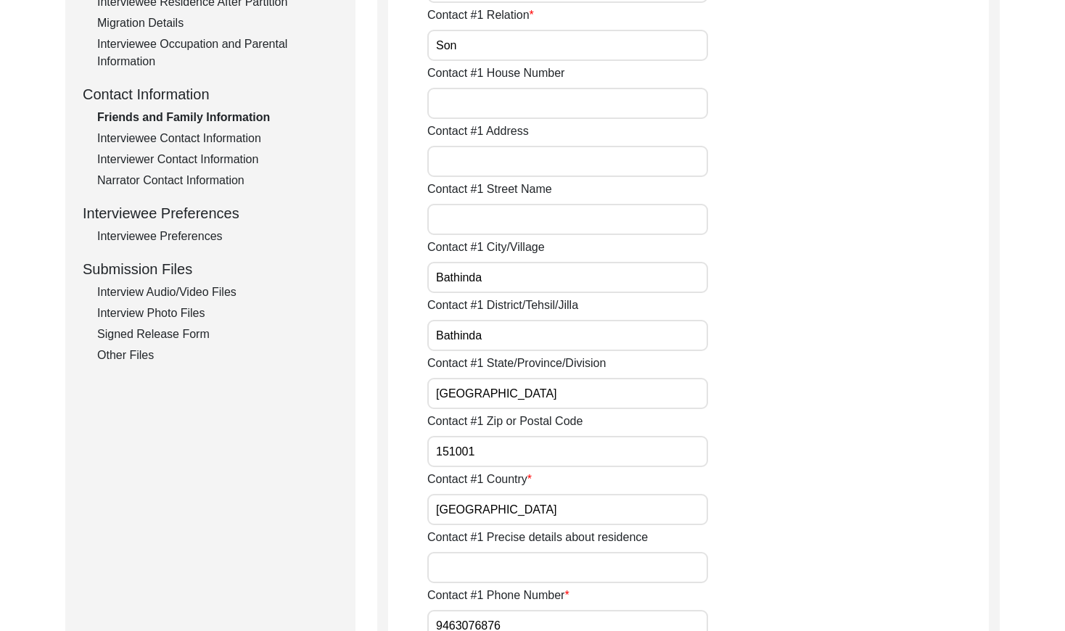
drag, startPoint x: 218, startPoint y: 141, endPoint x: 273, endPoint y: 151, distance: 56.8
click at [218, 141] on div "Interviewee Contact Information" at bounding box center [217, 138] width 241 height 17
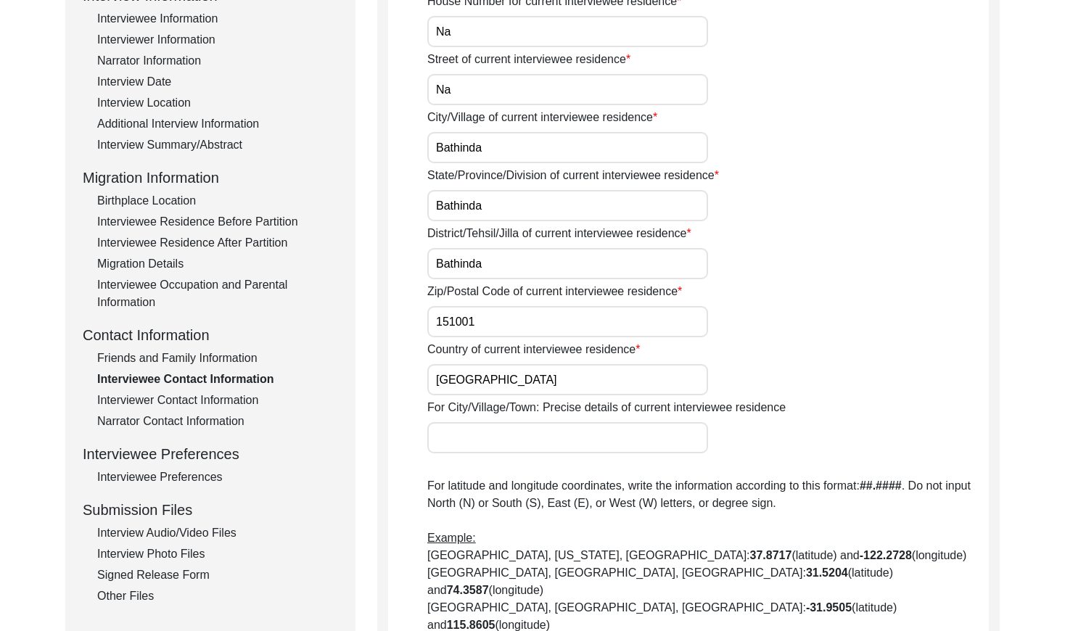
scroll to position [230, 0]
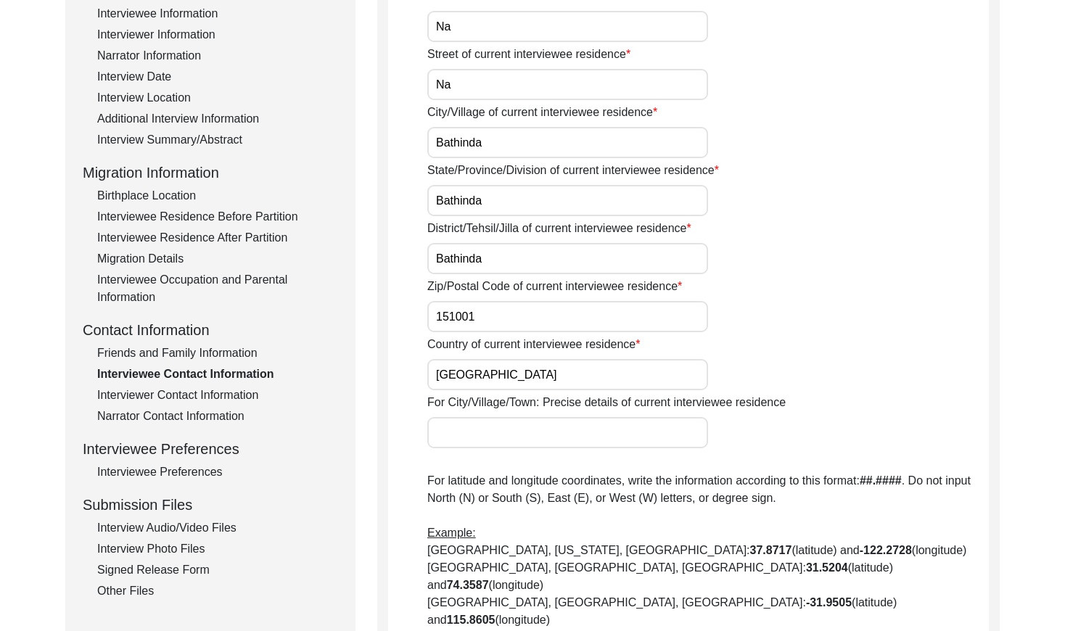
click at [207, 573] on div "Signed Release Form" at bounding box center [217, 569] width 241 height 17
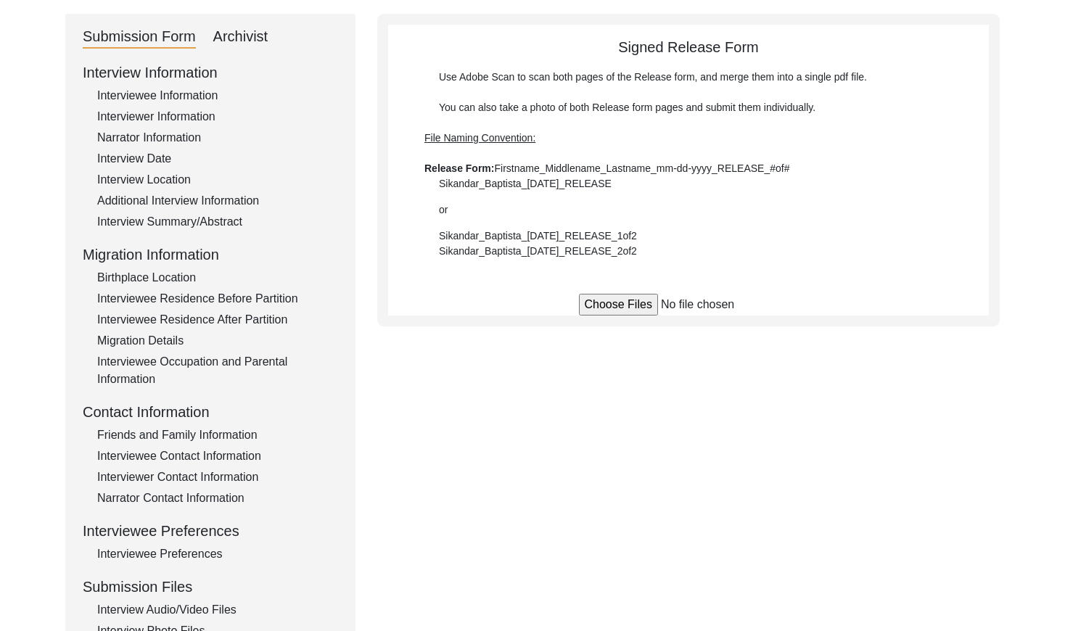
scroll to position [0, 0]
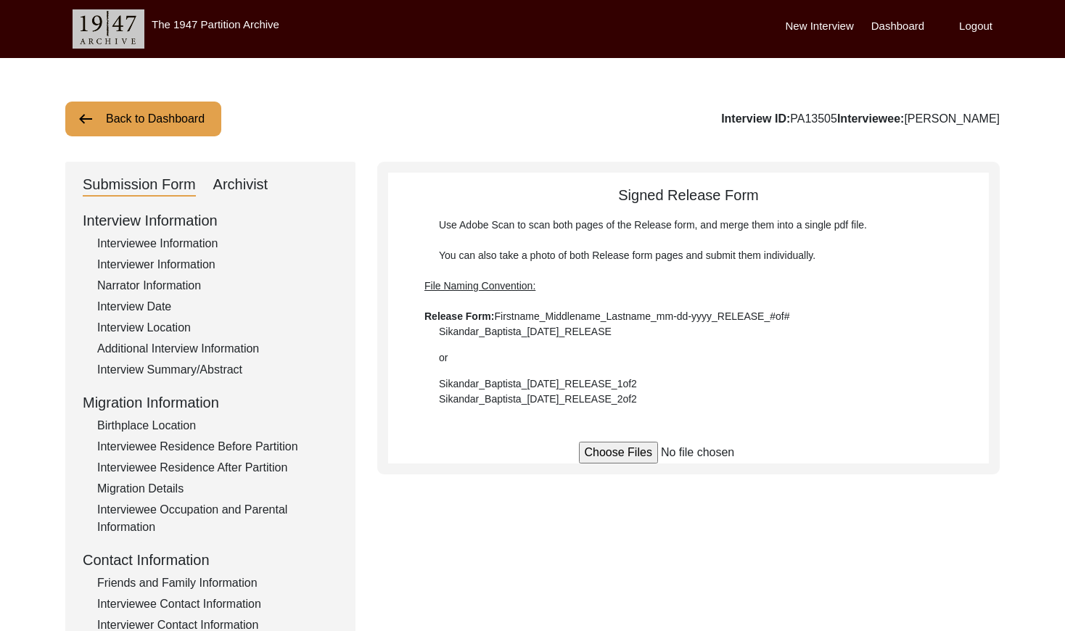
click at [117, 123] on button "Back to Dashboard" at bounding box center [143, 119] width 156 height 35
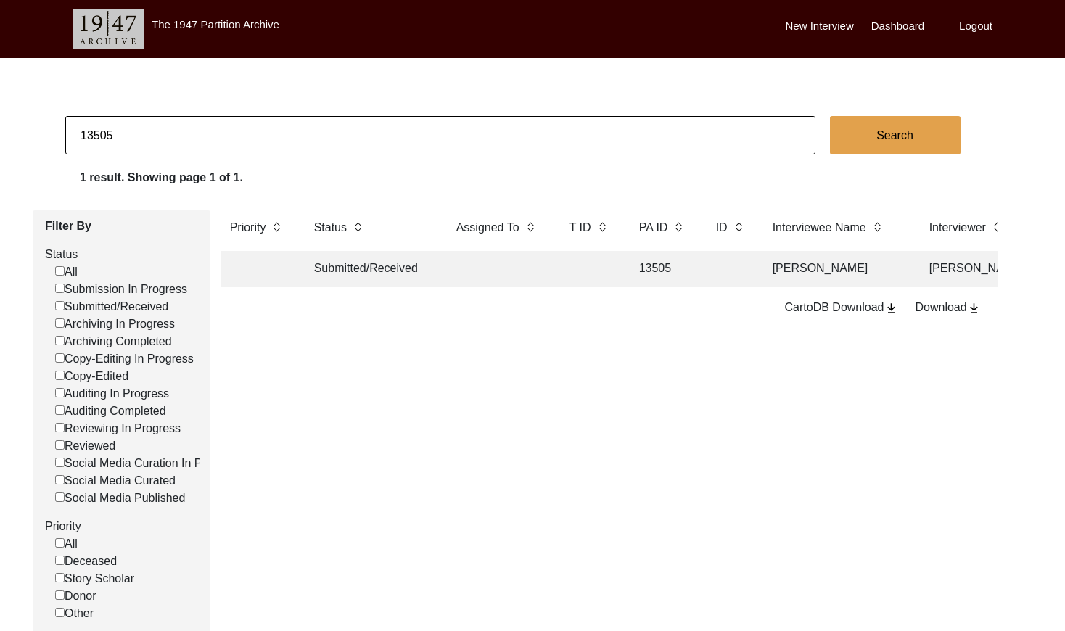
click at [508, 144] on input "13505" at bounding box center [440, 135] width 750 height 38
